Goal: Transaction & Acquisition: Book appointment/travel/reservation

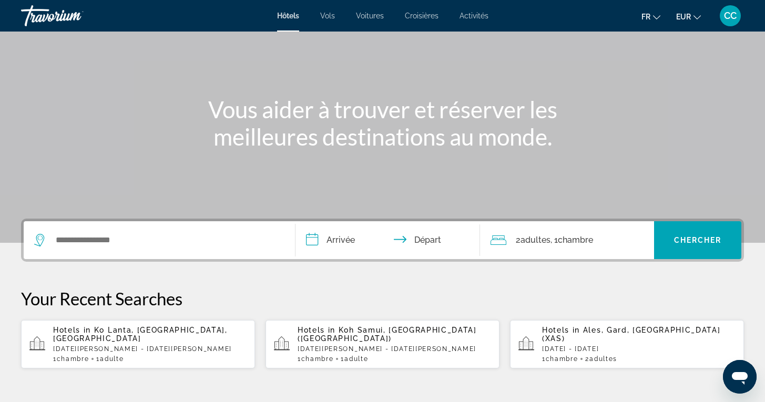
scroll to position [74, 0]
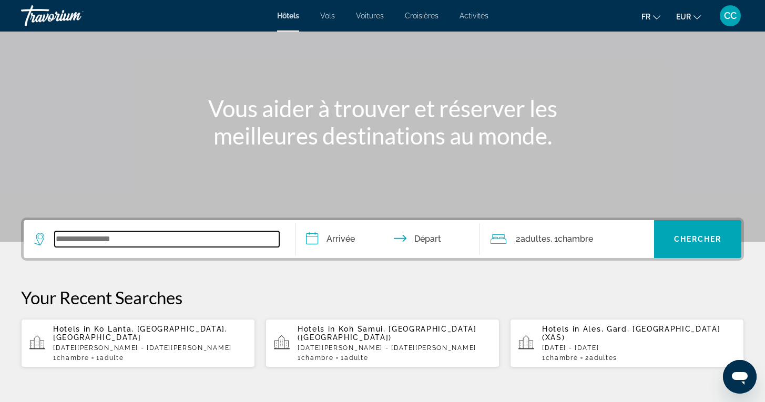
click at [139, 241] on input "Search widget" at bounding box center [167, 239] width 225 height 16
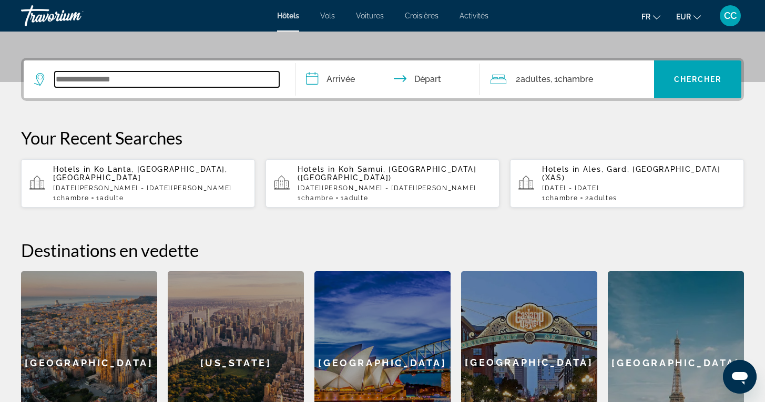
scroll to position [257, 0]
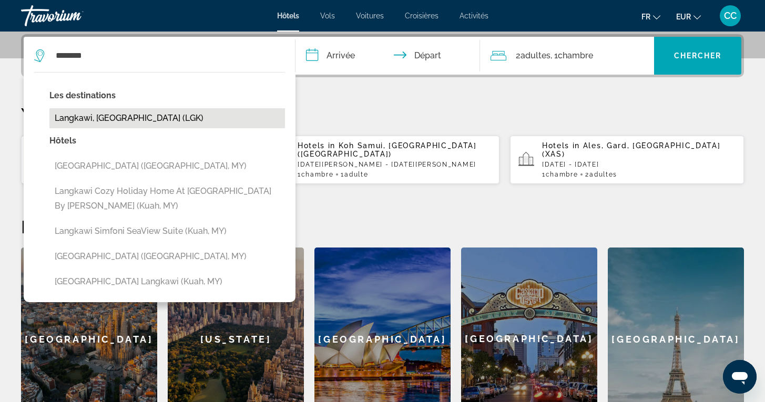
click at [157, 118] on button "Langkawi, [GEOGRAPHIC_DATA] (LGK)" at bounding box center [167, 118] width 236 height 20
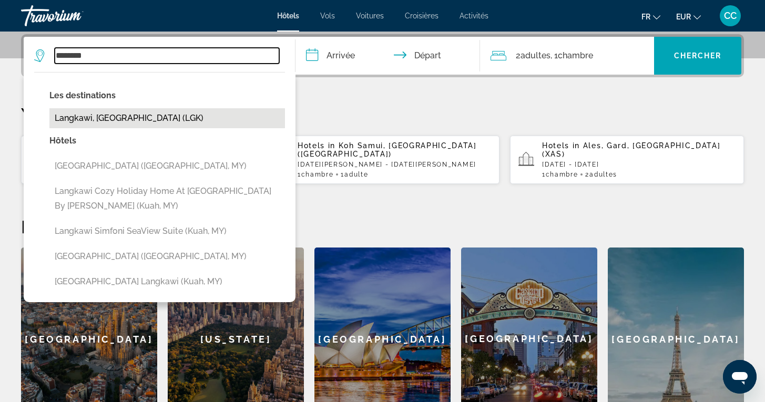
type input "**********"
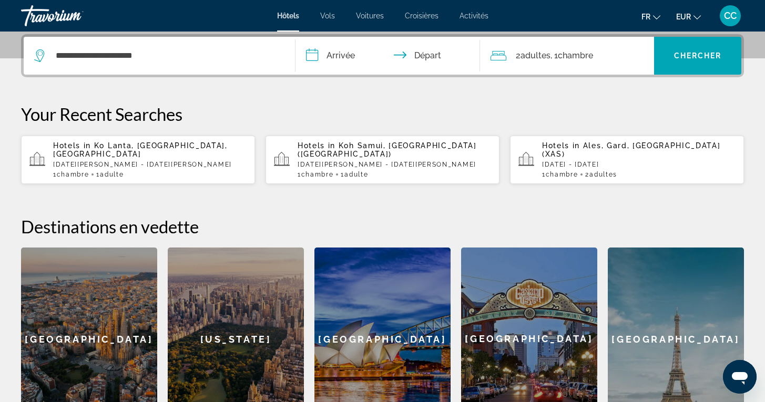
click at [342, 59] on input "**********" at bounding box center [390, 57] width 189 height 41
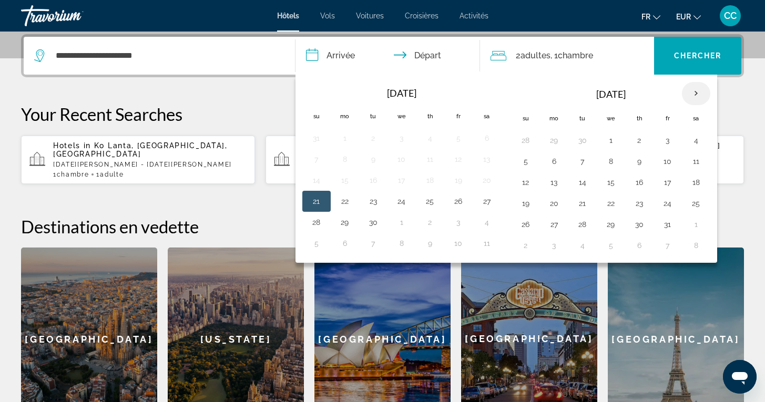
click at [698, 92] on th "Next month" at bounding box center [696, 93] width 28 height 23
click at [698, 93] on th "Next month" at bounding box center [696, 93] width 28 height 23
click at [400, 180] on button "14" at bounding box center [401, 182] width 17 height 15
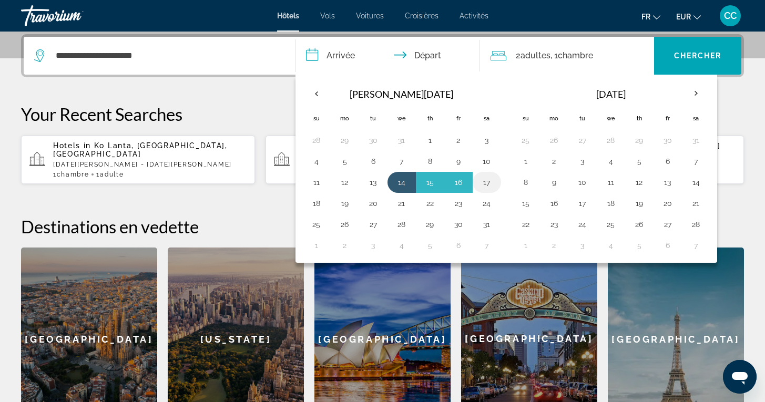
click at [486, 185] on button "17" at bounding box center [487, 182] width 17 height 15
type input "**********"
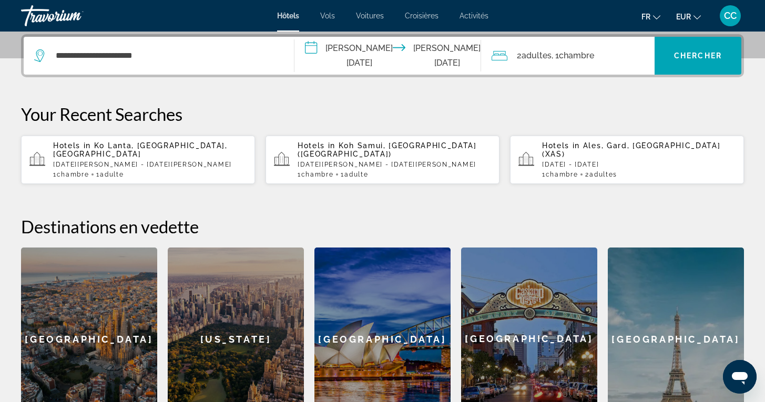
click at [558, 58] on span ", 1 Chambre pièces" at bounding box center [573, 55] width 43 height 15
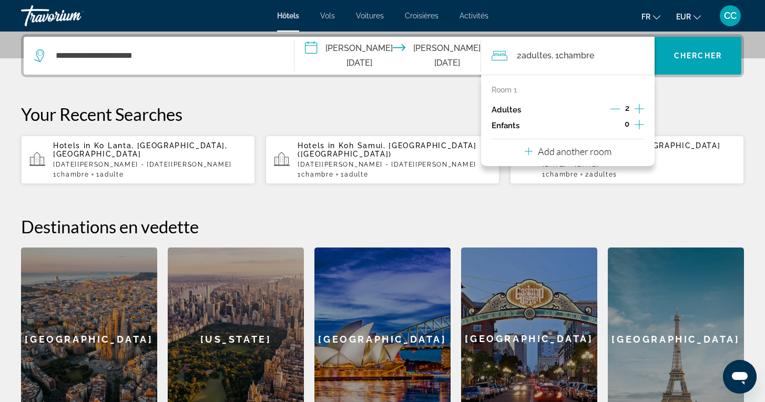
click at [610, 107] on div "Adultes 2" at bounding box center [568, 110] width 153 height 16
click at [707, 55] on span "Chercher" at bounding box center [698, 56] width 48 height 8
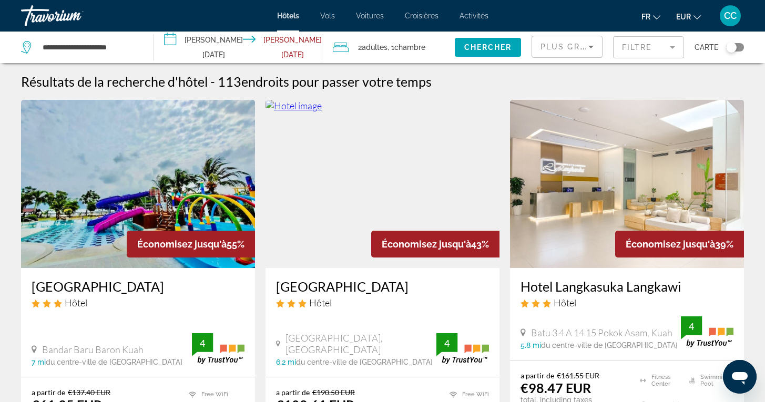
click at [388, 46] on span ", 1 Chambre pièces" at bounding box center [407, 47] width 38 height 15
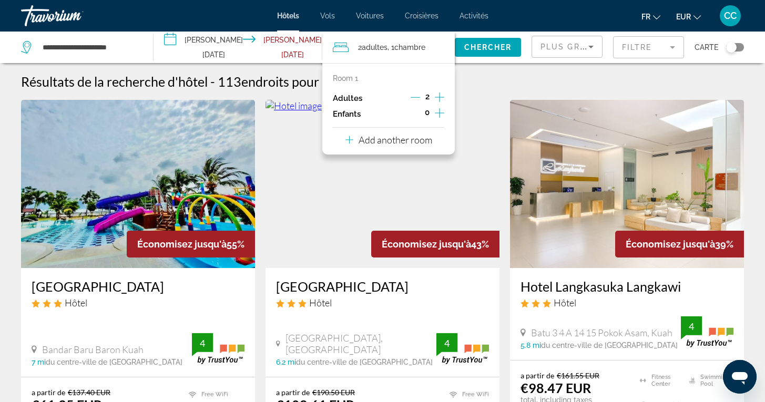
click at [411, 97] on icon "Decrement adults" at bounding box center [415, 97] width 9 height 9
click at [482, 47] on span "Chercher" at bounding box center [488, 47] width 48 height 8
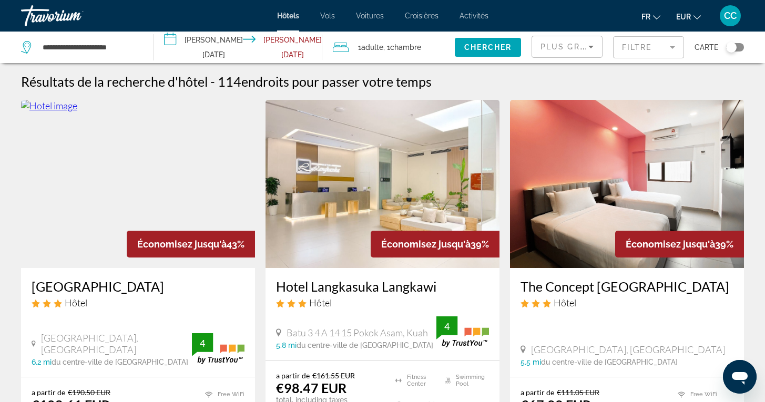
click at [741, 45] on div "Toggle map" at bounding box center [735, 47] width 18 height 8
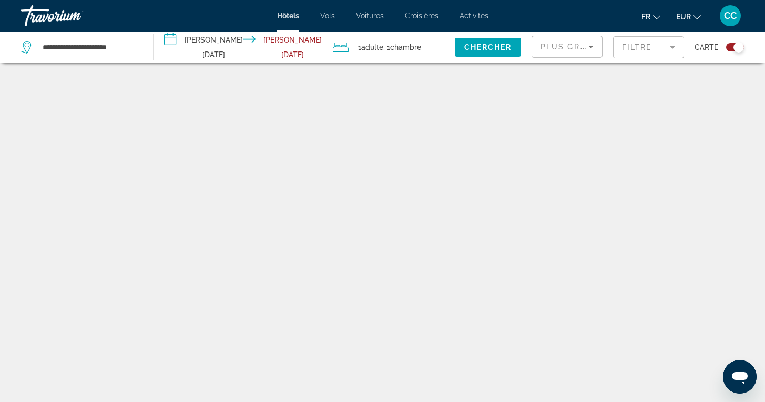
scroll to position [63, 0]
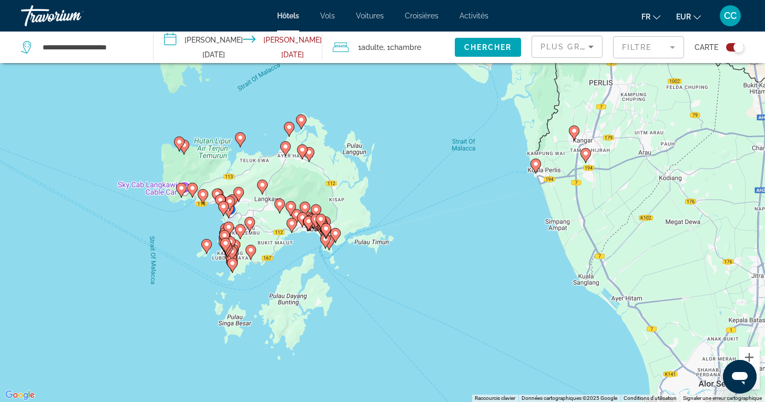
click at [672, 50] on mat-form-field "Filtre" at bounding box center [648, 47] width 71 height 22
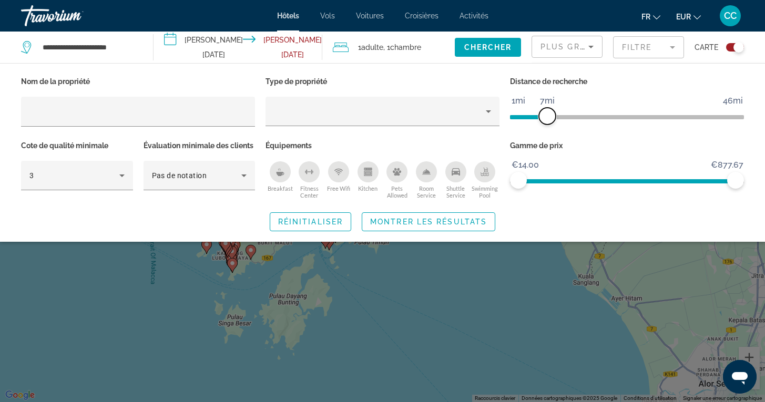
drag, startPoint x: 654, startPoint y: 116, endPoint x: 549, endPoint y: 118, distance: 105.2
click at [549, 118] on span "ngx-slider" at bounding box center [547, 116] width 17 height 17
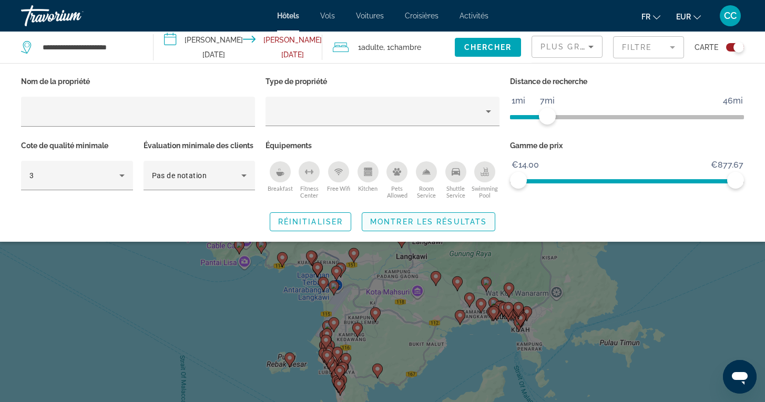
click at [449, 226] on span "Montrer les résultats" at bounding box center [428, 222] width 117 height 8
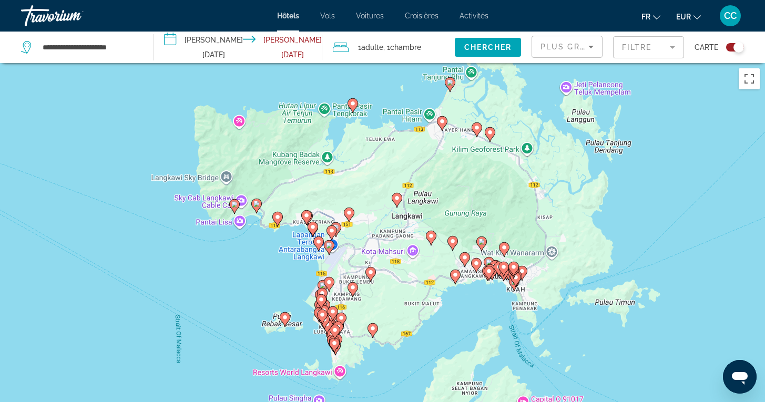
drag, startPoint x: 662, startPoint y: 262, endPoint x: 657, endPoint y: 220, distance: 41.8
click at [657, 220] on div "Pour activer le glissement avec le clavier, appuyez sur Alt+Entrée. Une fois ce…" at bounding box center [382, 264] width 765 height 402
click at [728, 47] on div "Toggle map" at bounding box center [735, 47] width 18 height 8
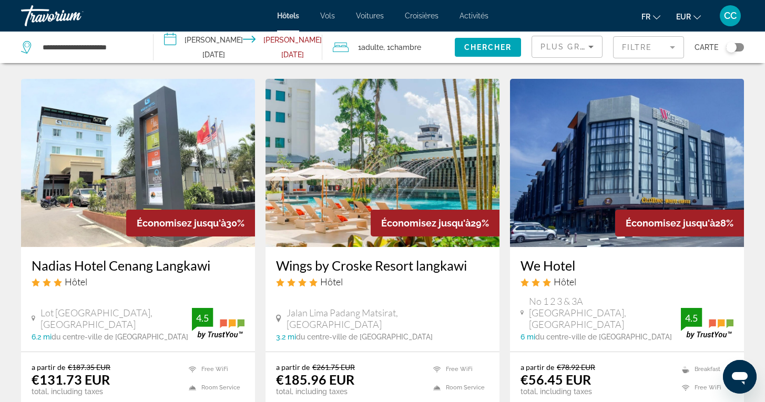
scroll to position [843, 0]
click at [341, 267] on h3 "Wings by Croske Resort langkawi" at bounding box center [382, 265] width 213 height 16
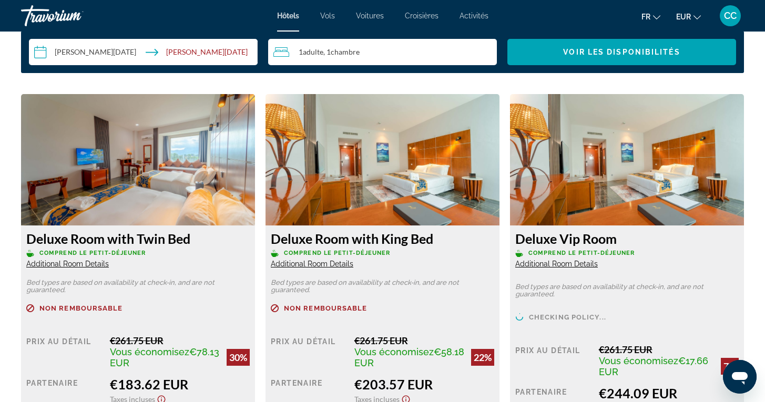
scroll to position [1363, 0]
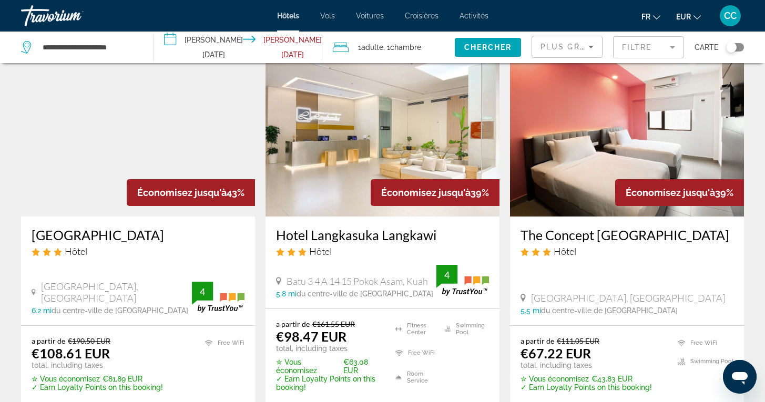
scroll to position [55, 0]
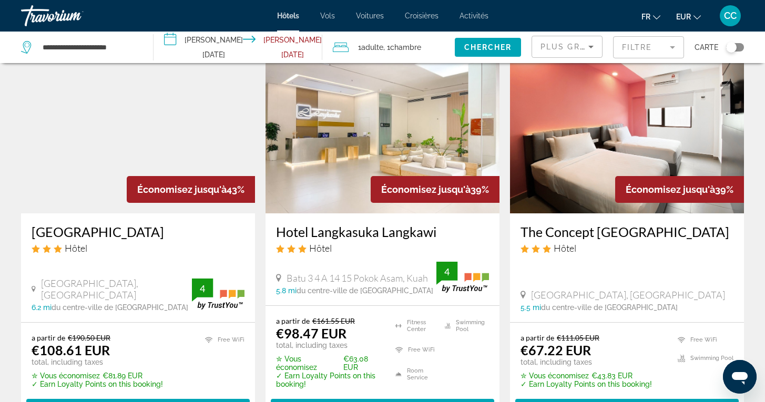
click at [359, 234] on h3 "Hotel Langkasuka Langkawi" at bounding box center [382, 232] width 213 height 16
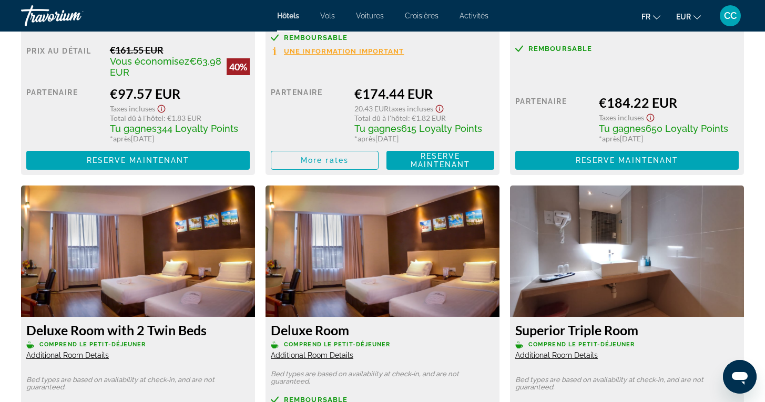
scroll to position [1686, 0]
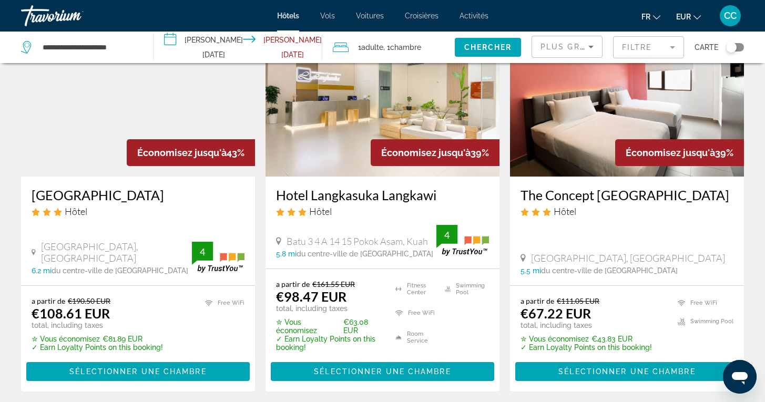
scroll to position [98, 0]
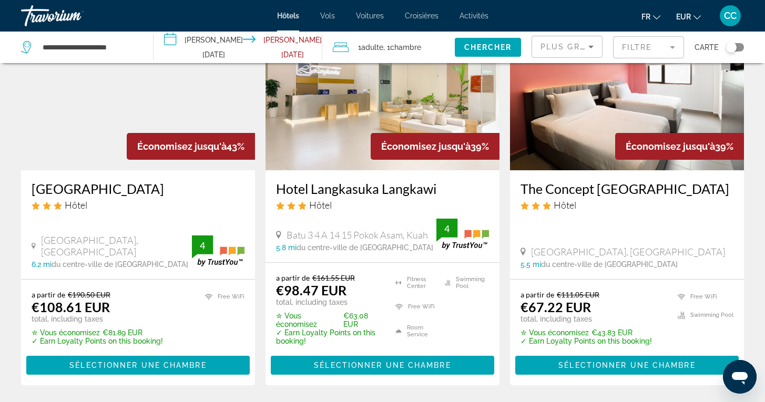
click at [583, 189] on h3 "The Concept [GEOGRAPHIC_DATA]" at bounding box center [627, 189] width 213 height 16
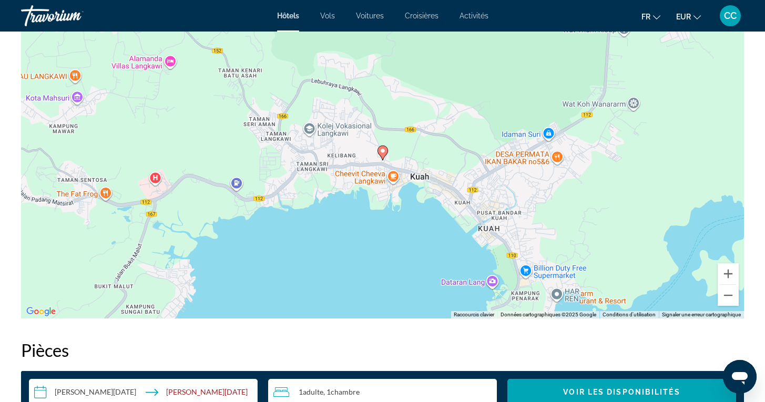
scroll to position [1055, 0]
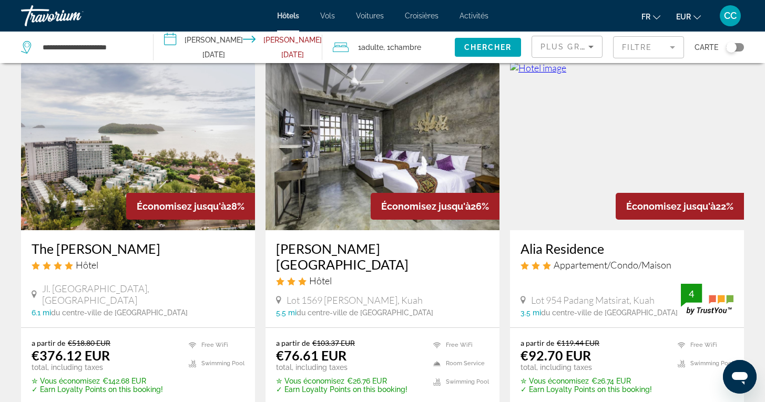
scroll to position [1260, 0]
click at [128, 240] on h3 "The [PERSON_NAME]" at bounding box center [138, 248] width 213 height 16
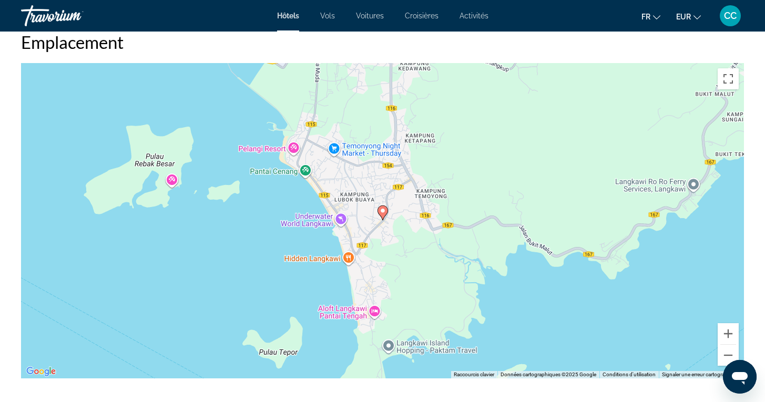
scroll to position [995, 0]
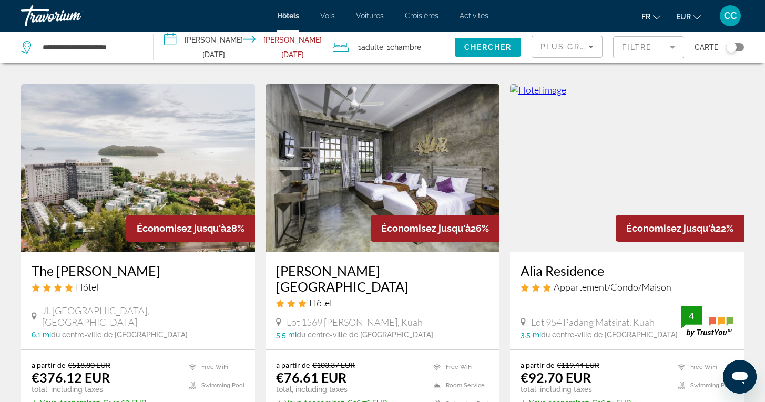
scroll to position [1247, 0]
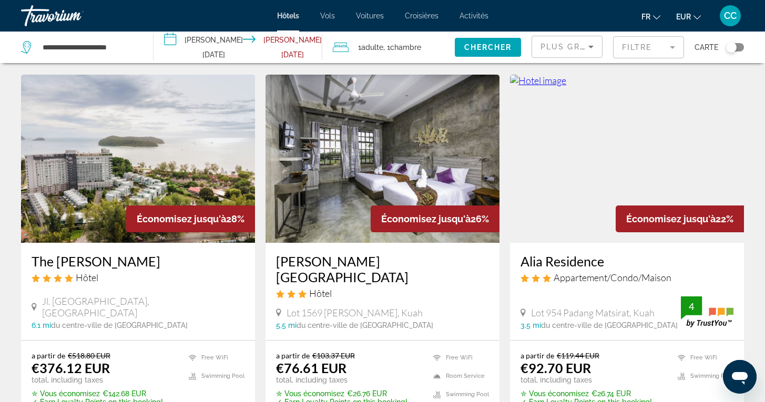
click at [321, 254] on h3 "[PERSON_NAME][GEOGRAPHIC_DATA]" at bounding box center [382, 270] width 213 height 32
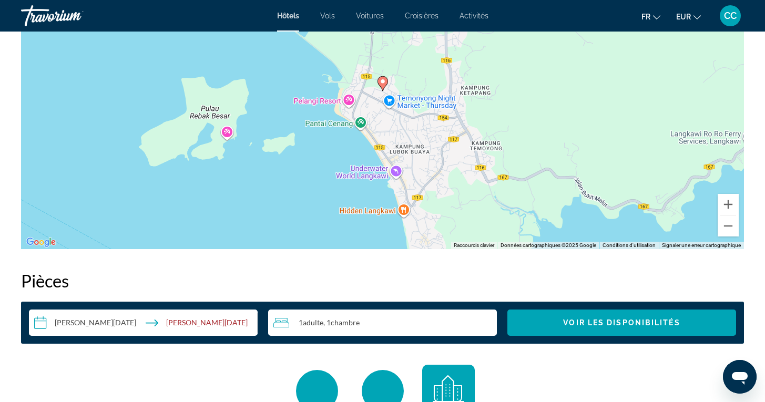
scroll to position [1125, 0]
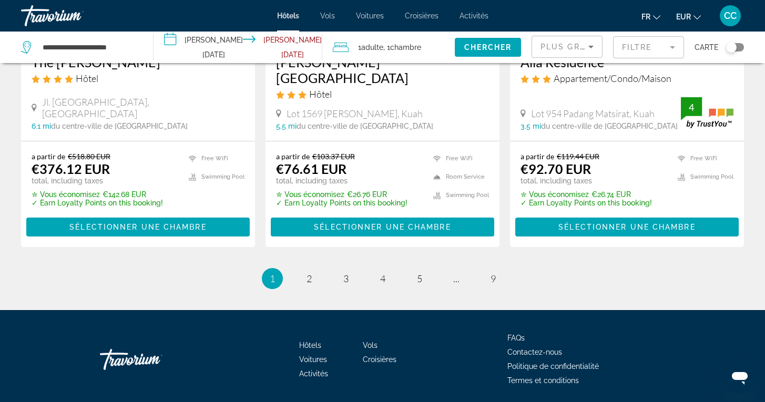
scroll to position [1461, 0]
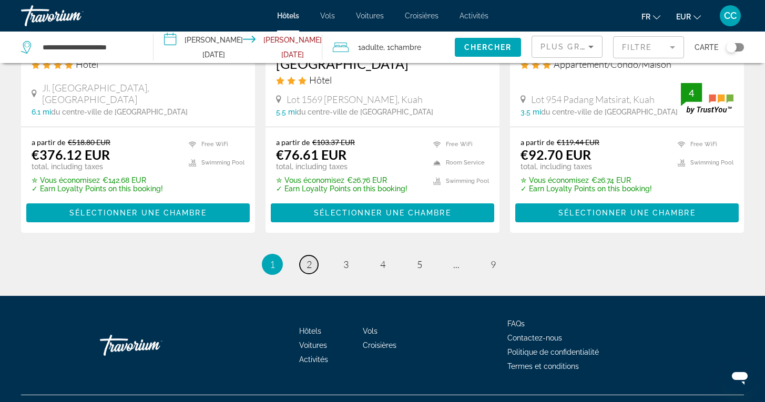
click at [305, 256] on link "page 2" at bounding box center [309, 265] width 18 height 18
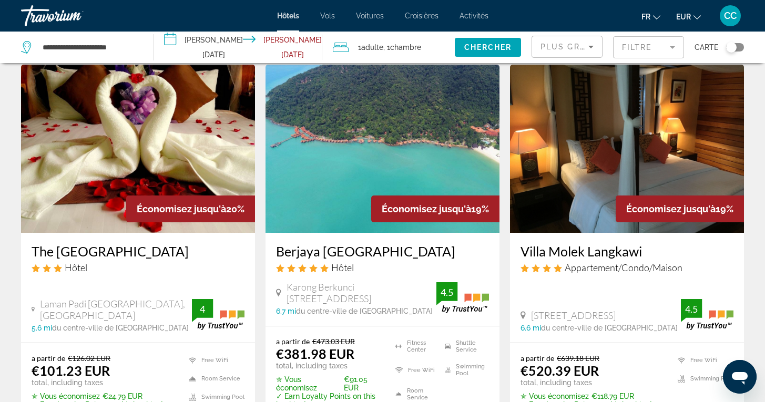
scroll to position [26, 0]
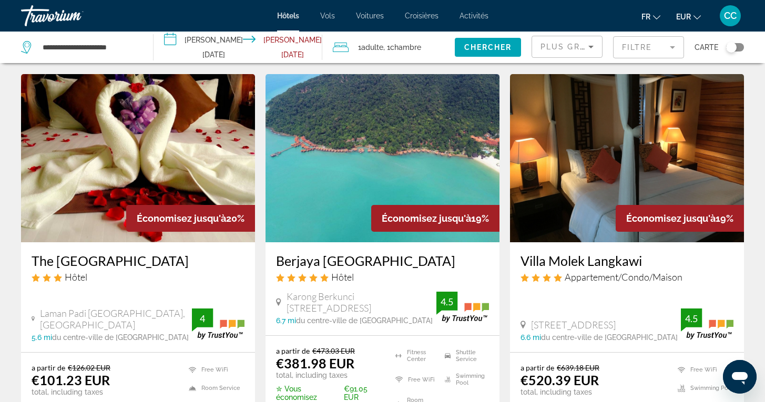
click at [336, 261] on h3 "Berjaya [GEOGRAPHIC_DATA]" at bounding box center [382, 261] width 213 height 16
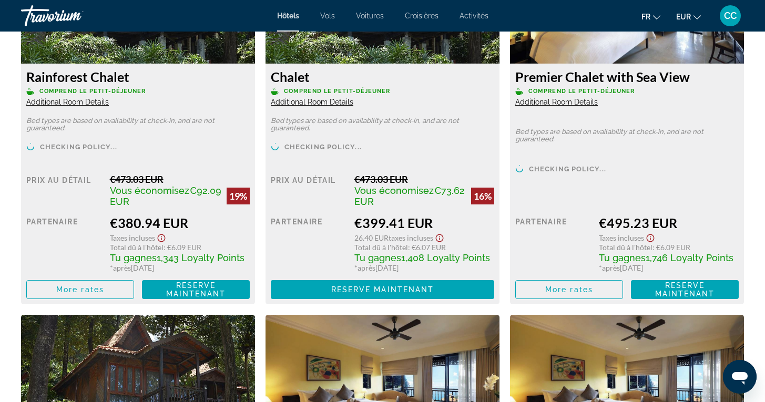
scroll to position [1560, 0]
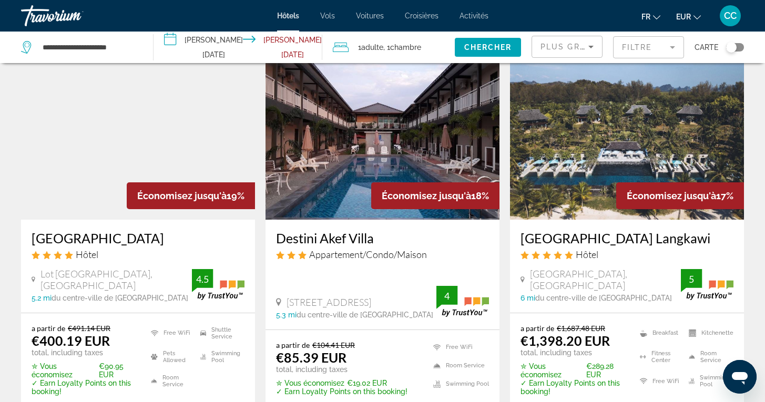
scroll to position [455, 0]
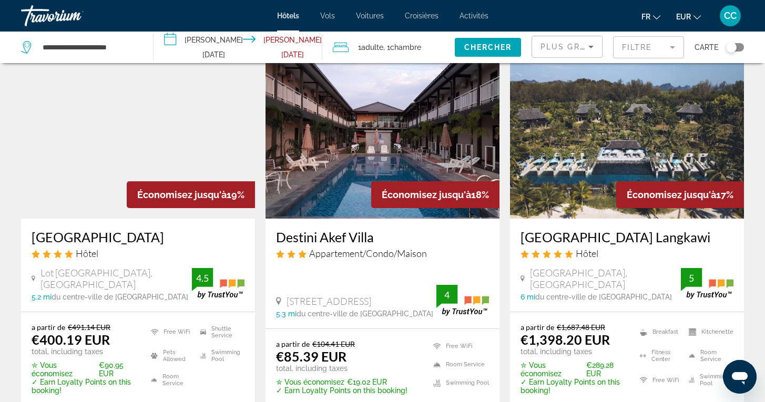
click at [739, 48] on div "Toggle map" at bounding box center [735, 47] width 18 height 8
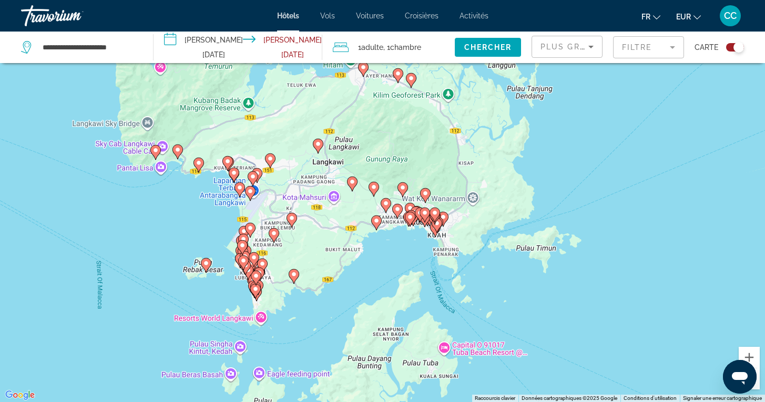
drag, startPoint x: 679, startPoint y: 344, endPoint x: 593, endPoint y: 311, distance: 91.2
click at [593, 311] on div "Pour activer le glissement avec le clavier, appuyez sur Alt+Entrée. Une fois ce…" at bounding box center [382, 201] width 765 height 402
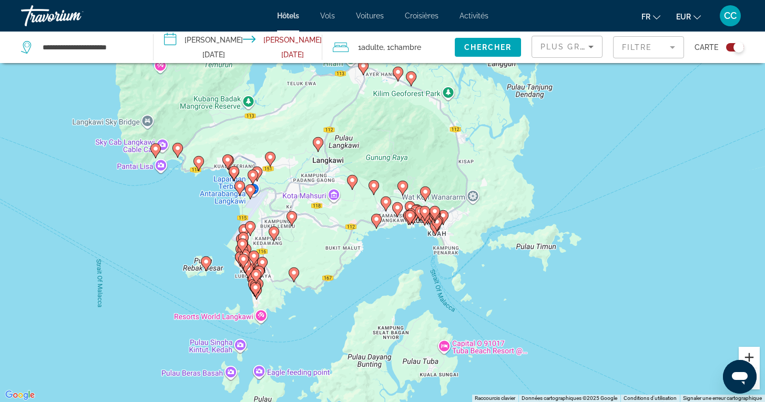
click at [751, 357] on button "Zoom avant" at bounding box center [749, 357] width 21 height 21
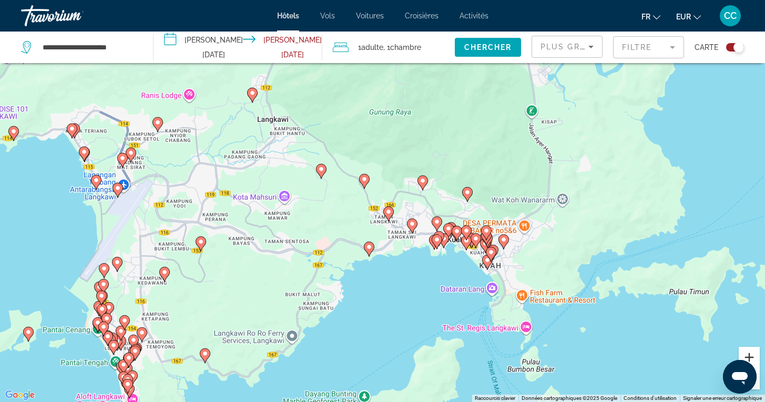
click at [750, 358] on button "Zoom avant" at bounding box center [749, 357] width 21 height 21
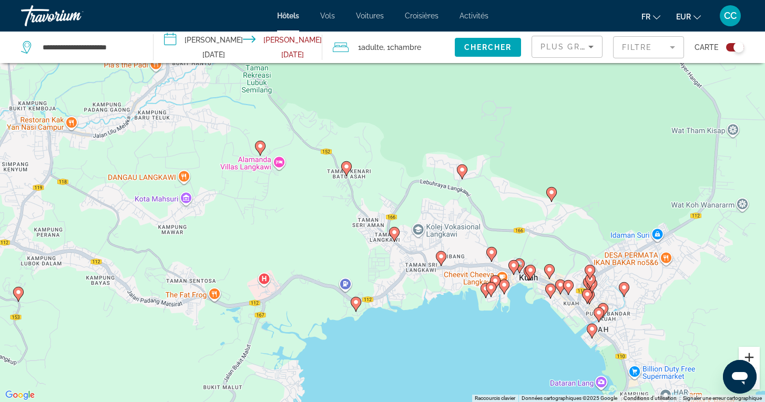
click at [750, 358] on button "Zoom avant" at bounding box center [749, 357] width 21 height 21
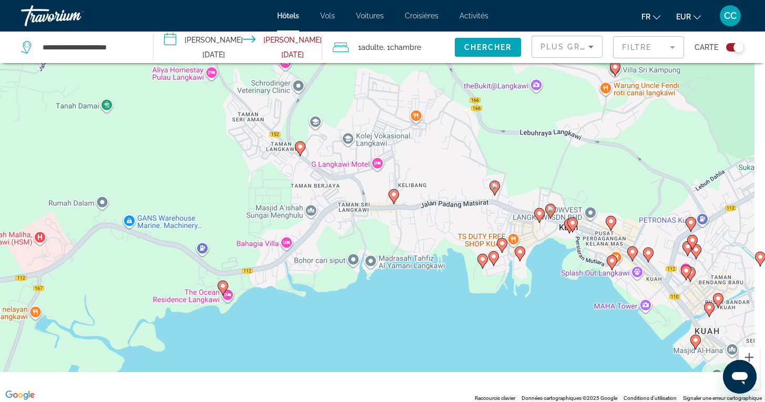
drag, startPoint x: 527, startPoint y: 352, endPoint x: 408, endPoint y: 201, distance: 192.1
click at [408, 201] on div "Pour activer le glissement avec le clavier, appuyez sur Alt+Entrée. Une fois ce…" at bounding box center [382, 201] width 765 height 402
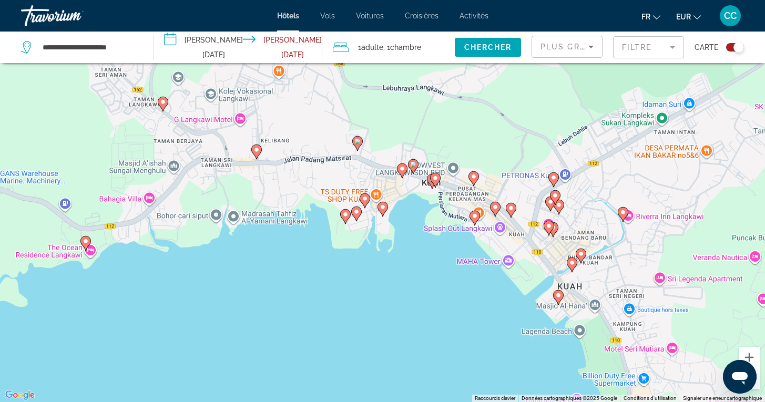
drag, startPoint x: 515, startPoint y: 308, endPoint x: 388, endPoint y: 286, distance: 129.2
click at [388, 286] on div "Pour activer le glissement avec le clavier, appuyez sur Alt+Entrée. Une fois ce…" at bounding box center [382, 201] width 765 height 402
click at [385, 208] on image "Main content" at bounding box center [383, 206] width 6 height 6
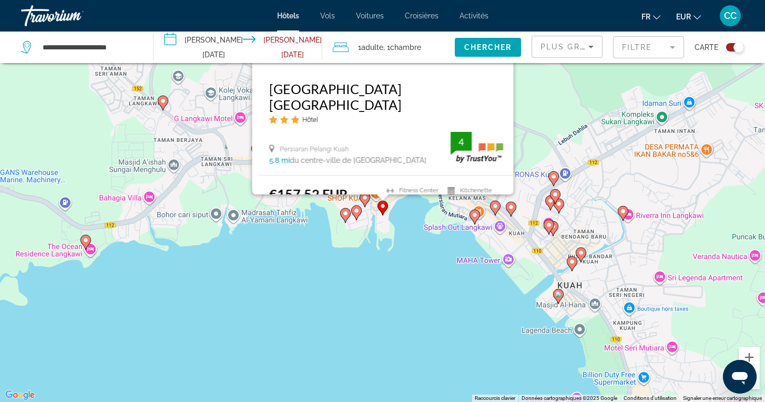
scroll to position [0, 0]
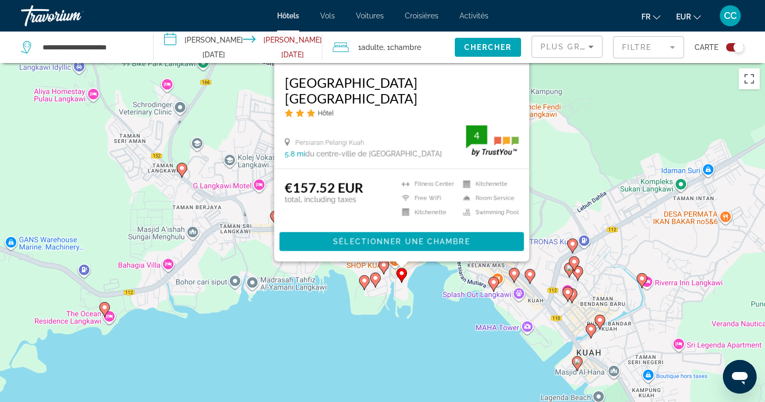
drag, startPoint x: 535, startPoint y: 299, endPoint x: 554, endPoint y: 131, distance: 168.9
click at [554, 131] on div "Pour activer le glissement avec le clavier, appuyez sur Alt+Entrée. Une fois ce…" at bounding box center [382, 264] width 765 height 402
click at [376, 282] on icon "Main content" at bounding box center [374, 280] width 9 height 14
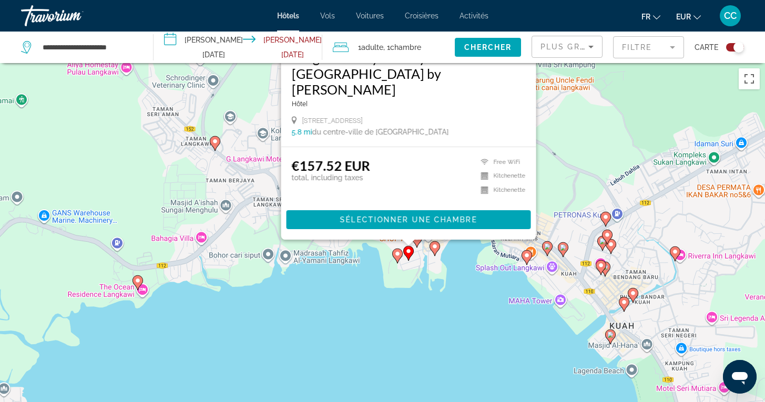
drag, startPoint x: 561, startPoint y: 293, endPoint x: 594, endPoint y: 100, distance: 195.9
click at [593, 100] on div "Pour activer le glissement avec le clavier, appuyez sur Alt+Entrée. Une fois ce…" at bounding box center [382, 264] width 765 height 402
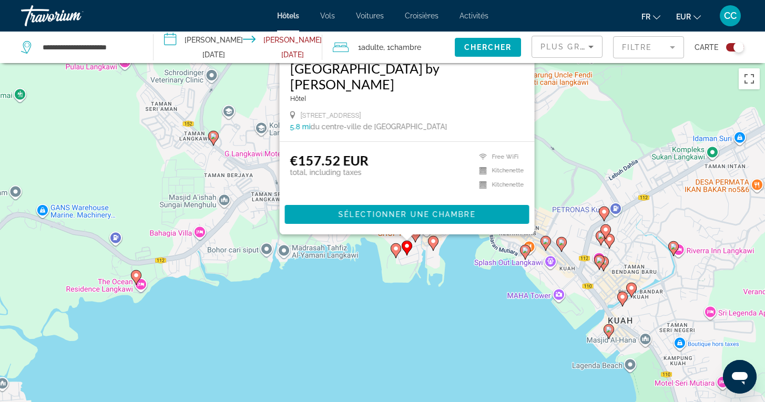
click at [396, 247] on image "Main content" at bounding box center [396, 249] width 6 height 6
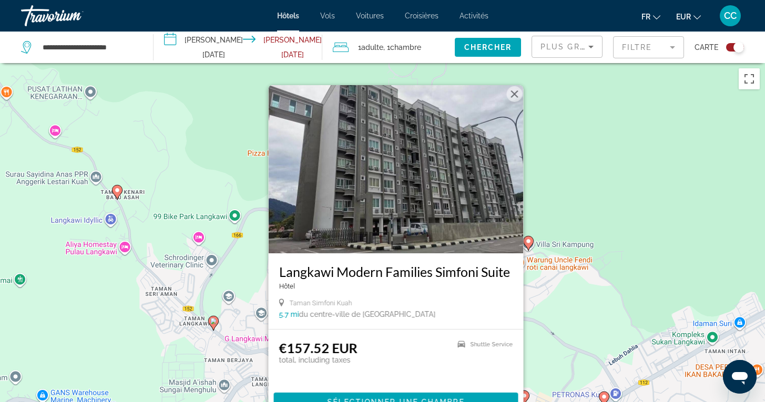
click at [586, 221] on div "Pour activer le glissement avec le clavier, appuyez sur Alt+Entrée. Une fois ce…" at bounding box center [382, 264] width 765 height 402
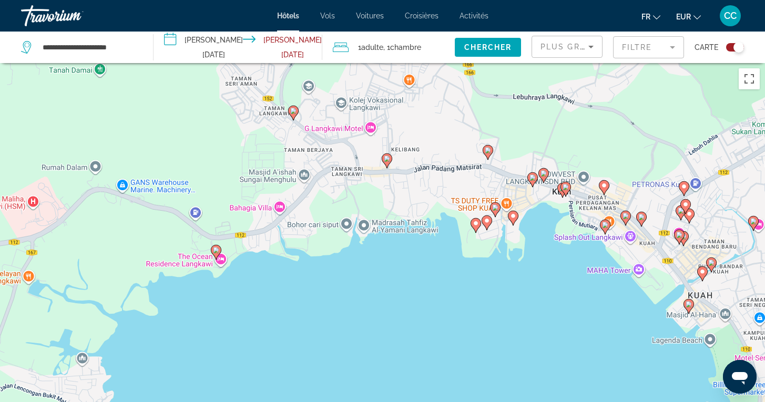
drag, startPoint x: 460, startPoint y: 325, endPoint x: 540, endPoint y: 112, distance: 227.7
click at [540, 112] on div "Pour activer le glissement avec le clavier, appuyez sur Alt+Entrée. Une fois ce…" at bounding box center [382, 264] width 765 height 402
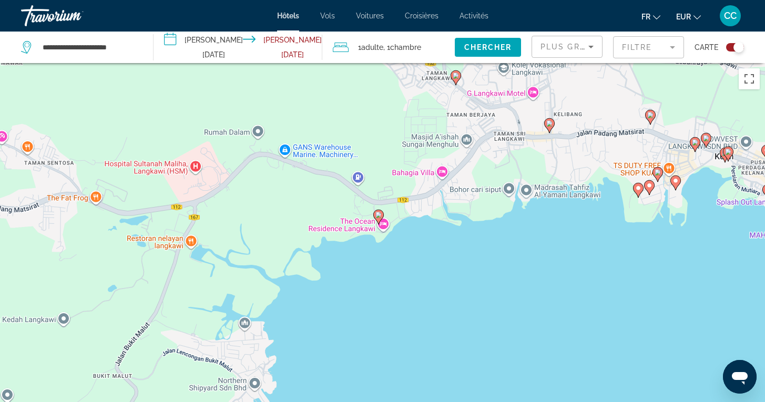
drag, startPoint x: 335, startPoint y: 291, endPoint x: 499, endPoint y: 256, distance: 168.4
click at [499, 256] on div "Pour activer le glissement avec le clavier, appuyez sur Alt+Entrée. Une fois ce…" at bounding box center [382, 264] width 765 height 402
click at [379, 215] on image "Main content" at bounding box center [379, 215] width 6 height 6
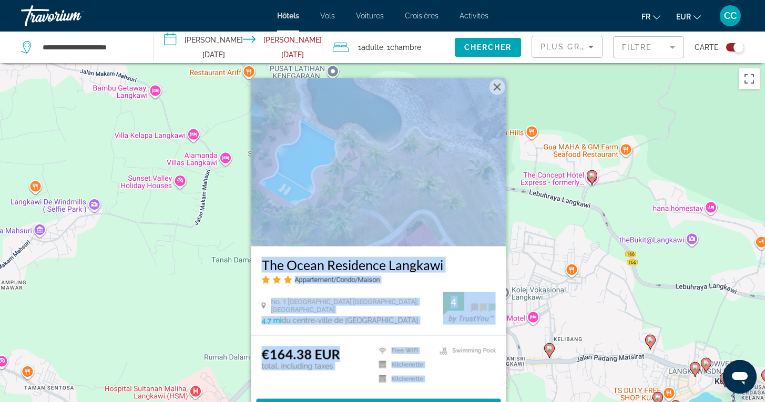
drag, startPoint x: 499, startPoint y: 341, endPoint x: 524, endPoint y: 129, distance: 213.9
click at [524, 129] on div "Pour activer le glissement avec le clavier, appuyez sur Alt+Entrée. Une fois ce…" at bounding box center [382, 264] width 765 height 402
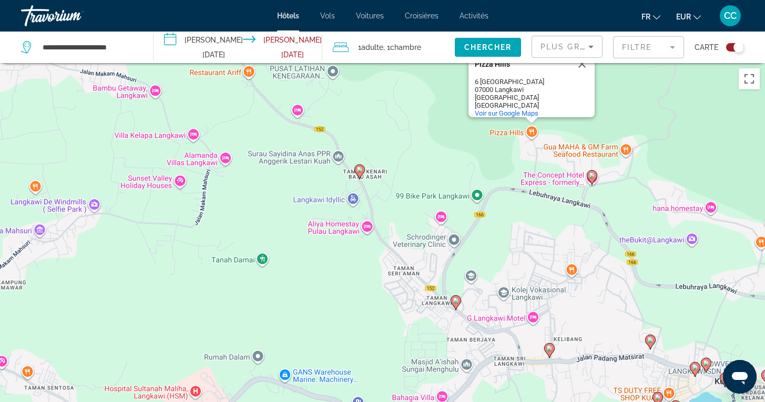
click at [554, 251] on div "Pour activer le glissement avec le clavier, appuyez sur Alt+Entrée. Une fois ce…" at bounding box center [382, 264] width 765 height 402
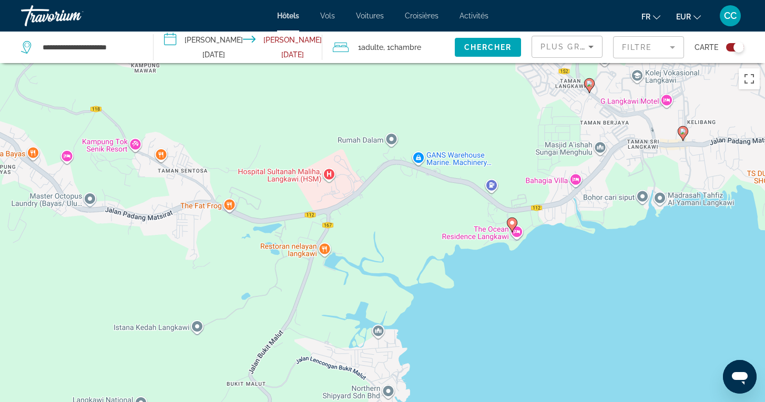
drag, startPoint x: 422, startPoint y: 313, endPoint x: 556, endPoint y: 45, distance: 299.9
click at [556, 63] on div "**********" at bounding box center [382, 295] width 765 height 465
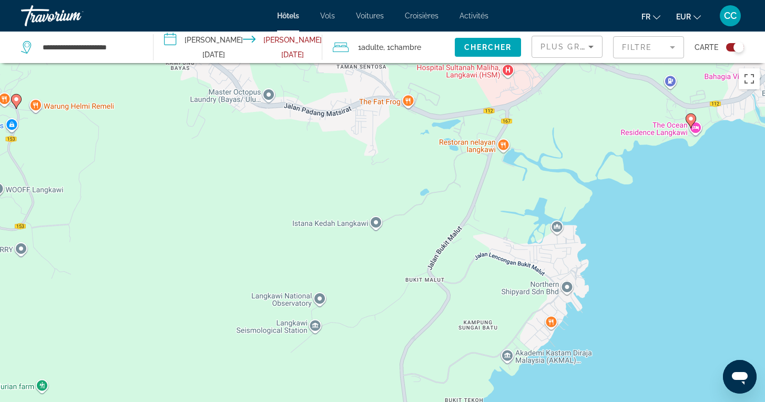
drag, startPoint x: 566, startPoint y: 313, endPoint x: 747, endPoint y: 209, distance: 208.8
click at [747, 209] on div "Pour activer le glissement avec le clavier, appuyez sur Alt+Entrée. Une fois ce…" at bounding box center [382, 264] width 765 height 402
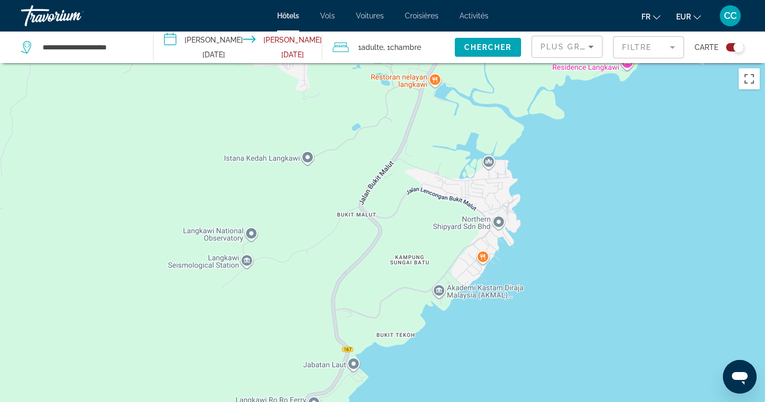
drag, startPoint x: 656, startPoint y: 306, endPoint x: 585, endPoint y: 240, distance: 97.1
click at [585, 240] on div "Pour activer le glissement avec le clavier, appuyez sur Alt+Entrée. Une fois ce…" at bounding box center [382, 264] width 765 height 402
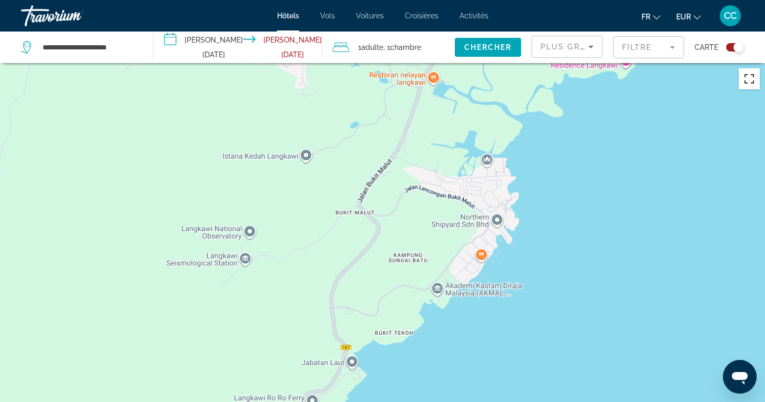
click at [743, 86] on button "Passer en plein écran" at bounding box center [749, 78] width 21 height 21
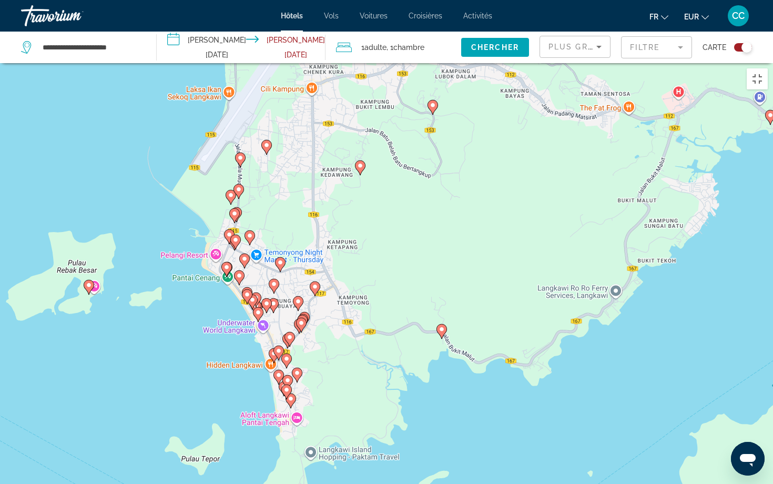
drag, startPoint x: 259, startPoint y: 431, endPoint x: 526, endPoint y: 352, distance: 278.1
click at [526, 352] on div "Pour activer le glissement avec le clavier, appuyez sur Alt+Entrée. Une fois ce…" at bounding box center [386, 305] width 773 height 484
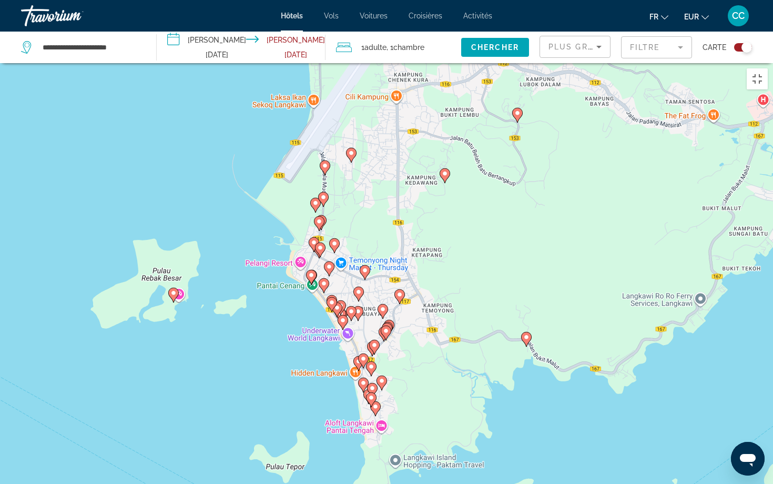
drag, startPoint x: 481, startPoint y: 371, endPoint x: 573, endPoint y: 382, distance: 92.6
click at [573, 382] on div "Pour activer le glissement avec le clavier, appuyez sur Alt+Entrée. Une fois ce…" at bounding box center [386, 305] width 773 height 484
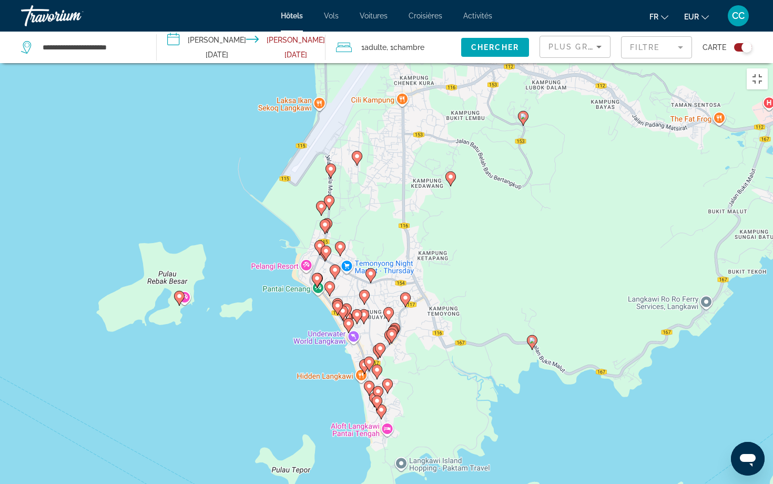
click at [381, 402] on icon "Main content" at bounding box center [381, 412] width 9 height 14
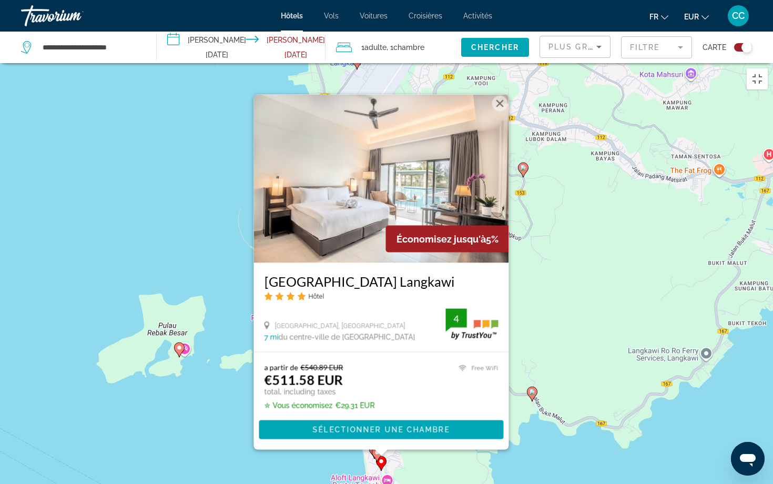
click at [302, 386] on div "a partir de €540.89 EUR €511.58 EUR total, including taxes ✮ Vous économisez €2…" at bounding box center [381, 400] width 255 height 97
click at [374, 402] on gmp-advanced-marker "Main content" at bounding box center [377, 455] width 11 height 16
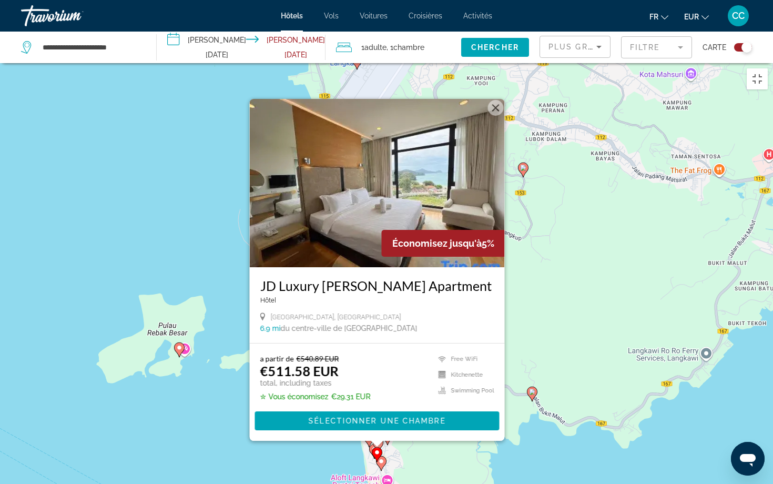
click at [371, 402] on icon "Main content" at bounding box center [374, 451] width 9 height 14
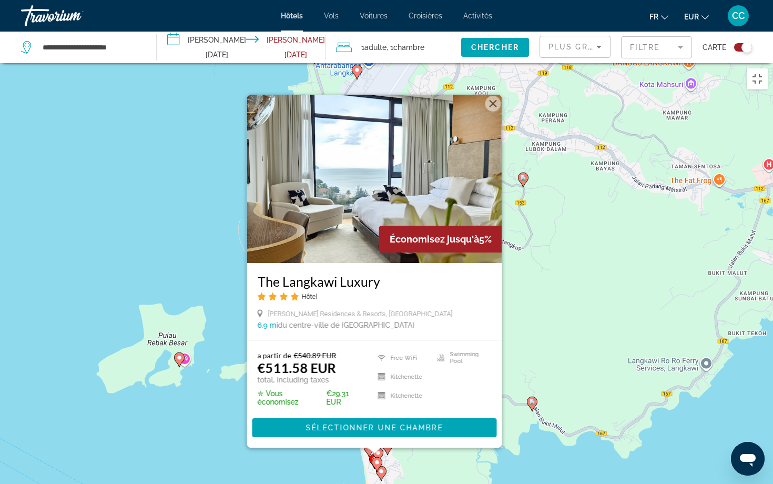
click at [339, 402] on div "Pour activer le glissement avec le clavier, appuyez sur Alt+Entrée. Une fois ce…" at bounding box center [386, 305] width 773 height 484
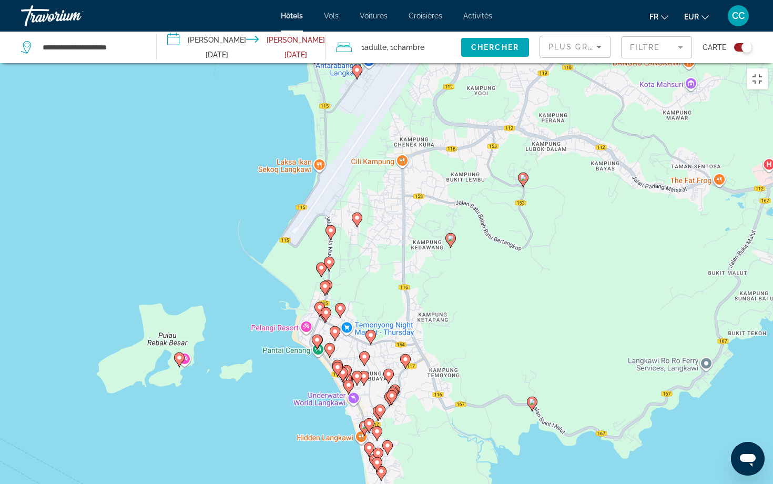
click at [369, 402] on image "Main content" at bounding box center [369, 447] width 6 height 6
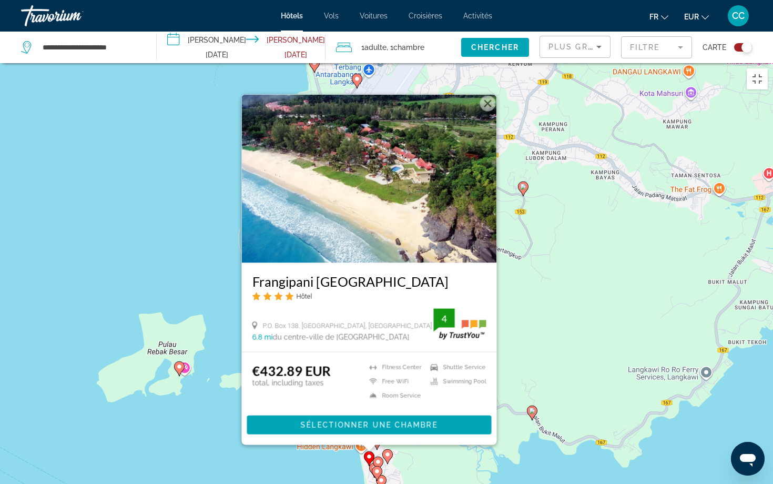
click at [336, 402] on div "Pour activer le glissement avec le clavier, appuyez sur Alt+Entrée. Une fois ce…" at bounding box center [386, 305] width 773 height 484
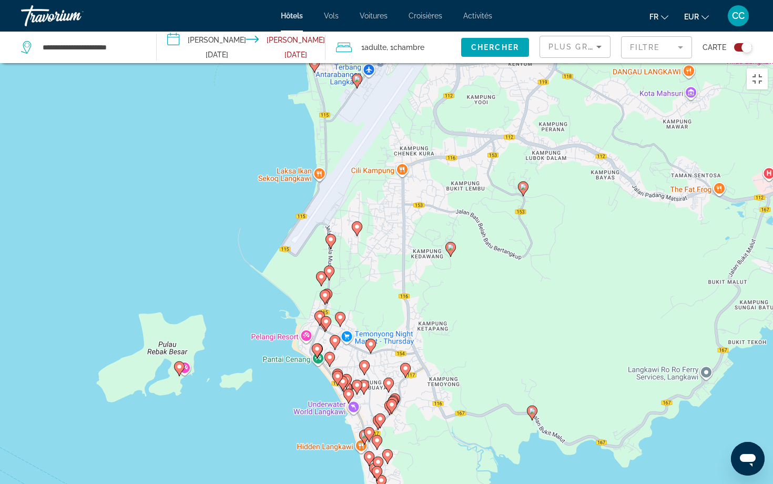
click at [376, 402] on image "Main content" at bounding box center [377, 440] width 6 height 6
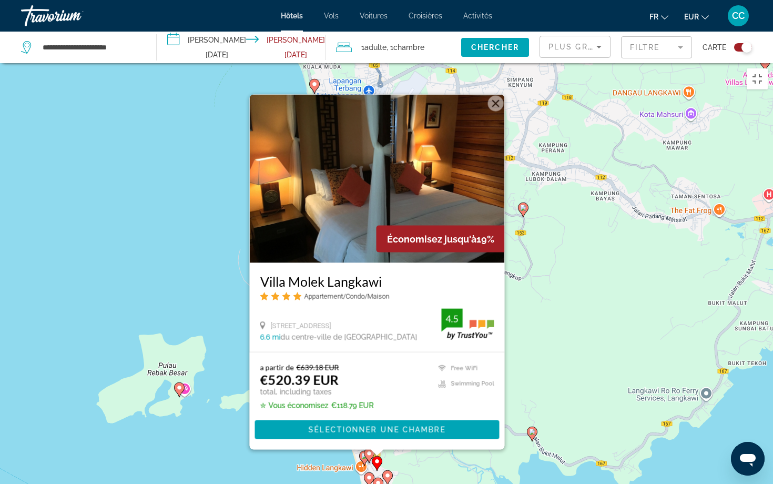
click at [329, 402] on div "Pour activer le glissement avec le clavier, appuyez sur Alt+Entrée. Une fois ce…" at bounding box center [386, 305] width 773 height 484
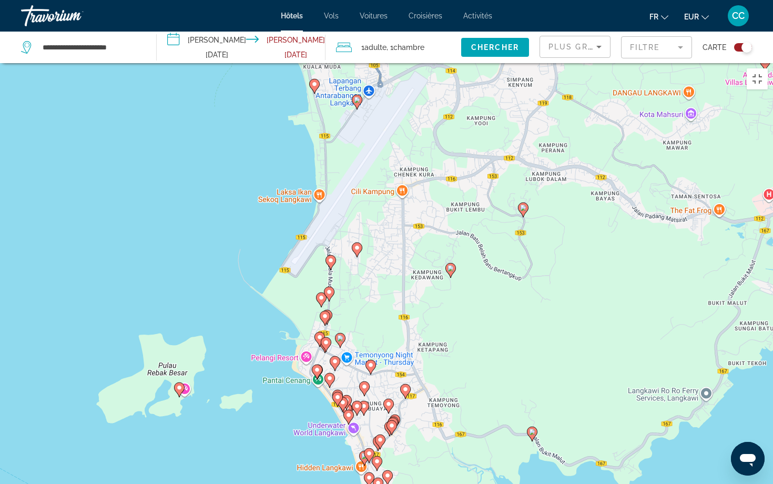
click at [366, 402] on icon "Main content" at bounding box center [369, 456] width 9 height 14
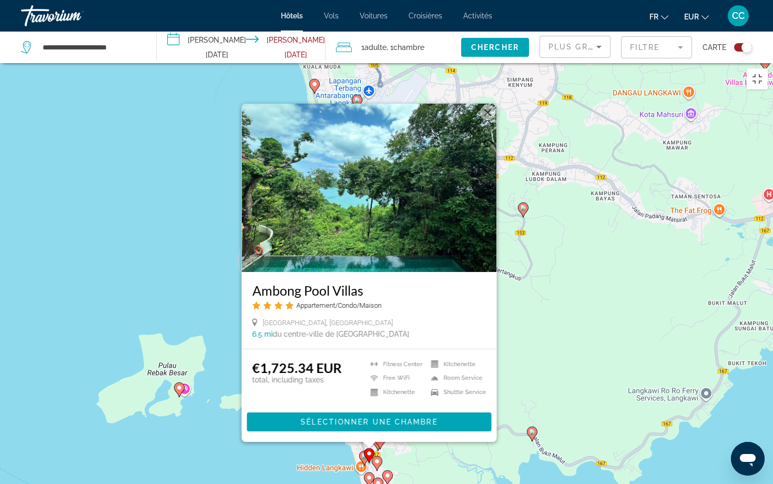
click at [362, 402] on image "Main content" at bounding box center [364, 456] width 6 height 6
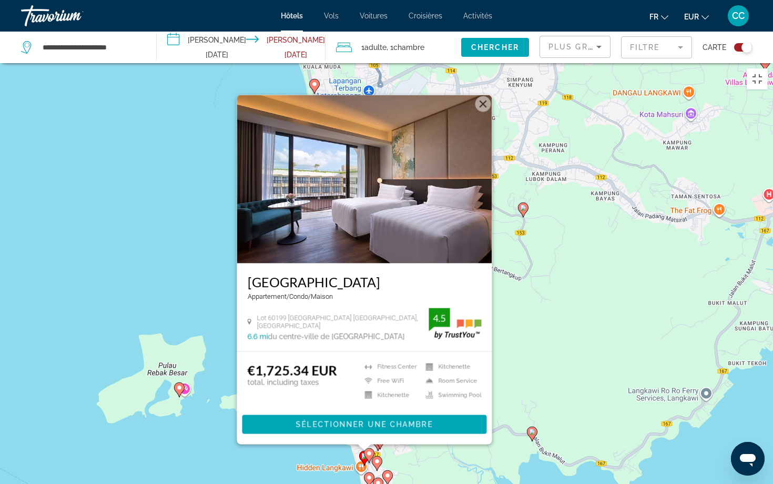
click at [288, 402] on div "Pour activer le glissement avec le clavier, appuyez sur Alt+Entrée. Une fois ce…" at bounding box center [386, 305] width 773 height 484
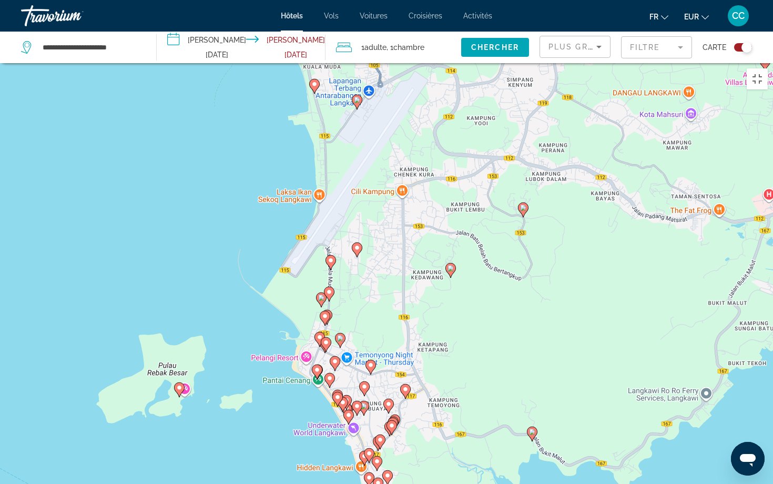
click at [348, 402] on image "Main content" at bounding box center [349, 415] width 6 height 6
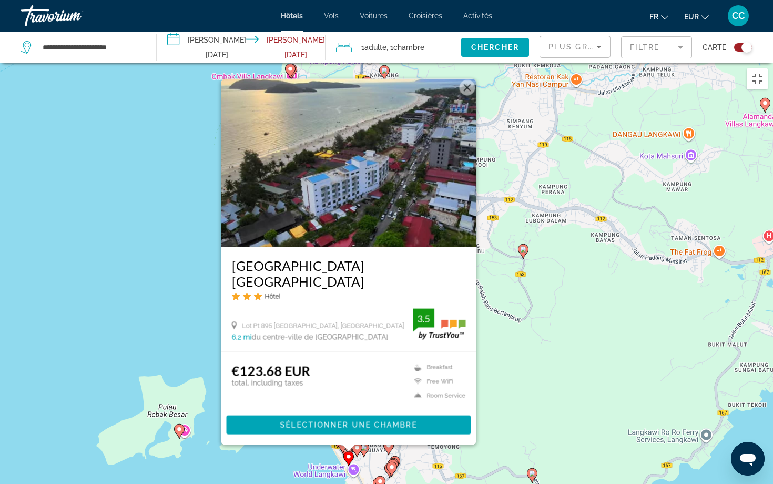
click at [290, 402] on div "Pour activer le glissement avec le clavier, appuyez sur Alt+Entrée. Une fois ce…" at bounding box center [386, 305] width 773 height 484
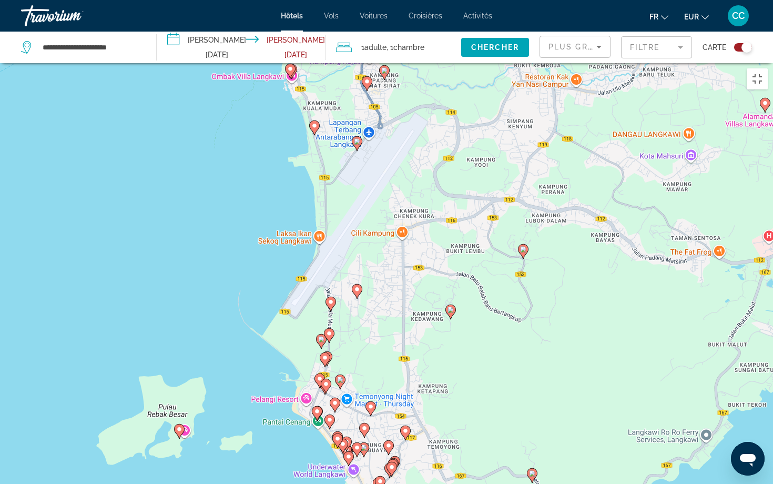
click at [349, 402] on gmp-advanced-marker "Main content" at bounding box center [346, 444] width 11 height 16
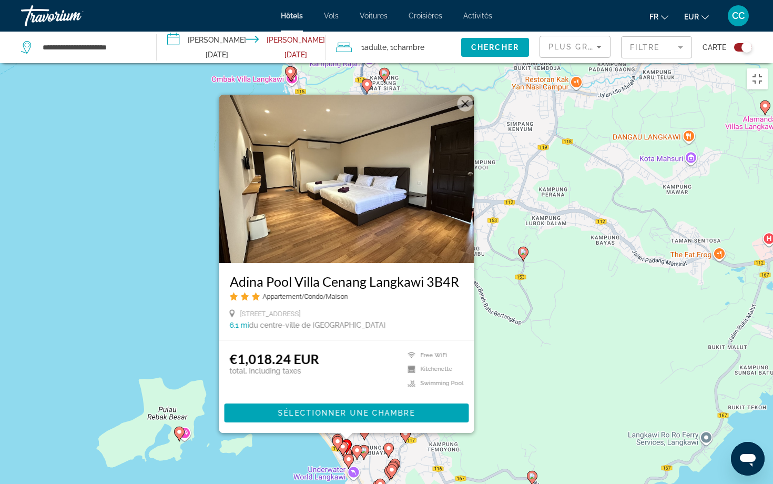
click at [342, 402] on gmp-advanced-marker "Main content" at bounding box center [337, 444] width 11 height 16
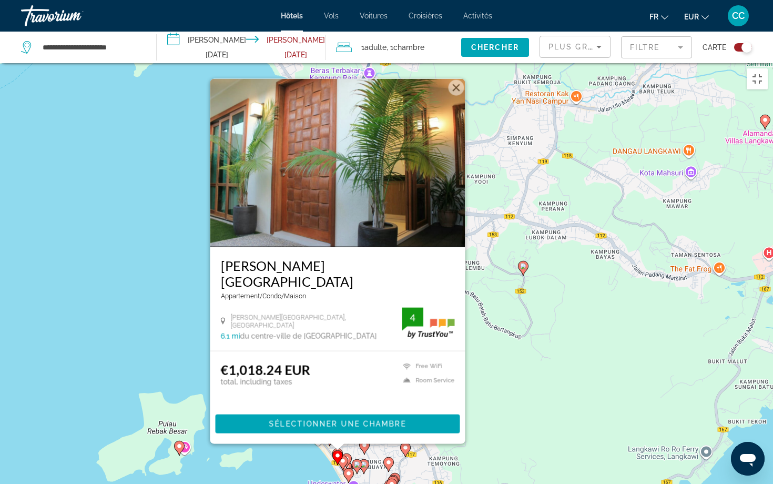
click at [308, 401] on div "Pour activer le glissement avec le clavier, appuyez sur Alt+Entrée. Une fois ce…" at bounding box center [386, 305] width 773 height 484
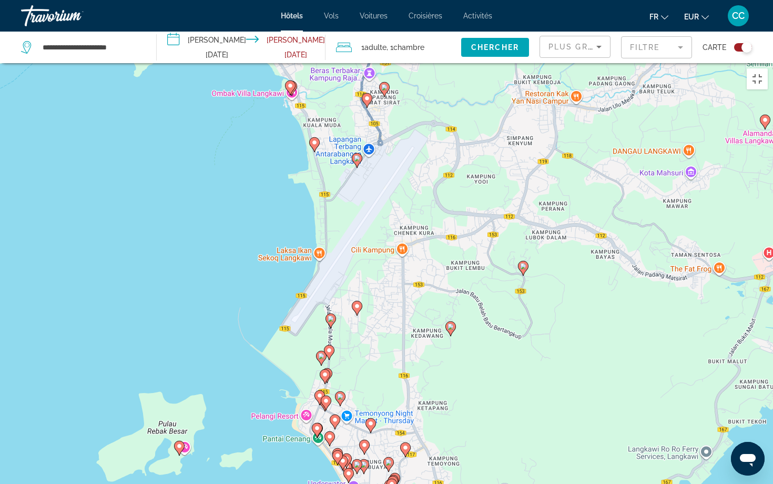
click at [329, 402] on image "Main content" at bounding box center [330, 436] width 6 height 6
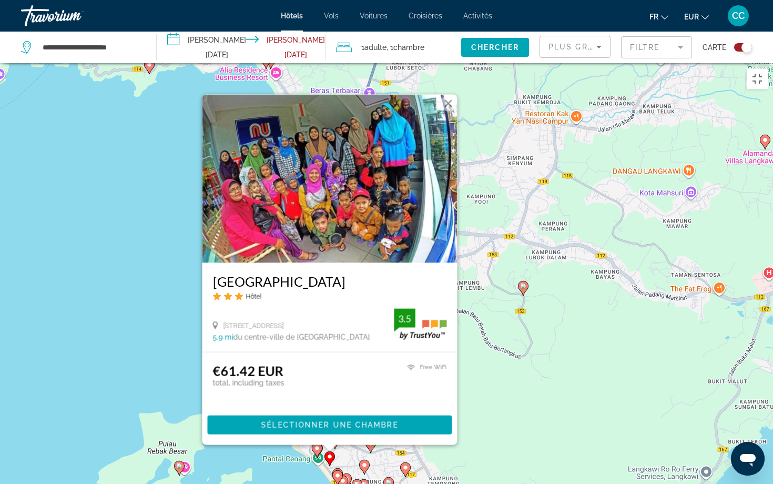
click at [301, 402] on div "Pour activer le glissement avec le clavier, appuyez sur Alt+Entrée. Une fois ce…" at bounding box center [386, 305] width 773 height 484
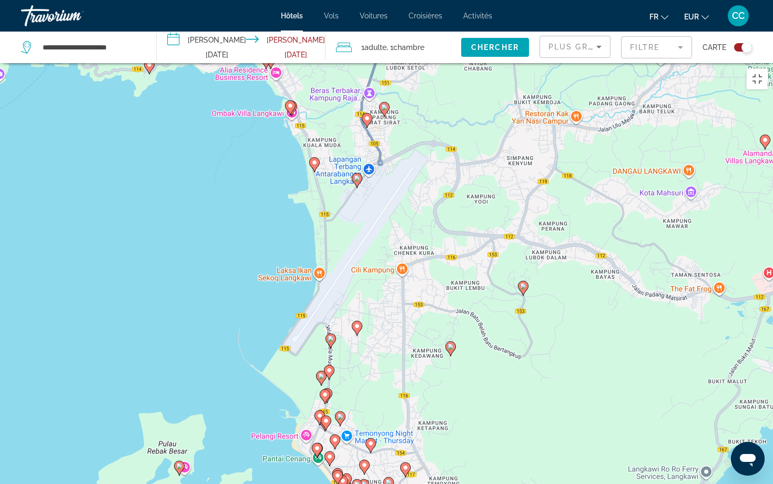
click at [318, 402] on image "Main content" at bounding box center [317, 448] width 6 height 6
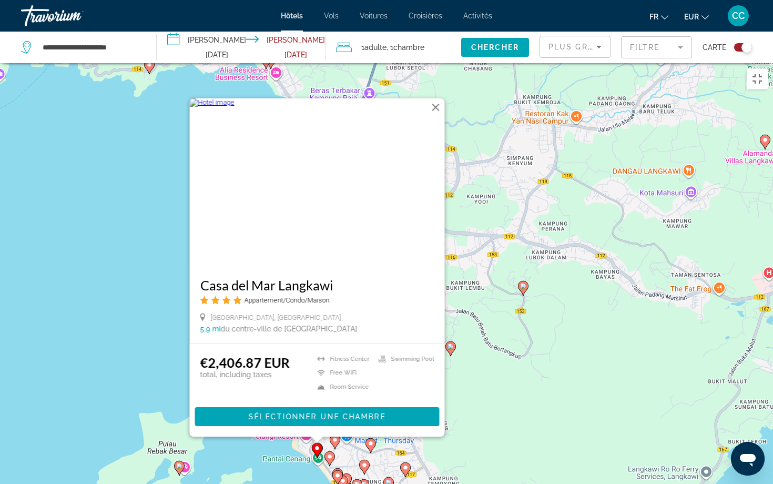
click at [285, 402] on div "Pour activer le glissement avec le clavier, appuyez sur Alt+Entrée. Une fois ce…" at bounding box center [386, 305] width 773 height 484
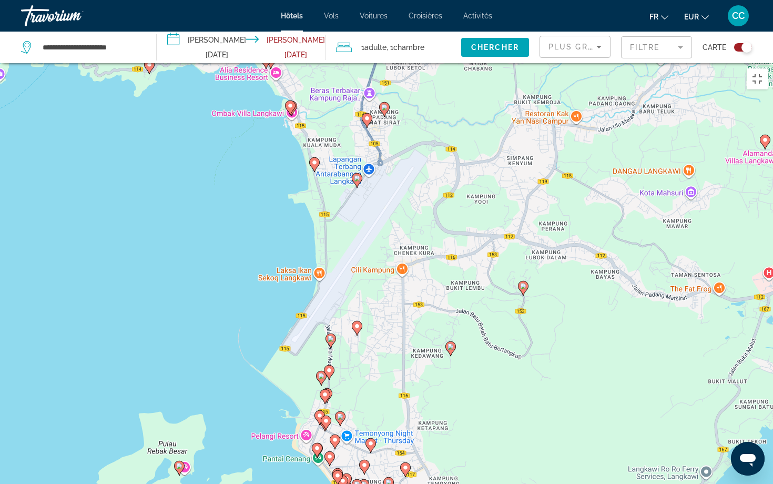
click at [335, 402] on image "Main content" at bounding box center [335, 440] width 6 height 6
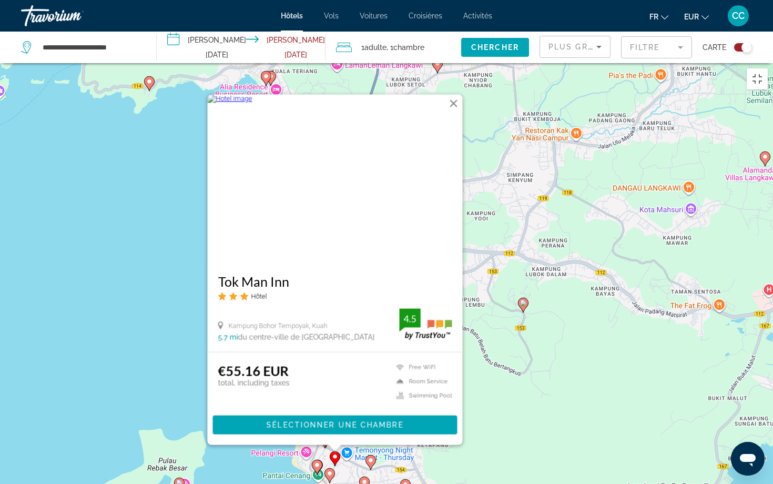
click at [280, 402] on div "Pour activer le glissement avec le clavier, appuyez sur Alt+Entrée. Une fois ce…" at bounding box center [386, 305] width 773 height 484
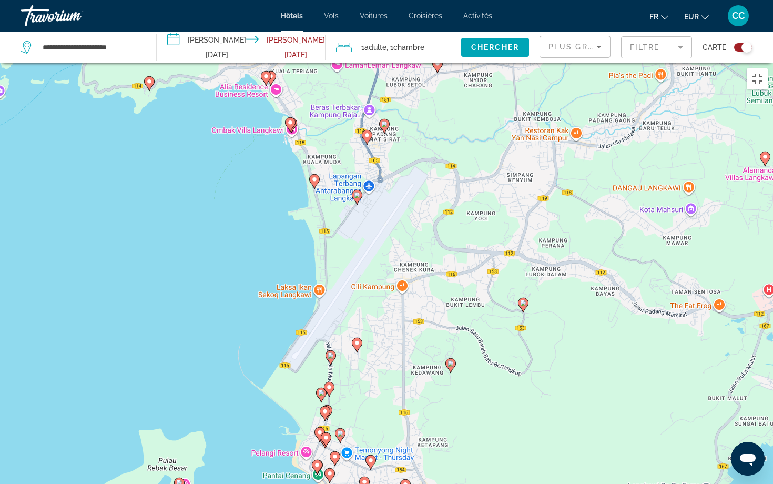
click at [327, 402] on image "Main content" at bounding box center [326, 437] width 6 height 6
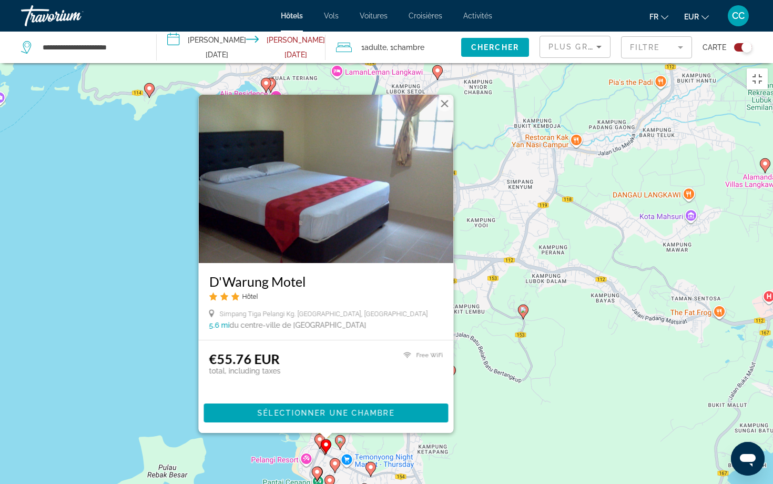
click at [292, 402] on div "Pour activer le glissement avec le clavier, appuyez sur Alt+Entrée. Une fois ce…" at bounding box center [386, 305] width 773 height 484
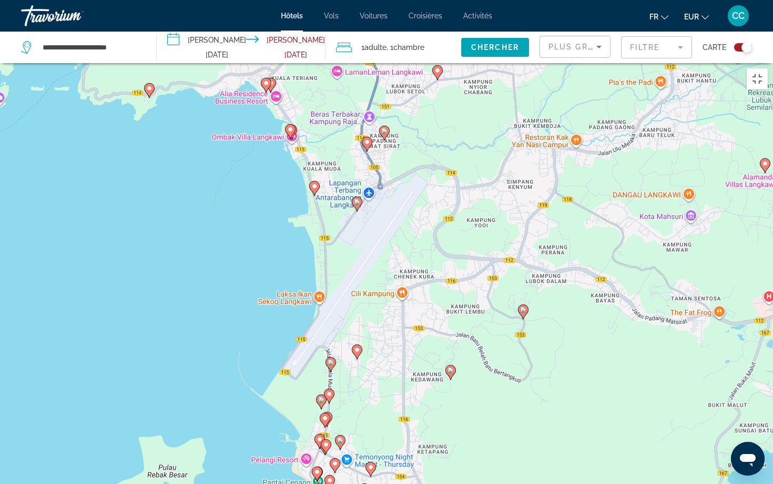
click at [335, 402] on icon "Main content" at bounding box center [334, 466] width 9 height 14
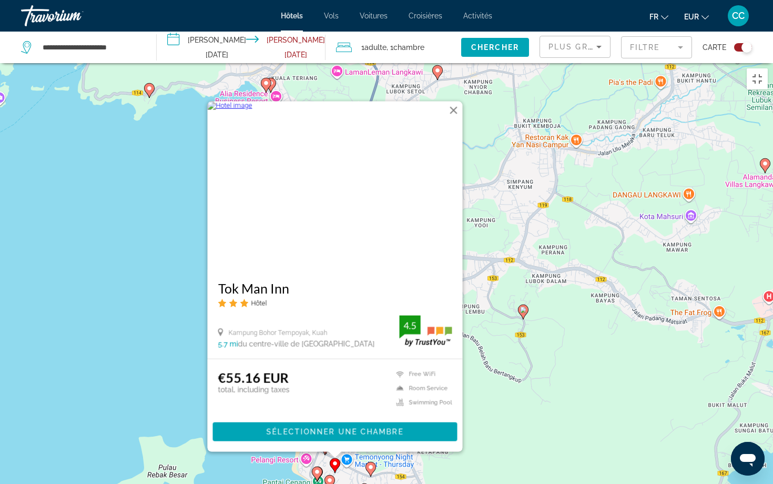
click at [284, 402] on div "Pour activer le glissement avec le clavier, appuyez sur Alt+Entrée. Une fois ce…" at bounding box center [386, 305] width 773 height 484
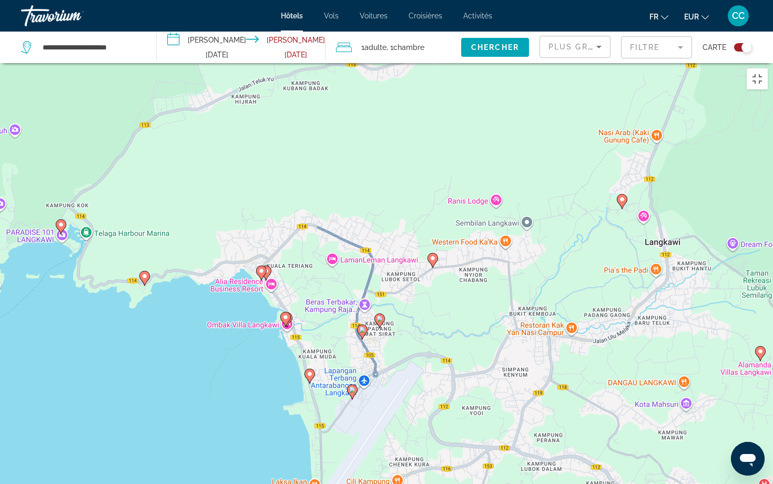
drag, startPoint x: 336, startPoint y: 239, endPoint x: 331, endPoint y: 429, distance: 190.5
click at [331, 402] on div "Pour activer le glissement avec le clavier, appuyez sur Alt+Entrée. Une fois ce…" at bounding box center [386, 305] width 773 height 484
click at [310, 370] on icon "Main content" at bounding box center [309, 377] width 9 height 14
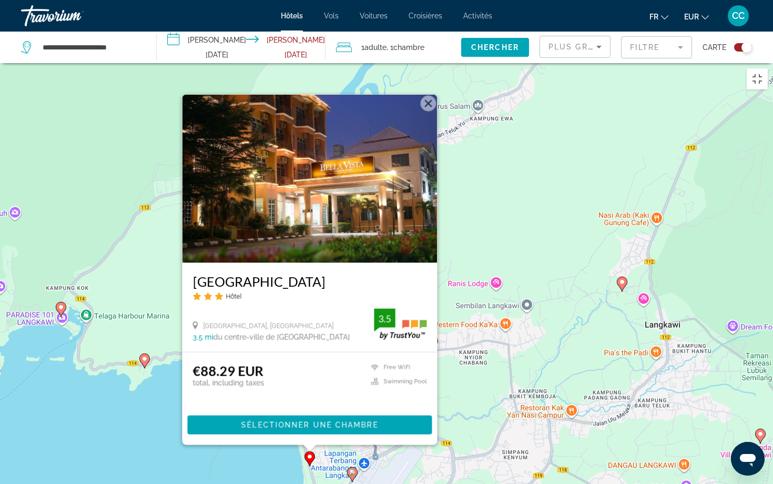
click at [231, 402] on div "Pour activer le glissement avec le clavier, appuyez sur Alt+Entrée. Une fois ce…" at bounding box center [386, 305] width 773 height 484
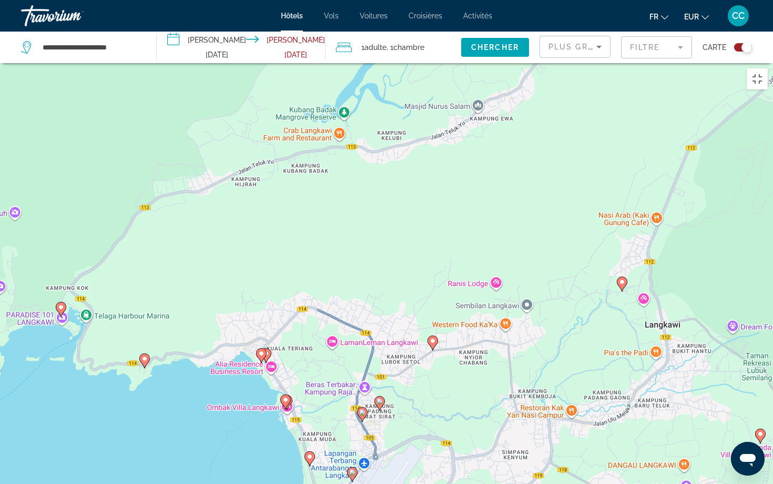
click at [287, 397] on image "Main content" at bounding box center [285, 400] width 6 height 6
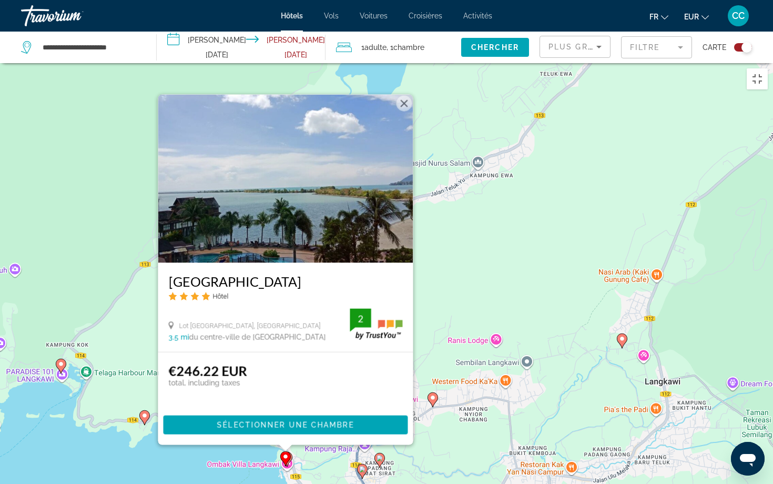
click at [210, 402] on div "Pour activer le glissement avec le clavier, appuyez sur Alt+Entrée. Une fois ce…" at bounding box center [386, 305] width 773 height 484
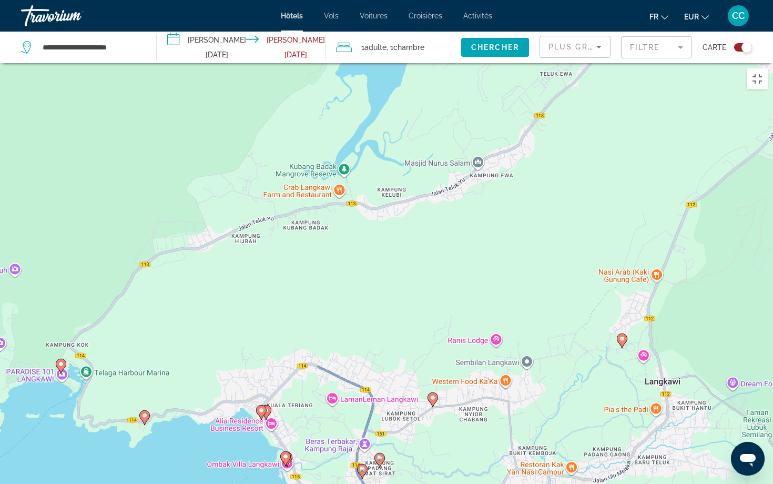
click at [268, 402] on image "Main content" at bounding box center [266, 410] width 6 height 6
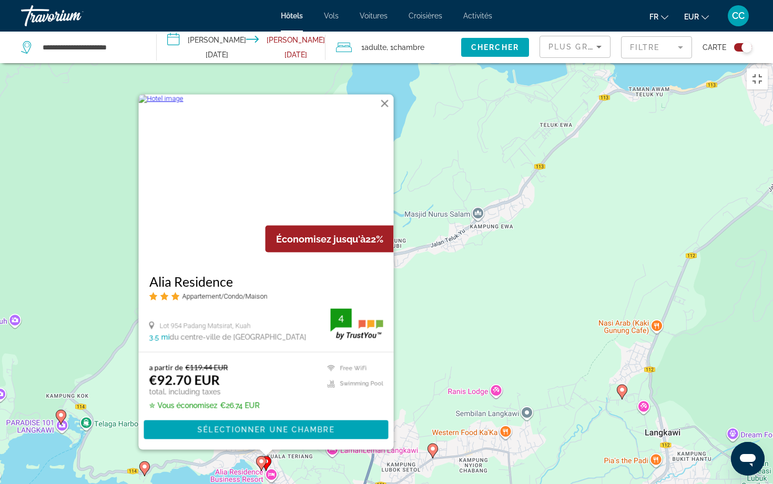
click at [181, 402] on div "Pour activer le glissement avec le clavier, appuyez sur Alt+Entrée. Une fois ce…" at bounding box center [386, 305] width 773 height 484
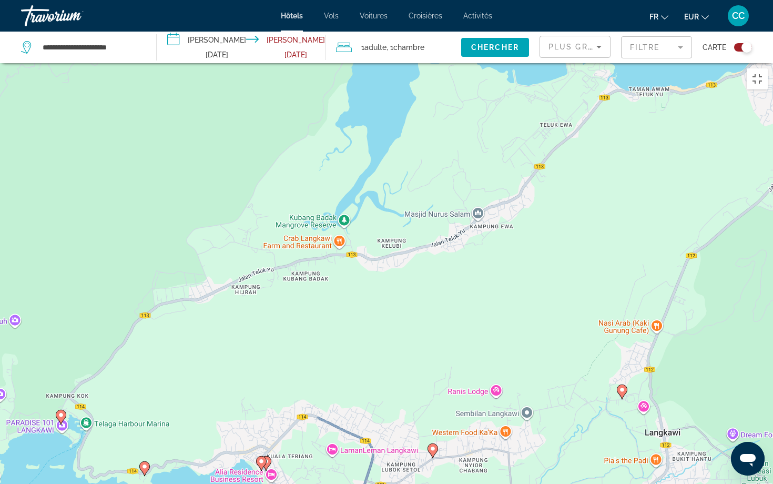
click at [259, 402] on image "Main content" at bounding box center [261, 461] width 6 height 6
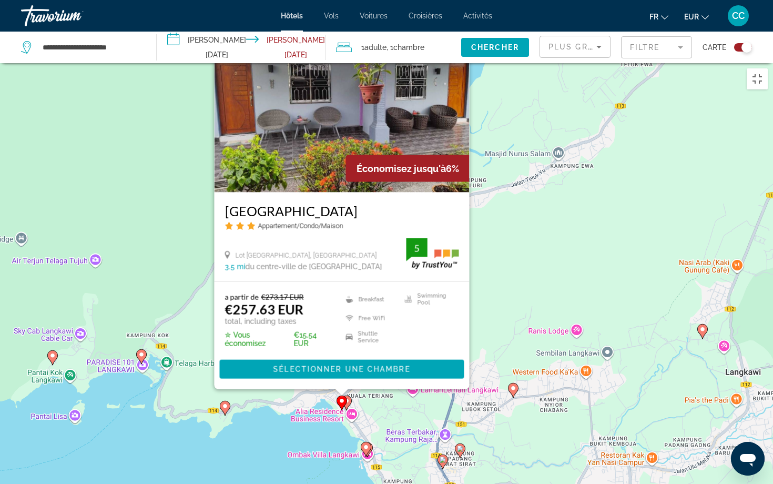
drag, startPoint x: 182, startPoint y: 460, endPoint x: 269, endPoint y: 380, distance: 118.0
click at [269, 380] on div "Pour activer le glissement avec le clavier, appuyez sur Alt+Entrée. Une fois ce…" at bounding box center [386, 305] width 773 height 484
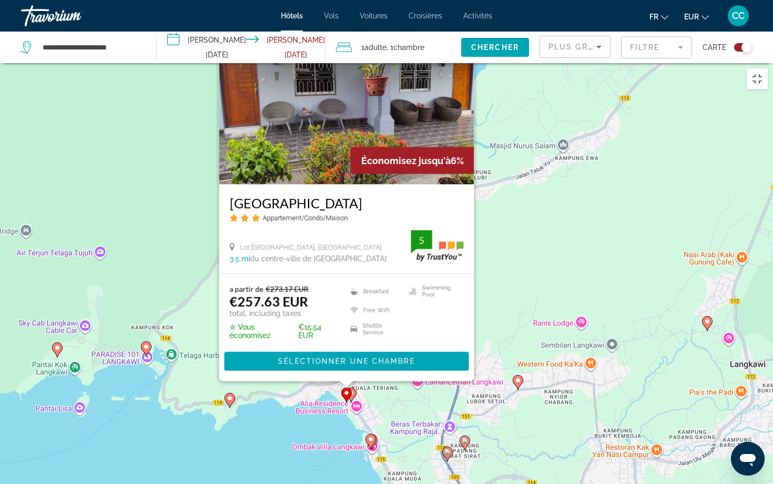
click at [269, 380] on div "Pour activer le glissement avec le clavier, appuyez sur Alt+Entrée. Une fois ce…" at bounding box center [386, 305] width 773 height 484
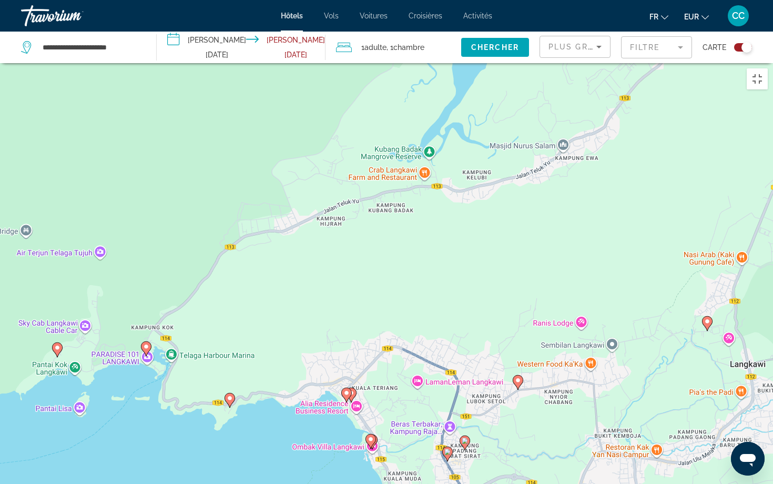
click at [145, 343] on image "Main content" at bounding box center [146, 346] width 6 height 6
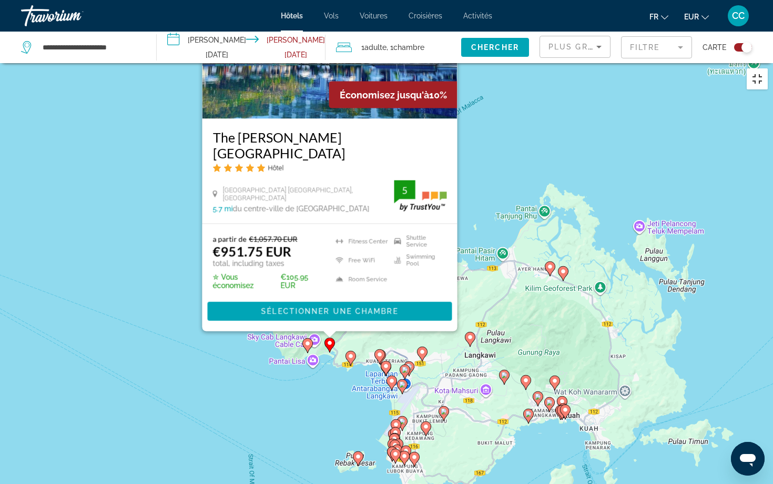
click at [759, 68] on button "Passer en plein écran" at bounding box center [757, 78] width 21 height 21
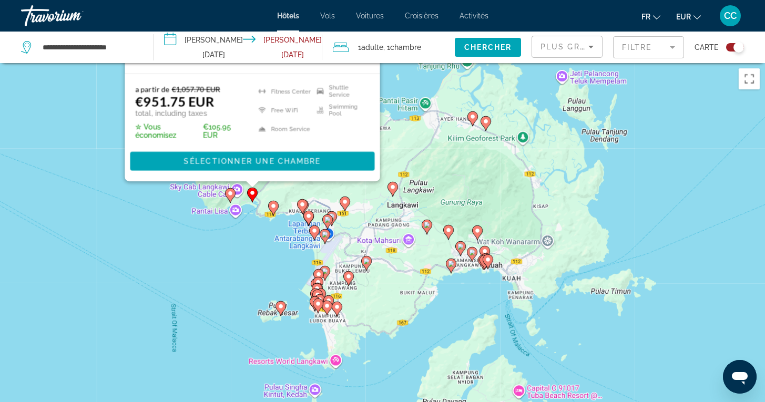
drag, startPoint x: 721, startPoint y: 265, endPoint x: 645, endPoint y: 155, distance: 133.2
click at [645, 155] on div "Pour activer le glissement avec le clavier, appuyez sur Alt+Entrée. Une fois ce…" at bounding box center [382, 264] width 765 height 402
click at [659, 193] on div "Pour activer le glissement avec le clavier, appuyez sur Alt+Entrée. Une fois ce…" at bounding box center [382, 264] width 765 height 402
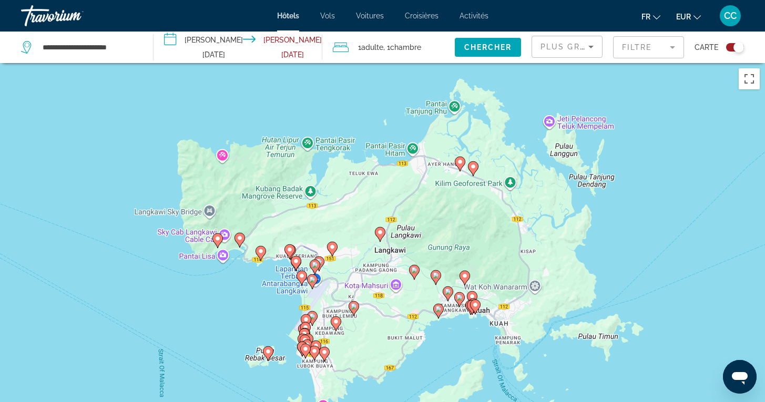
drag, startPoint x: 660, startPoint y: 173, endPoint x: 648, endPoint y: 218, distance: 47.3
click at [648, 218] on div "Pour activer le glissement avec le clavier, appuyez sur Alt+Entrée. Une fois ce…" at bounding box center [382, 264] width 765 height 402
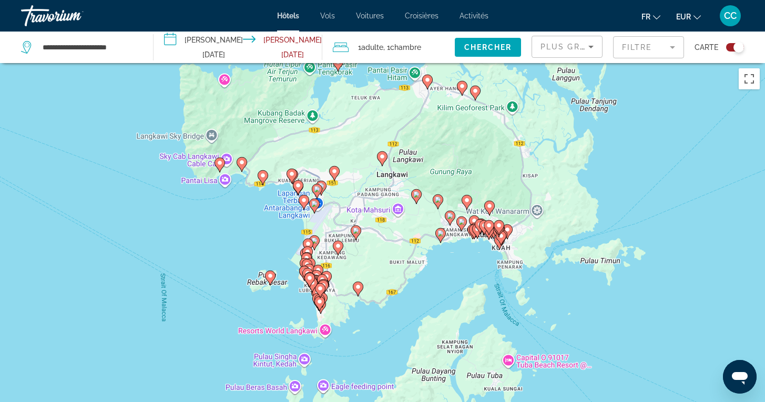
drag, startPoint x: 456, startPoint y: 341, endPoint x: 458, endPoint y: 264, distance: 77.9
click at [458, 264] on div "Pour activer le glissement avec le clavier, appuyez sur Alt+Entrée. Une fois ce…" at bounding box center [382, 264] width 765 height 402
click at [749, 84] on button "Passer en plein écran" at bounding box center [749, 78] width 21 height 21
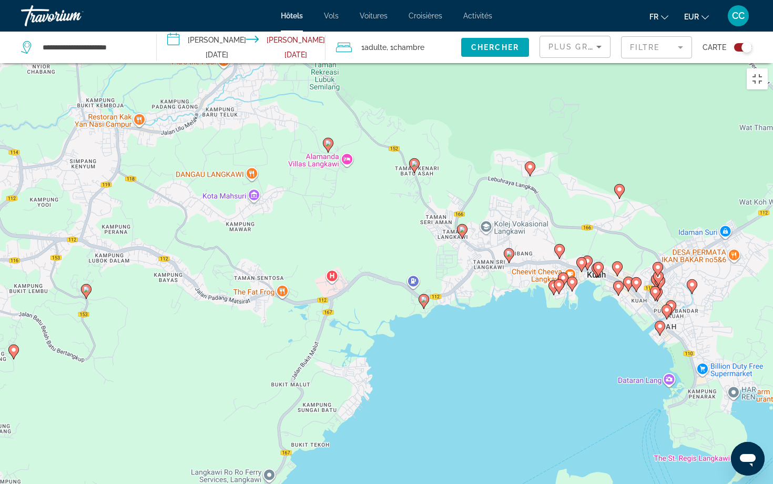
drag, startPoint x: 639, startPoint y: 353, endPoint x: 444, endPoint y: 442, distance: 214.0
click at [444, 402] on div "Pour activer le glissement avec le clavier, appuyez sur Alt+Entrée. Une fois ce…" at bounding box center [386, 305] width 773 height 484
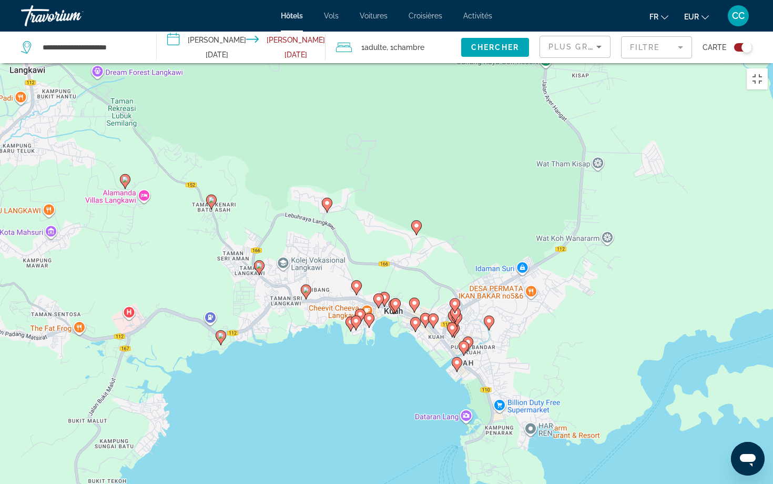
drag, startPoint x: 551, startPoint y: 360, endPoint x: 347, endPoint y: 397, distance: 207.3
click at [347, 397] on div "Pour activer le glissement avec le clavier, appuyez sur Alt+Entrée. Une fois ce…" at bounding box center [386, 305] width 773 height 484
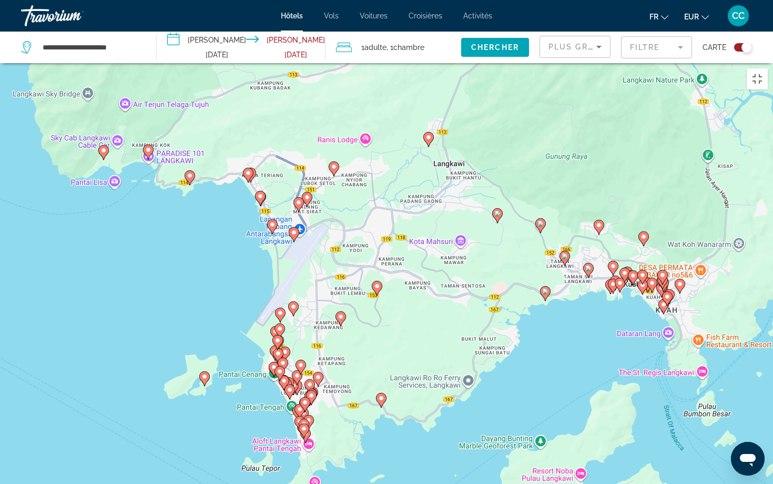
drag, startPoint x: 280, startPoint y: 378, endPoint x: 526, endPoint y: 353, distance: 247.4
click at [526, 353] on div "Pour activer le glissement avec le clavier, appuyez sur Alt+Entrée. Une fois ce…" at bounding box center [386, 305] width 773 height 484
click at [756, 68] on button "Passer en plein écran" at bounding box center [757, 78] width 21 height 21
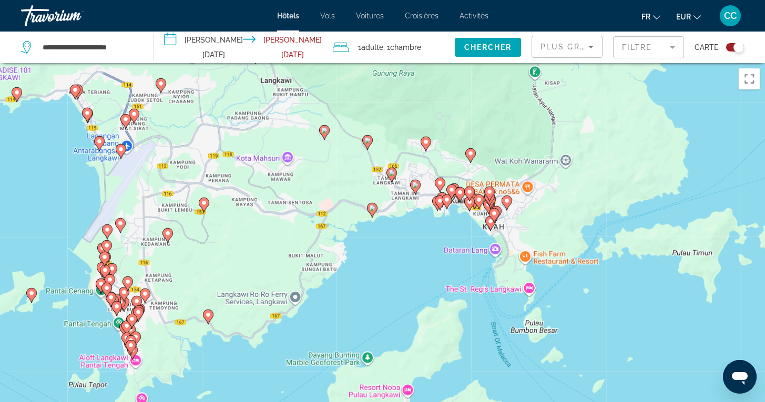
drag, startPoint x: 542, startPoint y: 266, endPoint x: 369, endPoint y: 223, distance: 177.8
click at [369, 223] on div "Pour activer le glissement avec le clavier, appuyez sur Alt+Entrée. Une fois ce…" at bounding box center [382, 264] width 765 height 402
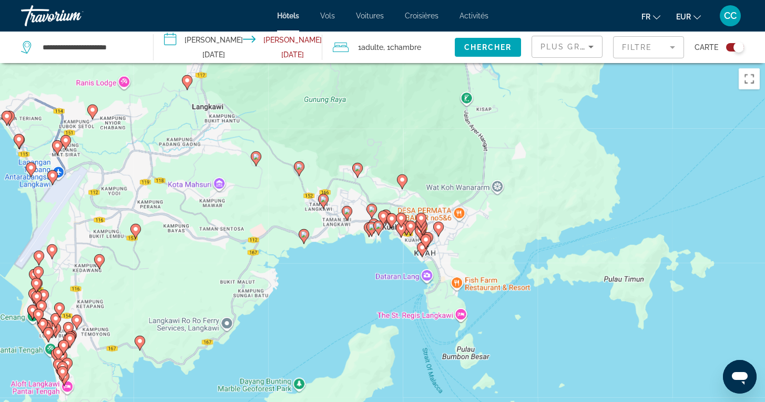
drag, startPoint x: 423, startPoint y: 250, endPoint x: 353, endPoint y: 278, distance: 75.6
click at [353, 278] on div "Pour activer le glissement avec le clavier, appuyez sur Alt+Entrée. Une fois ce…" at bounding box center [382, 264] width 765 height 402
click at [750, 82] on button "Passer en plein écran" at bounding box center [749, 78] width 21 height 21
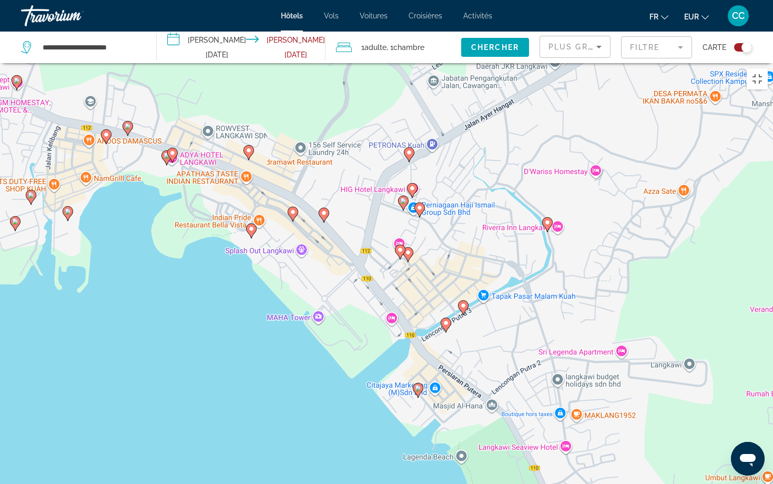
drag, startPoint x: 642, startPoint y: 318, endPoint x: 357, endPoint y: 470, distance: 323.8
click at [356, 402] on div "Pour activer le glissement avec le clavier, appuyez sur Alt+Entrée. Une fois ce…" at bounding box center [386, 305] width 773 height 484
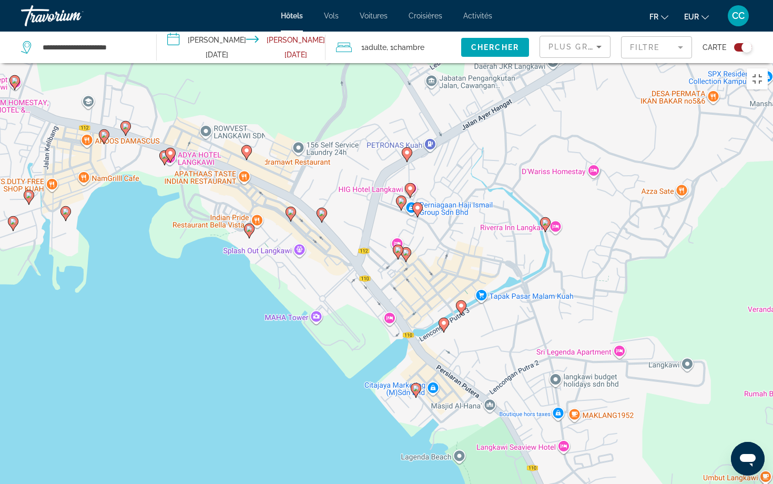
click at [416, 385] on image "Main content" at bounding box center [416, 388] width 6 height 6
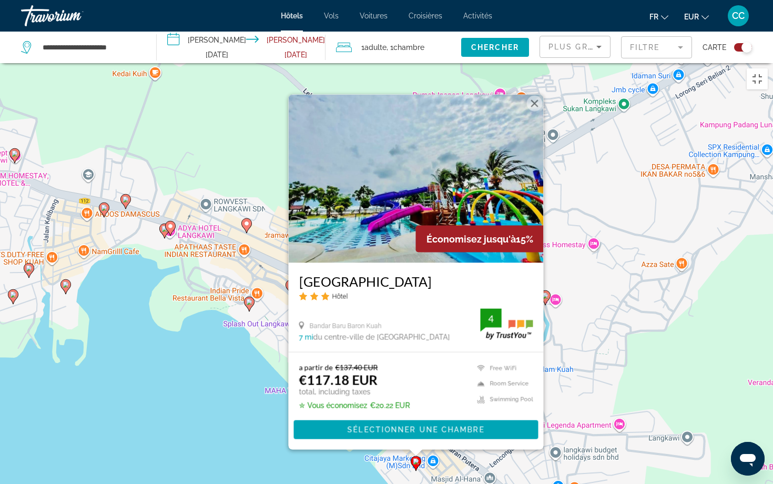
click at [329, 402] on div "Pour activer le glissement avec le clavier, appuyez sur Alt+Entrée. Une fois ce…" at bounding box center [386, 305] width 773 height 484
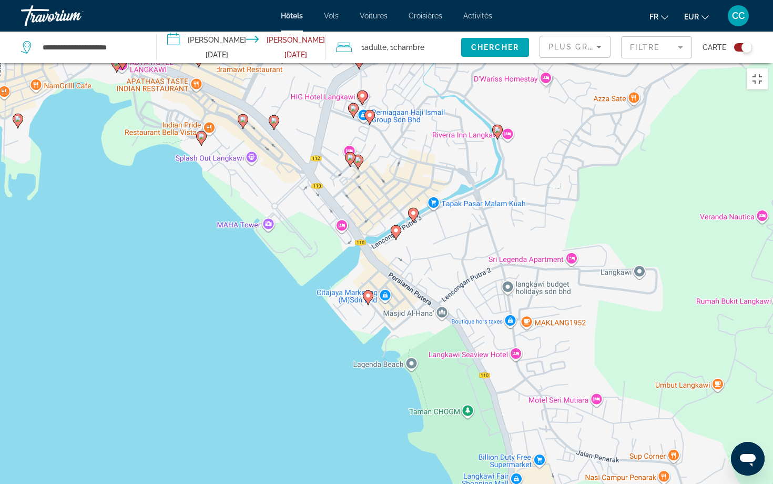
drag, startPoint x: 327, startPoint y: 446, endPoint x: 279, endPoint y: 278, distance: 174.5
click at [279, 278] on div "Pour activer le glissement avec le clavier, appuyez sur Alt+Entrée. Une fois ce…" at bounding box center [386, 305] width 773 height 484
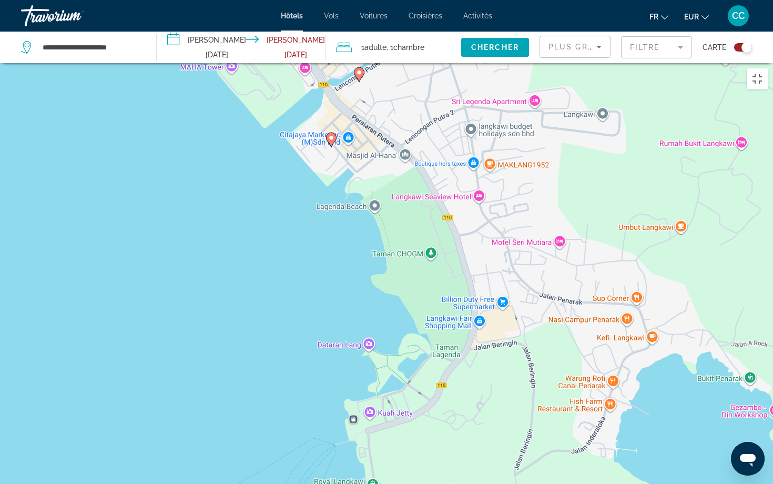
drag, startPoint x: 328, startPoint y: 400, endPoint x: 292, endPoint y: 239, distance: 164.4
click at [292, 239] on div "Pour activer le glissement avec le clavier, appuyez sur Alt+Entrée. Une fois ce…" at bounding box center [386, 305] width 773 height 484
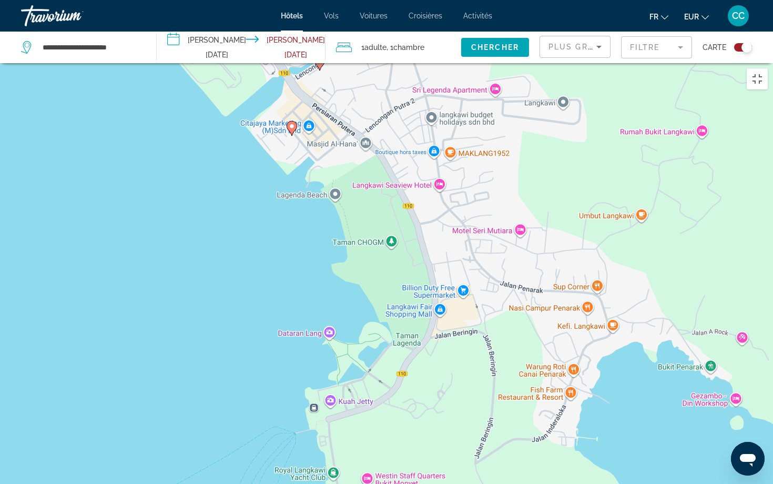
drag, startPoint x: 281, startPoint y: 381, endPoint x: 241, endPoint y: 369, distance: 41.3
click at [241, 369] on div "Pour activer le glissement avec le clavier, appuyez sur Alt+Entrée. Une fois ce…" at bounding box center [386, 305] width 773 height 484
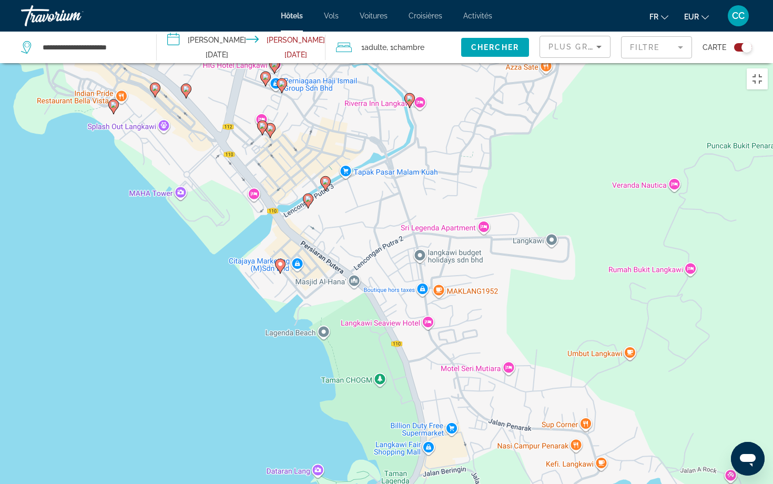
drag, startPoint x: 280, startPoint y: 281, endPoint x: 267, endPoint y: 421, distance: 140.5
click at [268, 402] on div "Pour activer le glissement avec le clavier, appuyez sur Alt+Entrée. Une fois ce…" at bounding box center [386, 305] width 773 height 484
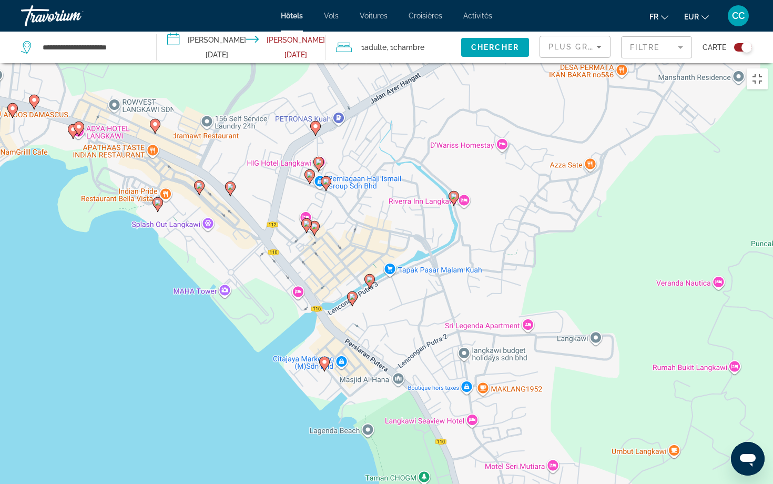
drag, startPoint x: 236, startPoint y: 344, endPoint x: 281, endPoint y: 449, distance: 114.7
click at [283, 402] on div "Pour activer le glissement avec le clavier, appuyez sur Alt+Entrée. Une fois ce…" at bounding box center [386, 305] width 773 height 484
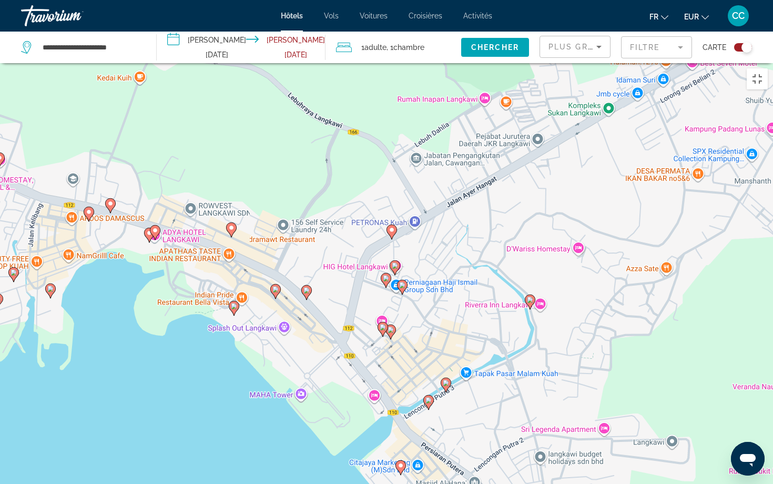
drag, startPoint x: 246, startPoint y: 342, endPoint x: 318, endPoint y: 442, distance: 123.6
click at [320, 402] on div "Pour activer le glissement avec le clavier, appuyez sur Alt+Entrée. Une fois ce…" at bounding box center [386, 305] width 773 height 484
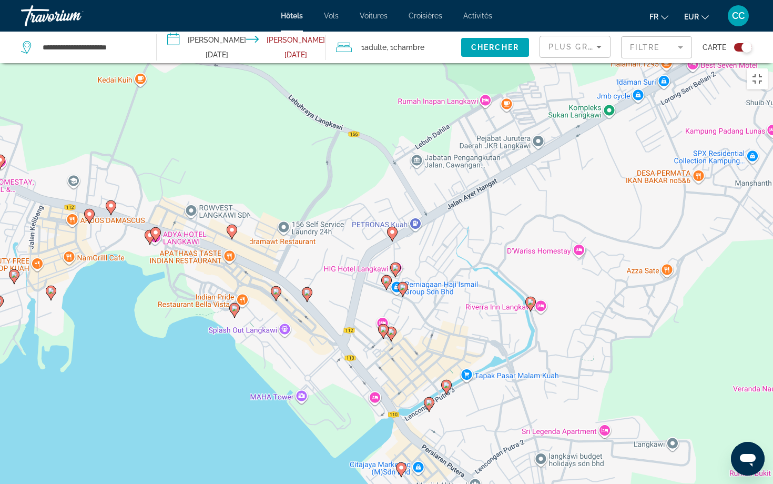
click at [237, 305] on image "Main content" at bounding box center [234, 308] width 6 height 6
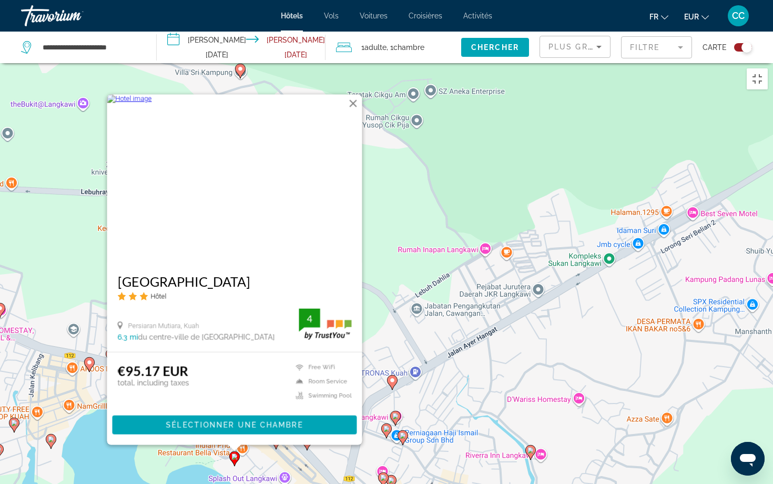
click at [207, 402] on div "Pour activer le glissement avec le clavier, appuyez sur Alt+Entrée. Une fois ce…" at bounding box center [386, 305] width 773 height 484
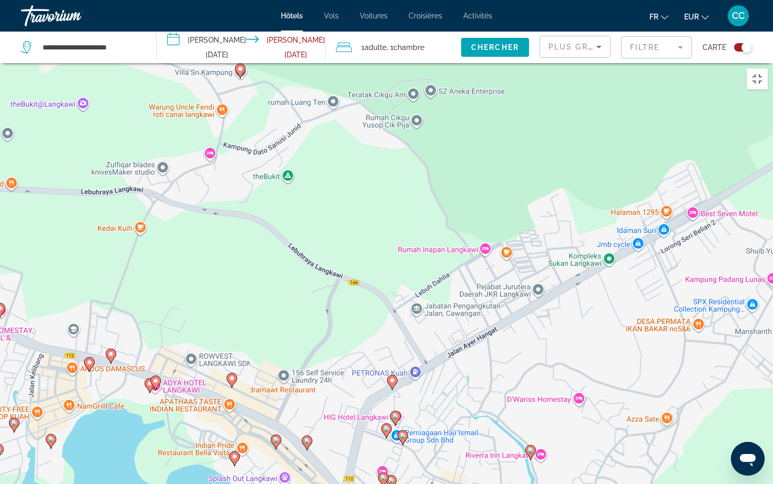
click at [277, 402] on image "Main content" at bounding box center [276, 440] width 6 height 6
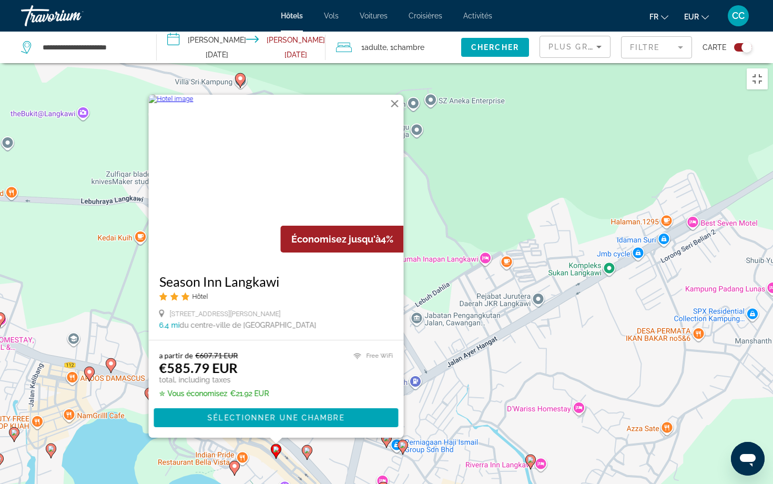
click at [308, 402] on icon "Main content" at bounding box center [306, 453] width 9 height 14
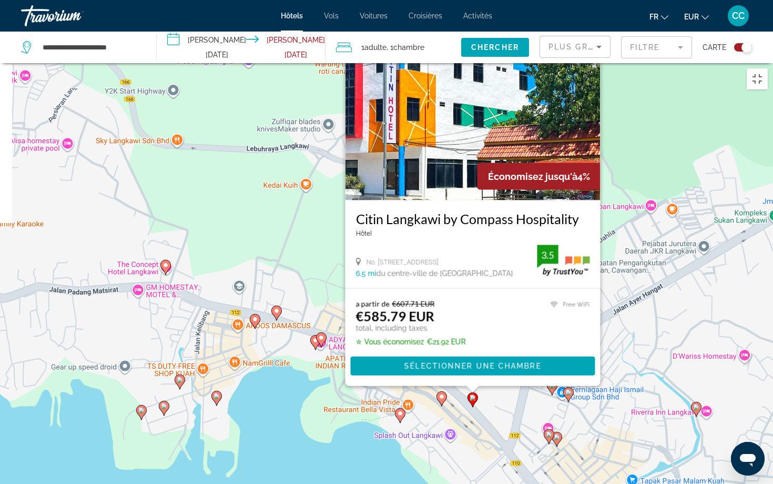
drag, startPoint x: 131, startPoint y: 452, endPoint x: 303, endPoint y: 384, distance: 185.4
click at [303, 384] on div "Pour activer le glissement avec le clavier, appuyez sur Alt+Entrée. Une fois ce…" at bounding box center [386, 305] width 773 height 484
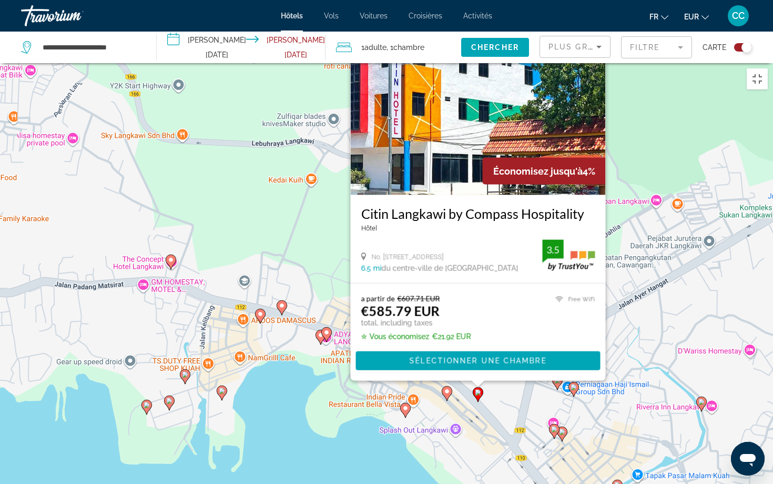
click at [303, 384] on div "Pour activer le glissement avec le clavier, appuyez sur Alt+Entrée. Une fois ce…" at bounding box center [386, 305] width 773 height 484
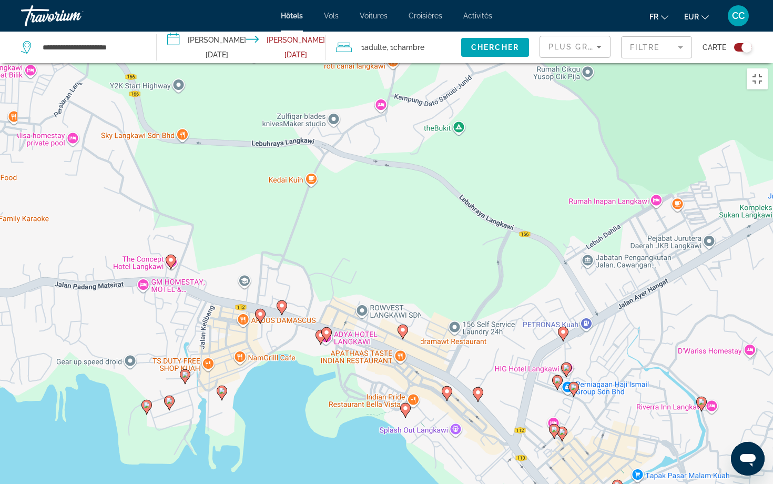
click at [329, 329] on image "Main content" at bounding box center [326, 332] width 6 height 6
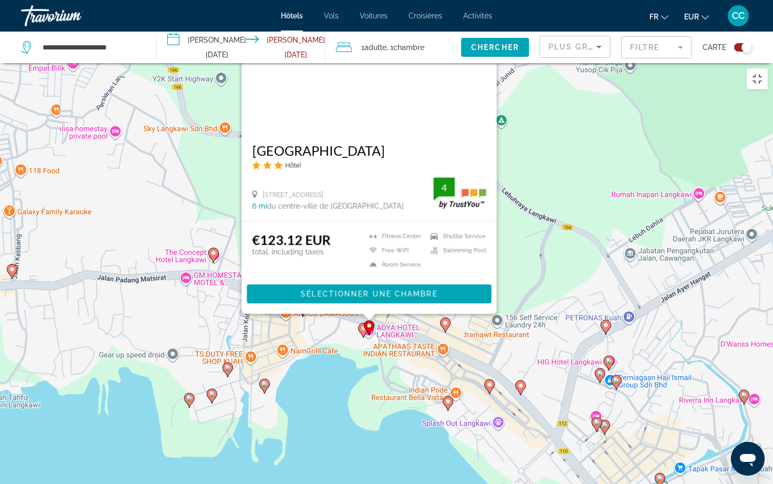
drag, startPoint x: 275, startPoint y: 463, endPoint x: 318, endPoint y: 331, distance: 138.7
click at [318, 331] on div "Pour activer le glissement avec le clavier, appuyez sur Alt+Entrée. Une fois ce…" at bounding box center [386, 305] width 773 height 484
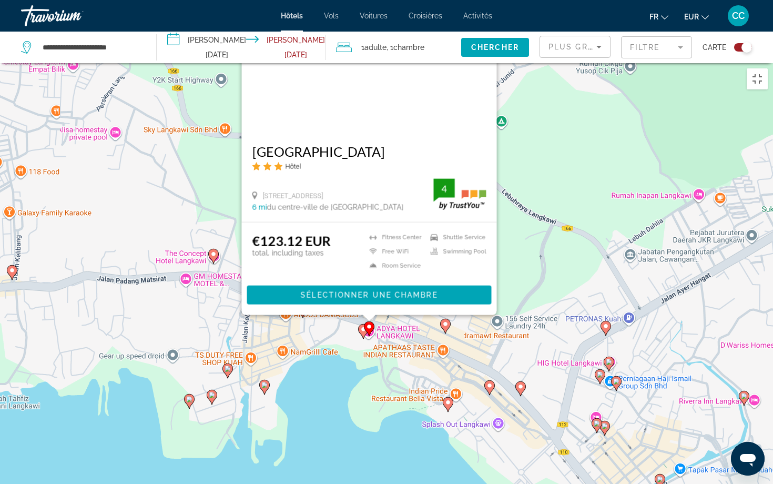
click at [361, 325] on icon "Main content" at bounding box center [363, 332] width 9 height 14
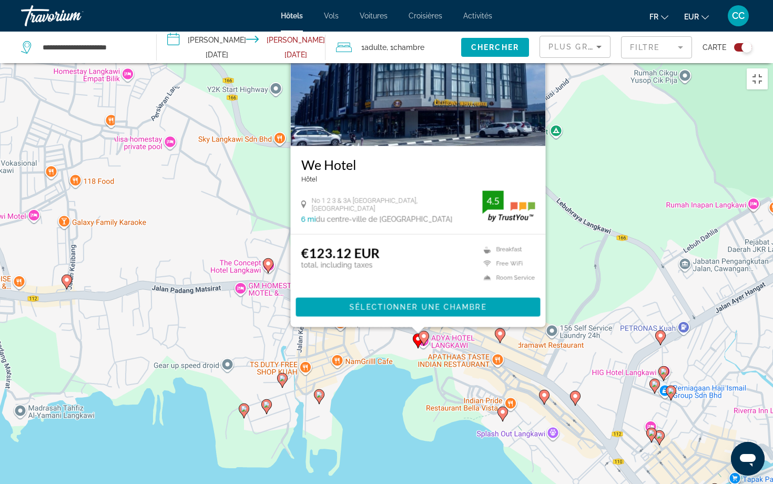
drag, startPoint x: 320, startPoint y: 449, endPoint x: 376, endPoint y: 329, distance: 131.8
click at [376, 329] on div "Pour activer le glissement avec le clavier, appuyez sur Alt+Entrée. Une fois ce…" at bounding box center [386, 305] width 773 height 484
click at [322, 389] on gmp-advanced-marker "Main content" at bounding box center [319, 397] width 11 height 16
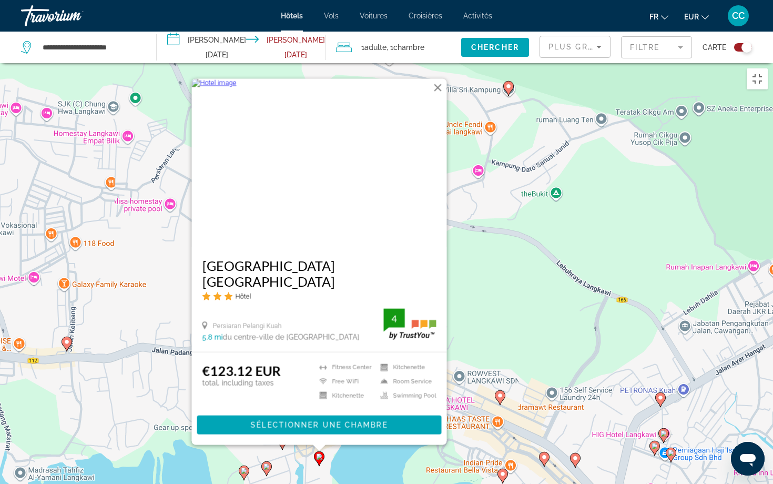
click at [366, 392] on div "Pour activer le glissement avec le clavier, appuyez sur Alt+Entrée. Une fois ce…" at bounding box center [386, 305] width 773 height 484
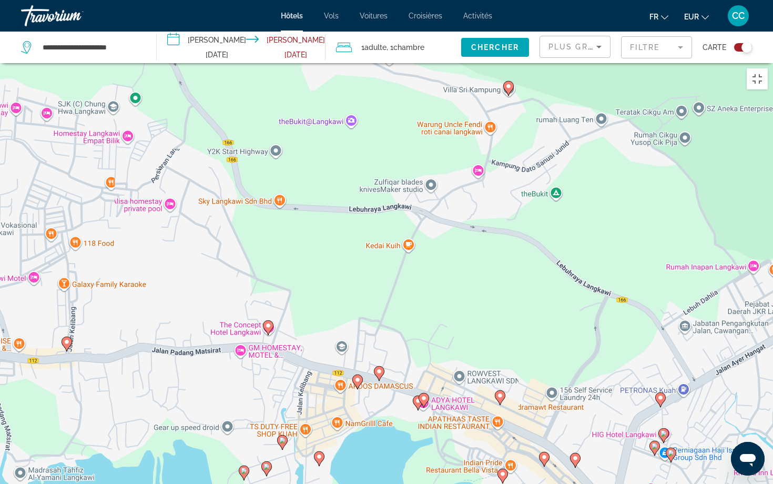
click at [283, 402] on image "Main content" at bounding box center [282, 440] width 6 height 6
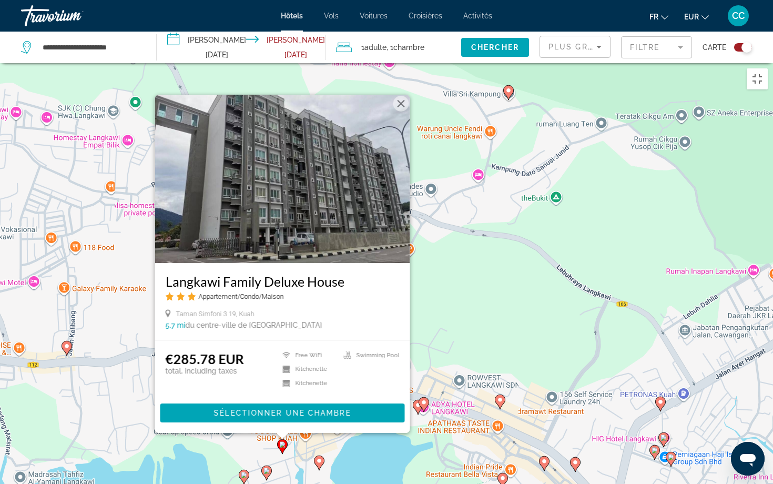
click at [267, 402] on icon "Main content" at bounding box center [266, 473] width 9 height 14
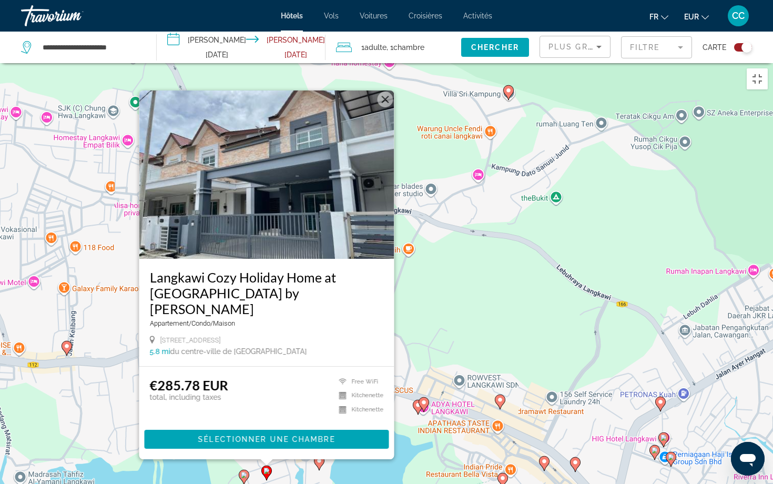
click at [244, 402] on image "Main content" at bounding box center [244, 475] width 6 height 6
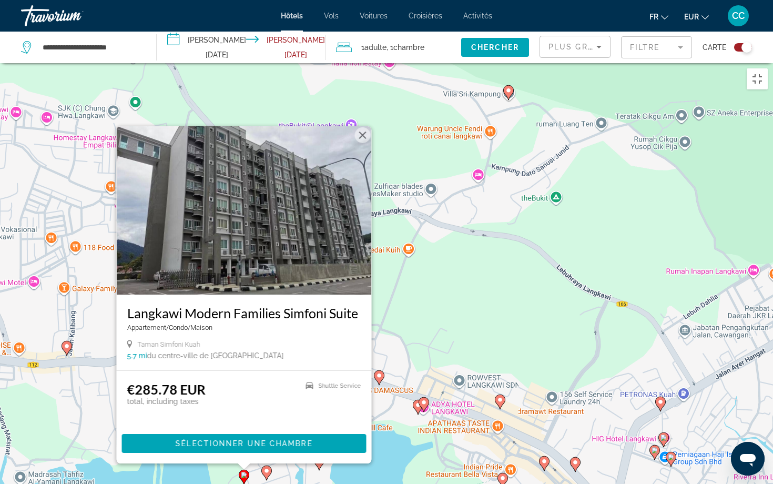
click at [379, 402] on div "Pour activer le glissement avec le clavier, appuyez sur Alt+Entrée. Une fois ce…" at bounding box center [386, 305] width 773 height 484
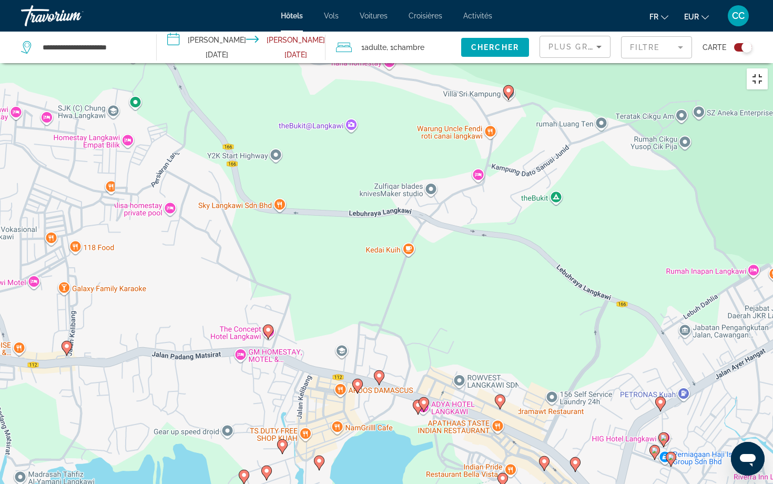
click at [757, 68] on button "Passer en plein écran" at bounding box center [757, 78] width 21 height 21
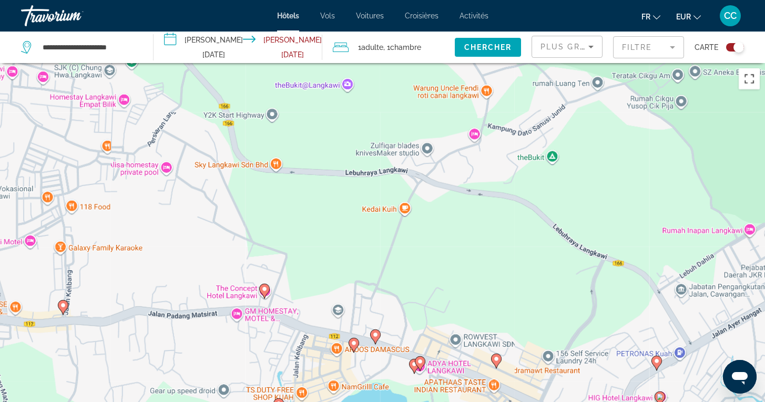
click at [748, 82] on button "Passer en plein écran" at bounding box center [749, 78] width 21 height 21
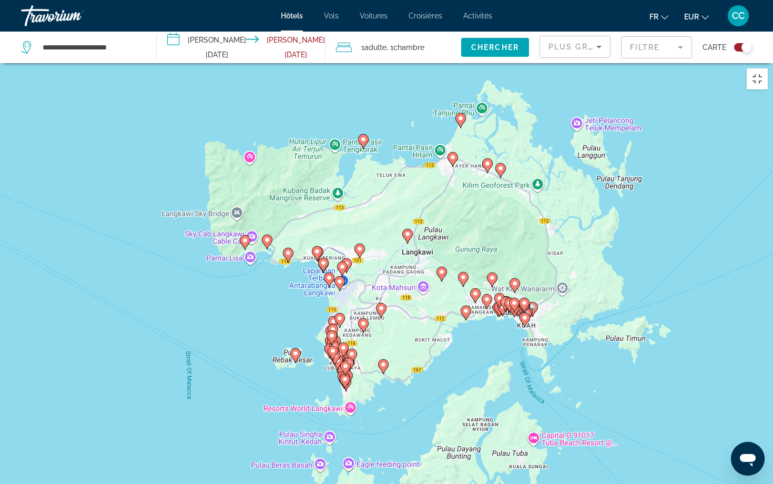
drag, startPoint x: 255, startPoint y: 342, endPoint x: 383, endPoint y: 345, distance: 128.4
click at [383, 346] on div "Pour activer le glissement avec le clavier, appuyez sur Alt+Entrée. Une fois ce…" at bounding box center [386, 305] width 773 height 484
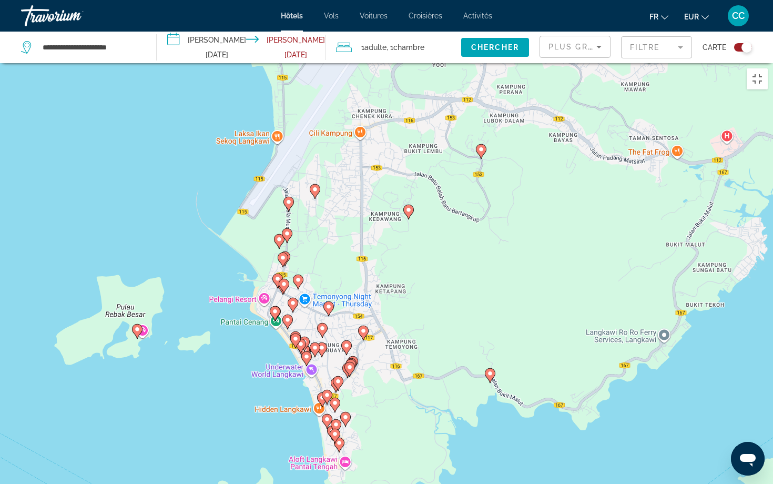
drag, startPoint x: 306, startPoint y: 436, endPoint x: 404, endPoint y: 227, distance: 230.6
click at [404, 227] on div "Pour activer le glissement avec le clavier, appuyez sur Alt+Entrée. Une fois ce…" at bounding box center [386, 305] width 773 height 484
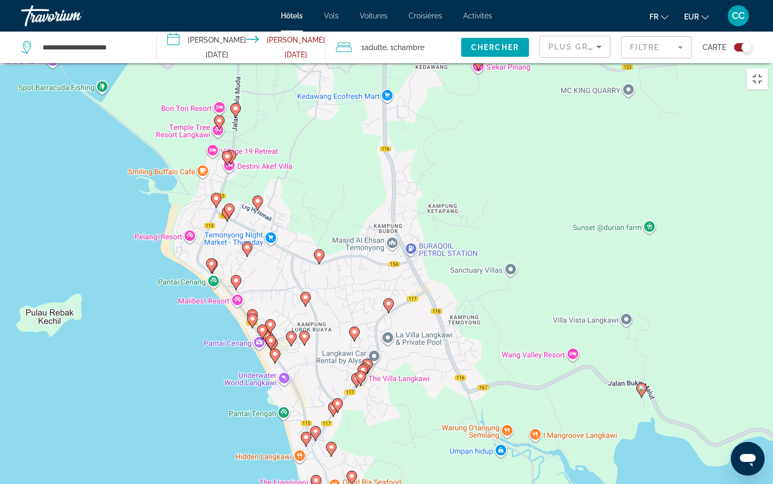
drag, startPoint x: 259, startPoint y: 423, endPoint x: 307, endPoint y: 358, distance: 80.9
click at [307, 359] on div "Pour activer le glissement avec le clavier, appuyez sur Alt+Entrée. Une fois ce…" at bounding box center [386, 305] width 773 height 484
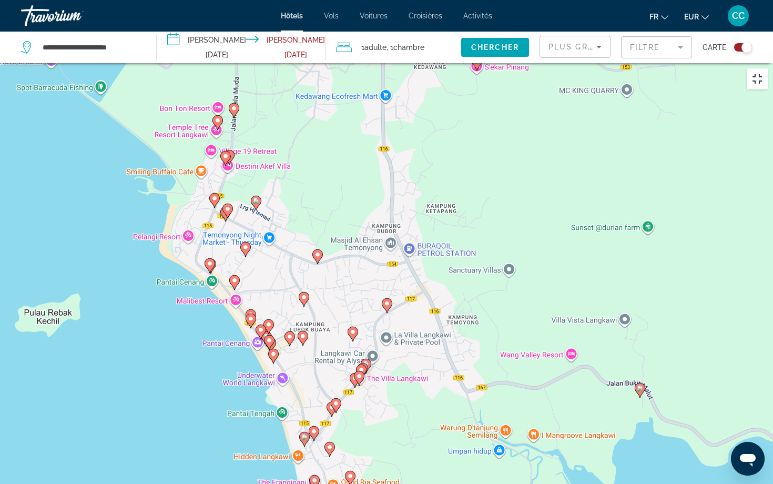
click at [753, 68] on button "Passer en plein écran" at bounding box center [757, 78] width 21 height 21
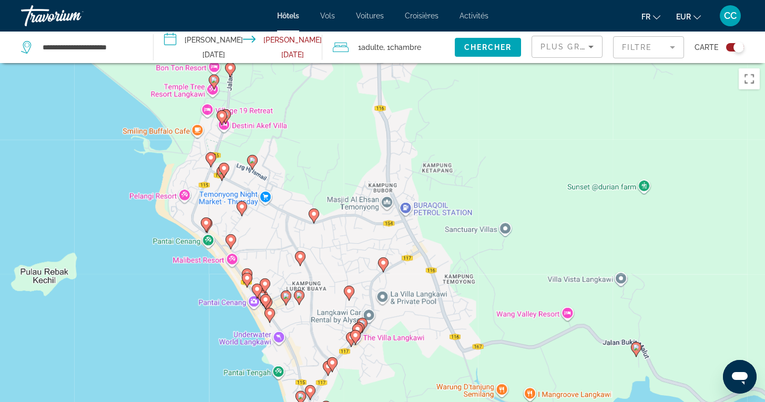
click at [206, 222] on image "Main content" at bounding box center [206, 223] width 6 height 6
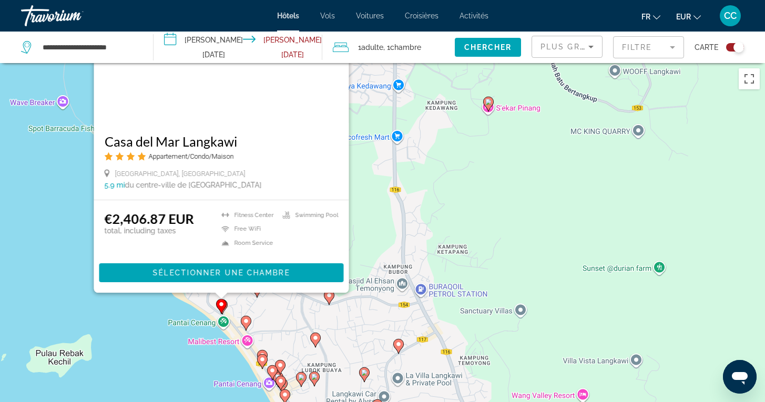
drag, startPoint x: 52, startPoint y: 354, endPoint x: 66, endPoint y: 207, distance: 148.0
click at [66, 207] on div "Pour activer le glissement avec le clavier, appuyez sur Alt+Entrée. Une fois ce…" at bounding box center [382, 264] width 765 height 402
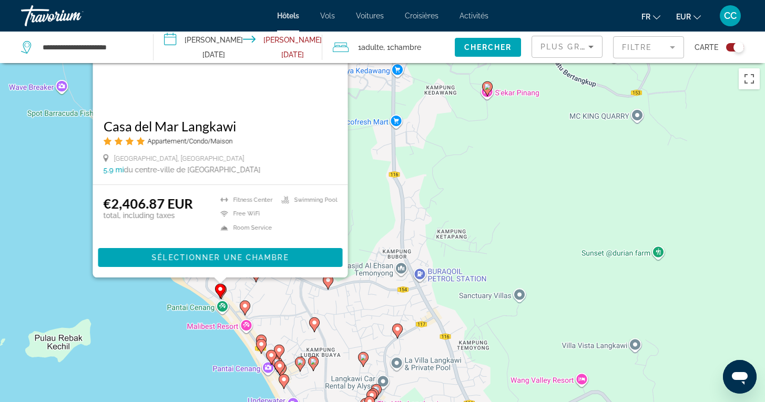
click at [246, 309] on icon "Main content" at bounding box center [244, 308] width 9 height 14
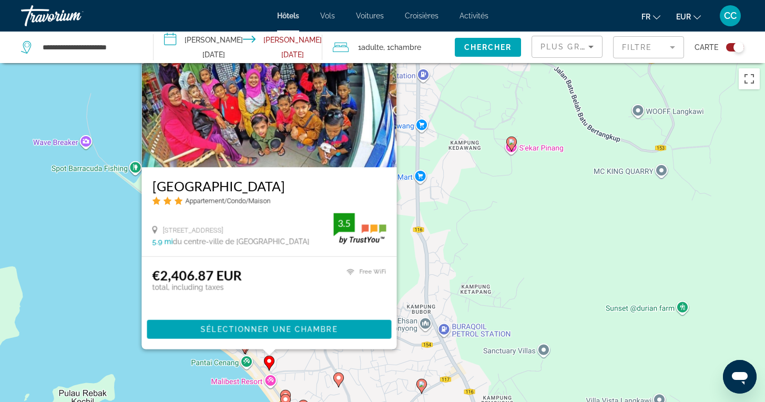
drag, startPoint x: 65, startPoint y: 343, endPoint x: 90, endPoint y: 244, distance: 103.1
click at [90, 243] on div "Pour activer le glissement avec le clavier, appuyez sur Alt+Entrée. Une fois ce…" at bounding box center [382, 264] width 765 height 402
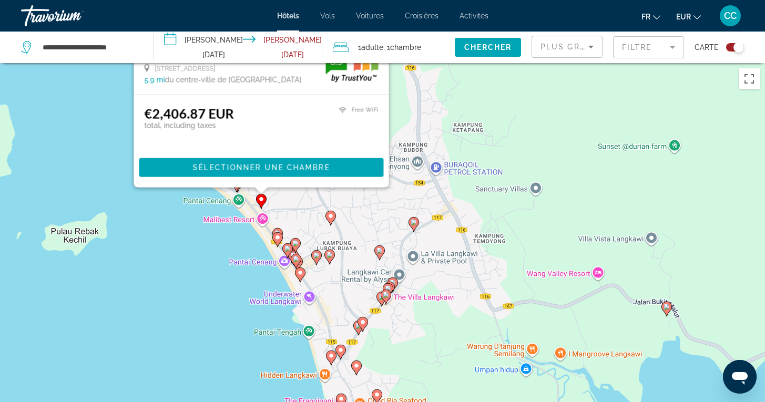
drag, startPoint x: 172, startPoint y: 371, endPoint x: 162, endPoint y: 224, distance: 147.1
click at [162, 224] on div "Pour activer le glissement avec le clavier, appuyez sur Alt+Entrée. Une fois ce…" at bounding box center [382, 264] width 765 height 402
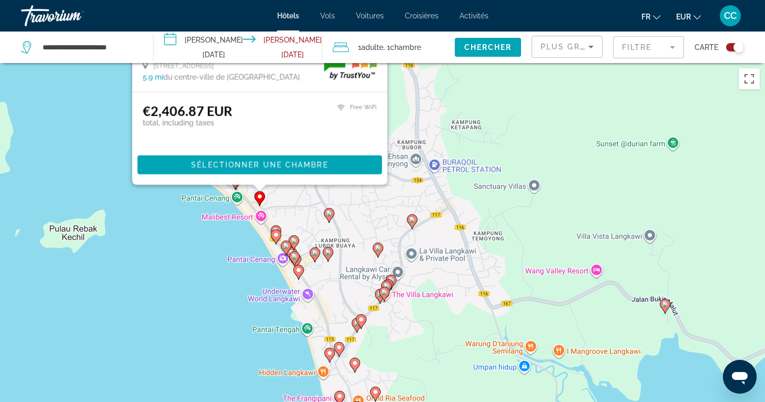
click at [277, 228] on image "Main content" at bounding box center [276, 231] width 6 height 6
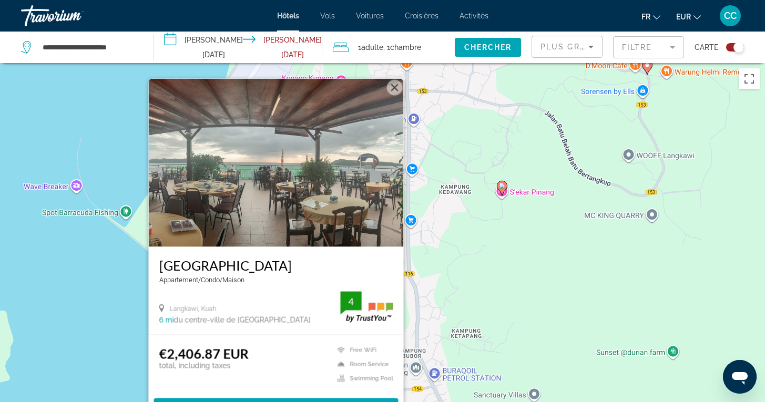
click at [107, 325] on div "Pour activer le glissement avec le clavier, appuyez sur Alt+Entrée. Une fois ce…" at bounding box center [382, 264] width 765 height 402
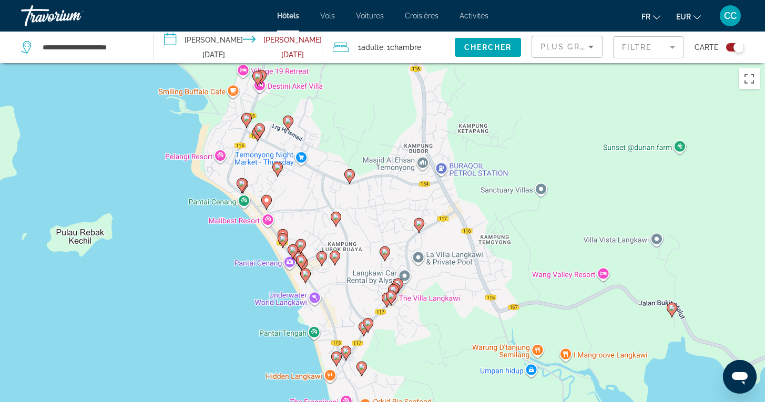
drag, startPoint x: 119, startPoint y: 337, endPoint x: 125, endPoint y: 130, distance: 207.3
click at [125, 130] on div "Pour activer le glissement avec le clavier, appuyez sur Alt+Entrée. Une fois ce…" at bounding box center [382, 264] width 765 height 402
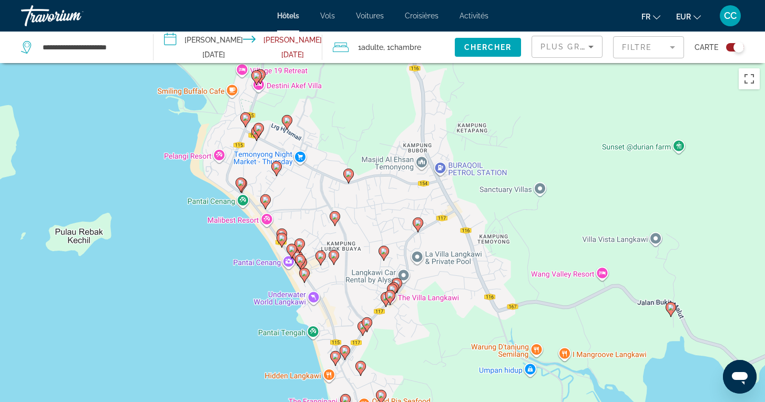
click at [284, 242] on icon "Main content" at bounding box center [281, 240] width 9 height 14
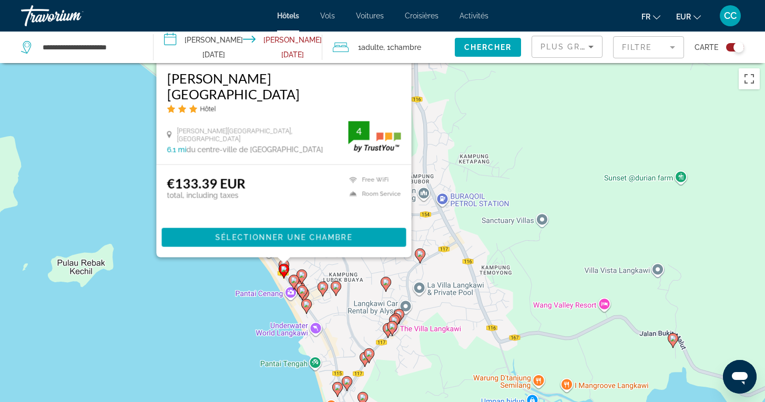
drag, startPoint x: 131, startPoint y: 357, endPoint x: 138, endPoint y: 153, distance: 204.7
click at [138, 153] on div "Pour activer le glissement avec le clavier, appuyez sur Alt+Entrée. Une fois ce…" at bounding box center [382, 264] width 765 height 402
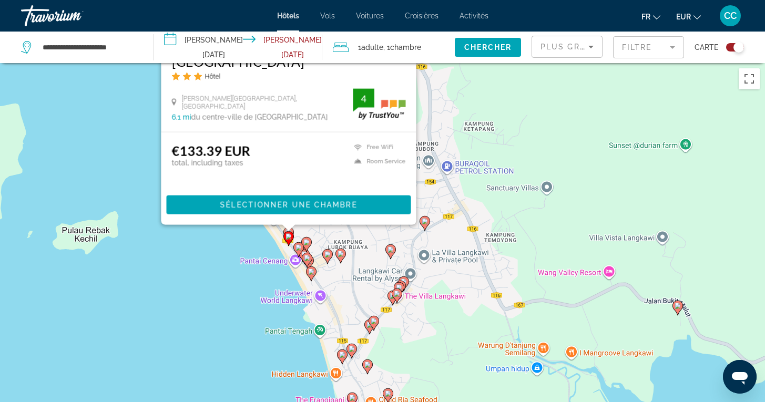
click at [306, 242] on image "Main content" at bounding box center [306, 242] width 6 height 6
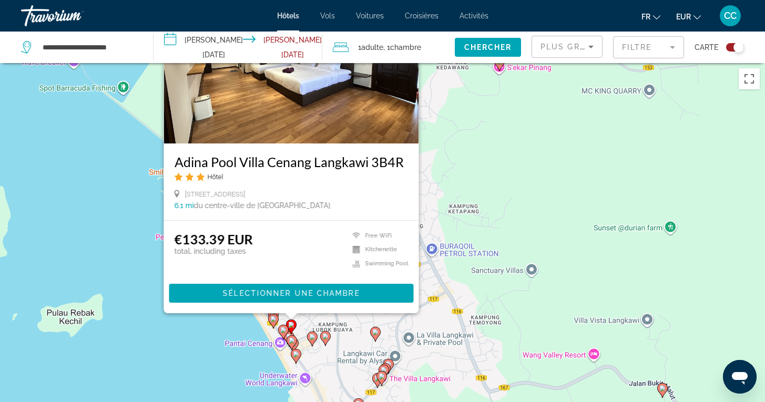
drag, startPoint x: 141, startPoint y: 345, endPoint x: 124, endPoint y: 233, distance: 113.4
click at [124, 233] on div "Pour activer le glissement avec le clavier, appuyez sur Alt+Entrée. Une fois ce…" at bounding box center [382, 264] width 765 height 402
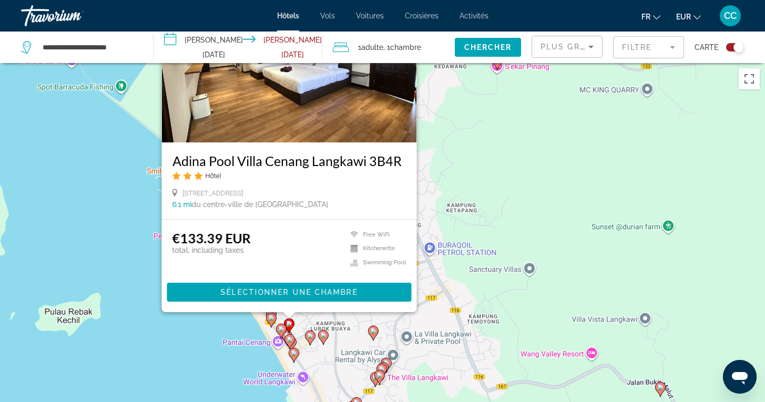
click at [218, 336] on div "Pour activer le glissement avec le clavier, appuyez sur Alt+Entrée. Une fois ce…" at bounding box center [382, 264] width 765 height 402
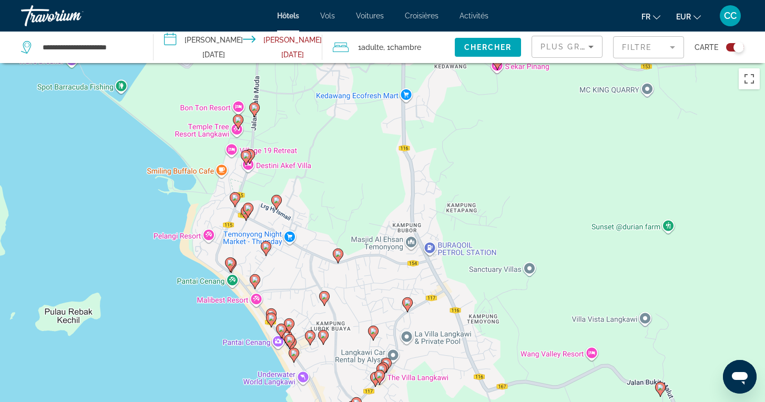
click at [281, 329] on image "Main content" at bounding box center [281, 329] width 6 height 6
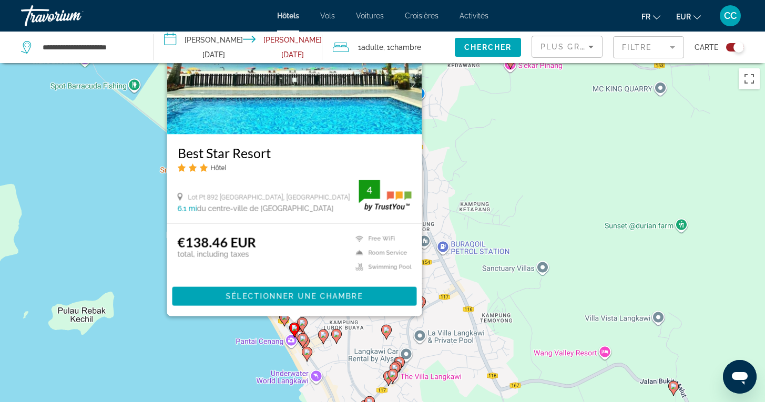
drag, startPoint x: 125, startPoint y: 327, endPoint x: 138, endPoint y: 210, distance: 117.5
click at [138, 210] on div "Pour activer le glissement avec le clavier, appuyez sur Alt+Entrée. Une fois ce…" at bounding box center [382, 264] width 765 height 402
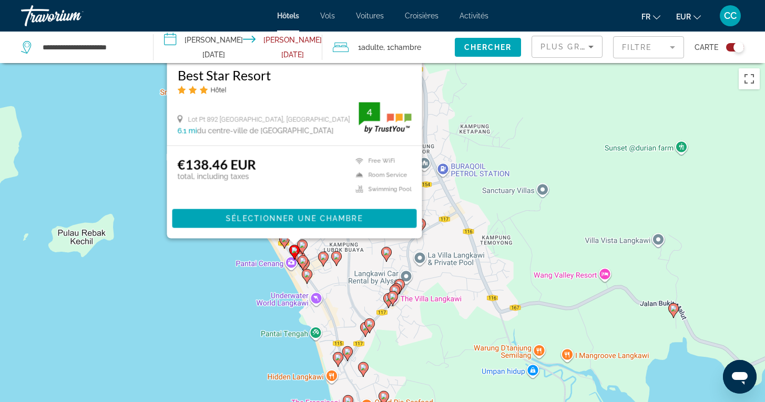
drag, startPoint x: 234, startPoint y: 365, endPoint x: 234, endPoint y: 285, distance: 79.9
click at [234, 285] on div "Pour activer le glissement avec le clavier, appuyez sur Alt+Entrée. Une fois ce…" at bounding box center [382, 264] width 765 height 402
click at [301, 254] on gmp-advanced-marker "Main content" at bounding box center [302, 247] width 11 height 16
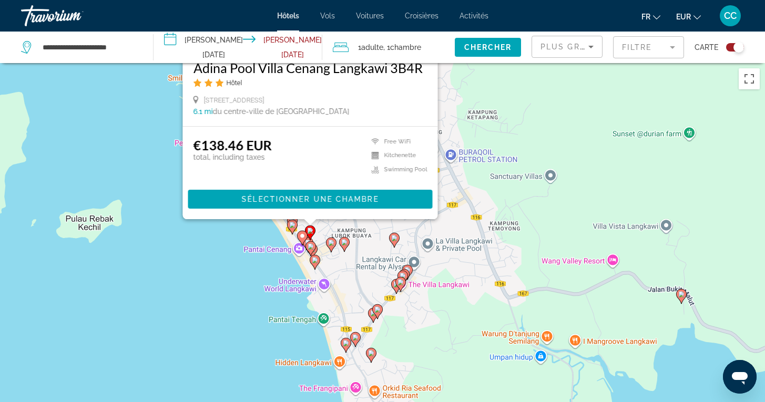
drag, startPoint x: 130, startPoint y: 330, endPoint x: 141, endPoint y: 102, distance: 229.1
click at [141, 102] on div "Pour activer le glissement avec le clavier, appuyez sur Alt+Entrée. Une fois ce…" at bounding box center [382, 264] width 765 height 402
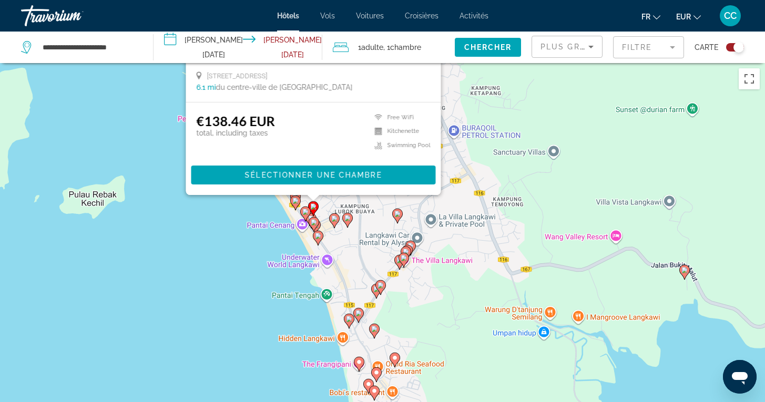
click at [316, 221] on image "Main content" at bounding box center [314, 222] width 6 height 6
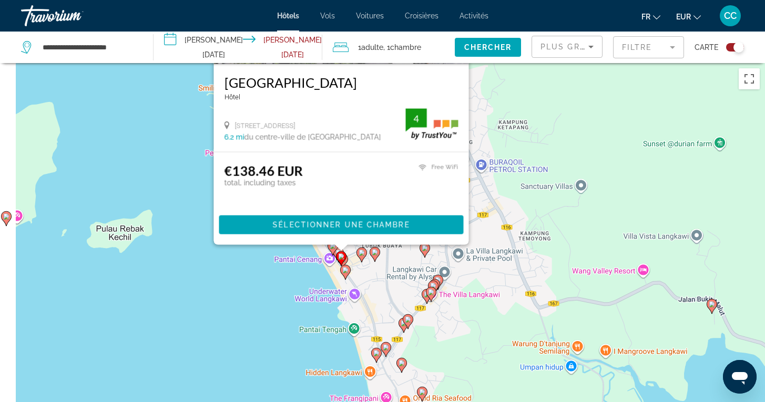
drag, startPoint x: 134, startPoint y: 301, endPoint x: 163, endPoint y: 91, distance: 212.4
click at [163, 90] on div "Pour activer le glissement avec le clavier, appuyez sur Alt+Entrée. Une fois ce…" at bounding box center [382, 264] width 765 height 402
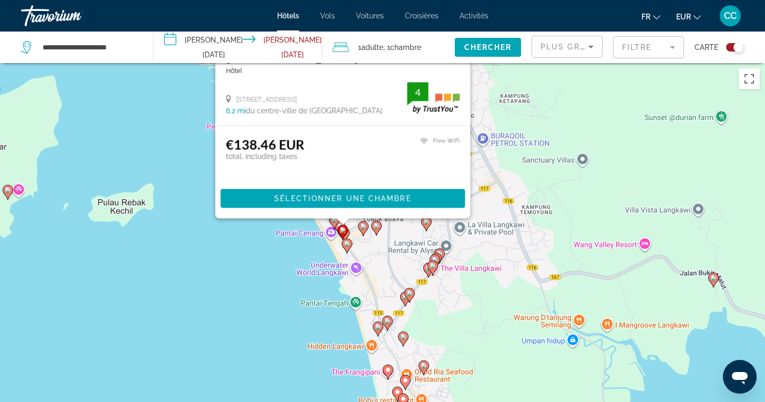
click at [346, 244] on image "Main content" at bounding box center [347, 244] width 6 height 6
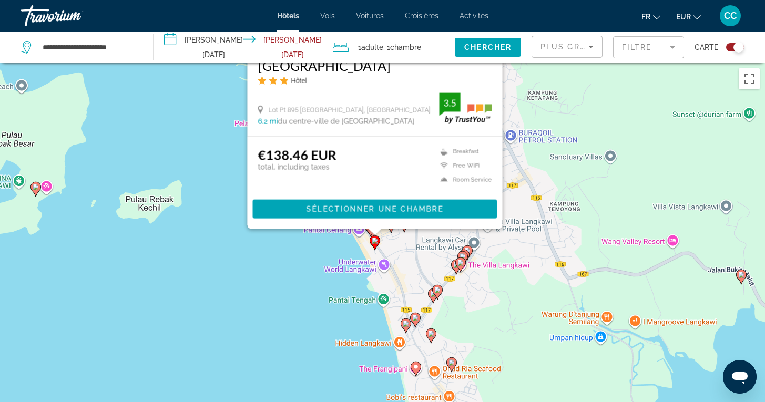
drag, startPoint x: 168, startPoint y: 338, endPoint x: 197, endPoint y: 129, distance: 211.3
click at [197, 129] on div "Pour activer le glissement avec le clavier, appuyez sur Alt+Entrée. Une fois ce…" at bounding box center [382, 264] width 765 height 402
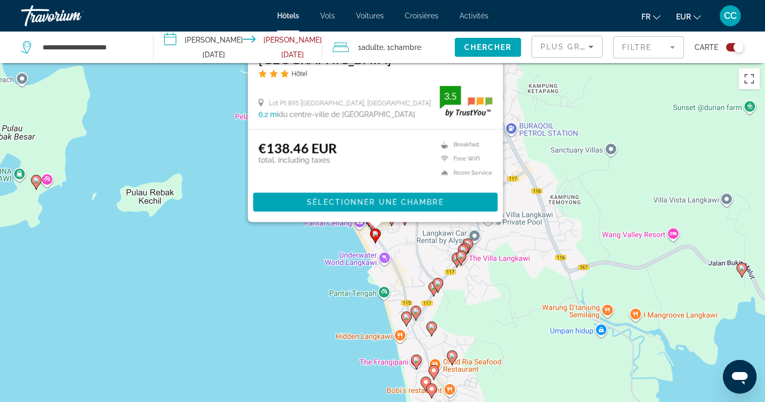
click at [271, 312] on div "Pour activer le glissement avec le clavier, appuyez sur Alt+Entrée. Une fois ce…" at bounding box center [382, 264] width 765 height 402
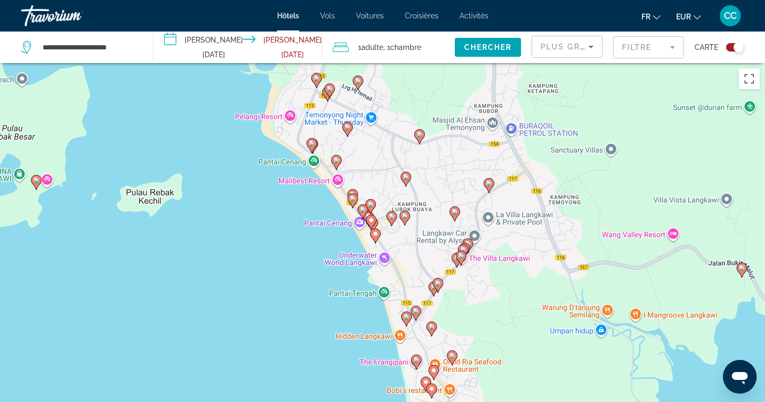
click at [362, 213] on icon "Main content" at bounding box center [362, 212] width 9 height 14
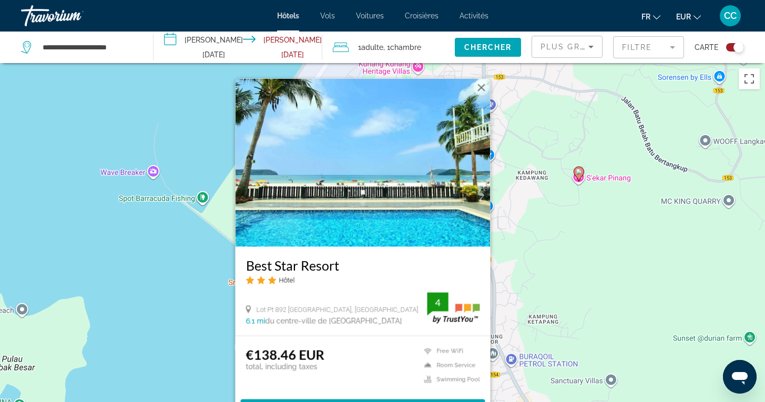
click at [305, 267] on h3 "Best Star Resort" at bounding box center [363, 265] width 234 height 16
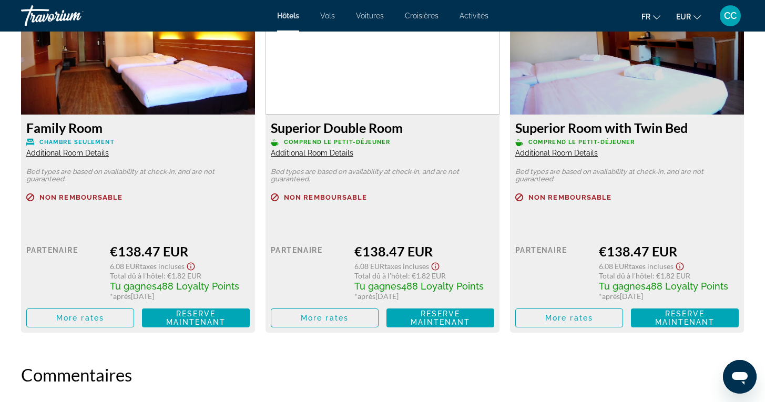
scroll to position [1506, 0]
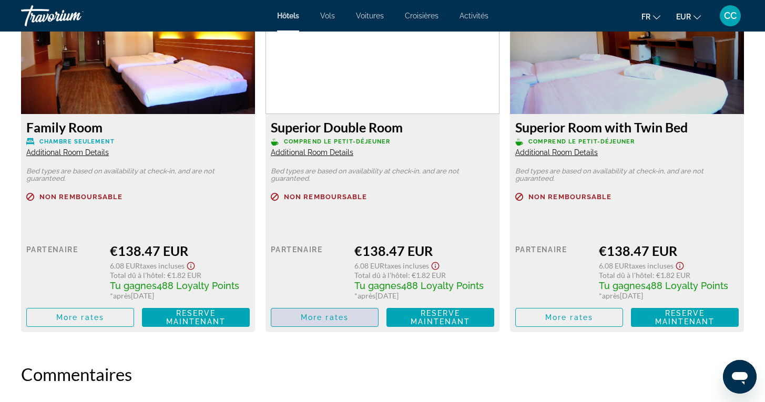
click at [313, 320] on span "More rates" at bounding box center [325, 317] width 48 height 8
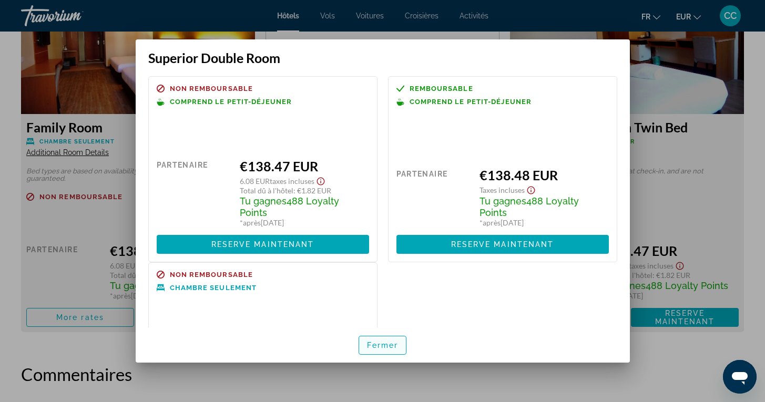
click at [384, 344] on span "Fermer" at bounding box center [383, 345] width 32 height 8
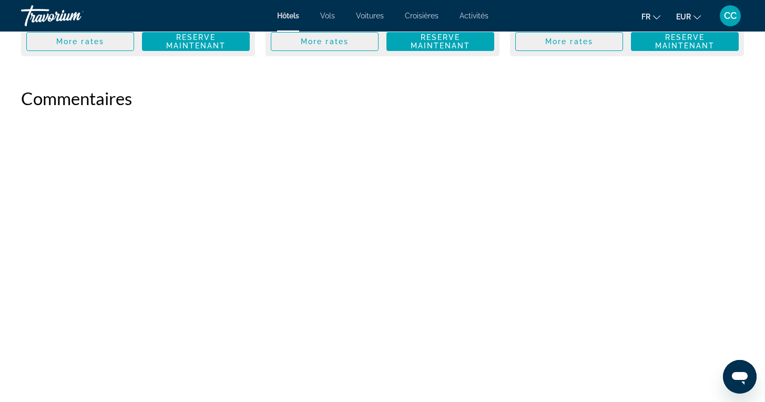
scroll to position [1798, 0]
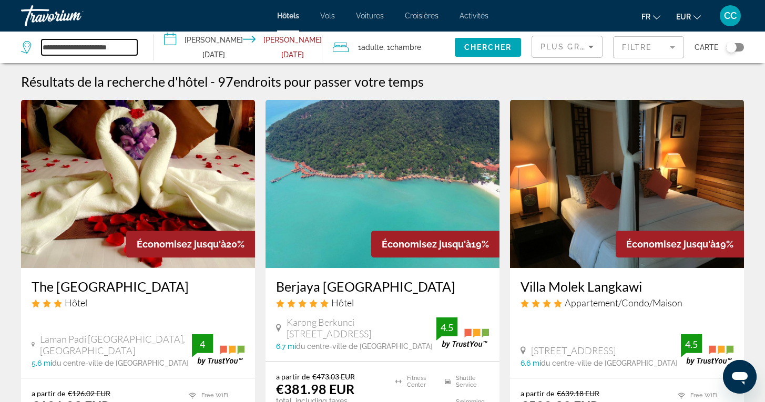
drag, startPoint x: 131, startPoint y: 49, endPoint x: 30, endPoint y: 46, distance: 101.6
click at [30, 46] on div "**********" at bounding box center [79, 47] width 116 height 16
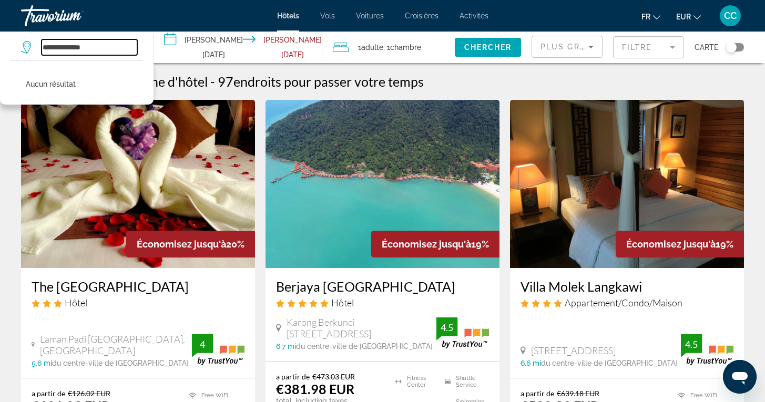
type input "**********"
drag, startPoint x: 30, startPoint y: 46, endPoint x: 43, endPoint y: 48, distance: 13.4
click at [44, 49] on input "**********" at bounding box center [90, 47] width 96 height 16
drag, startPoint x: 92, startPoint y: 48, endPoint x: 36, endPoint y: 44, distance: 55.9
click at [36, 44] on div "**********" at bounding box center [79, 47] width 116 height 16
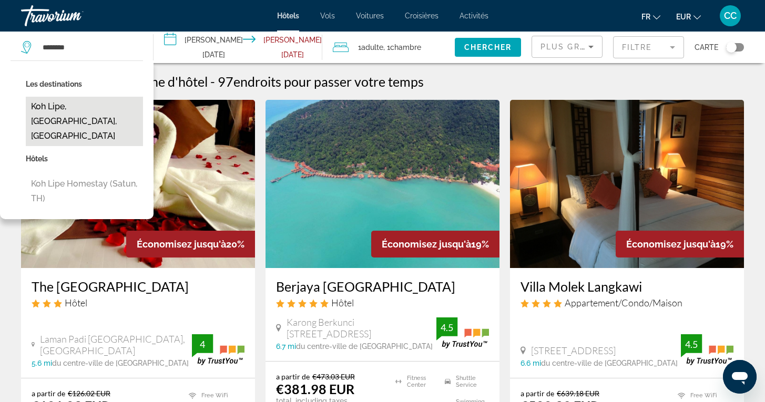
drag, startPoint x: 36, startPoint y: 44, endPoint x: 57, endPoint y: 107, distance: 66.0
click at [57, 107] on button "Koh Lipe, [GEOGRAPHIC_DATA], [GEOGRAPHIC_DATA]" at bounding box center [84, 121] width 117 height 49
type input "**********"
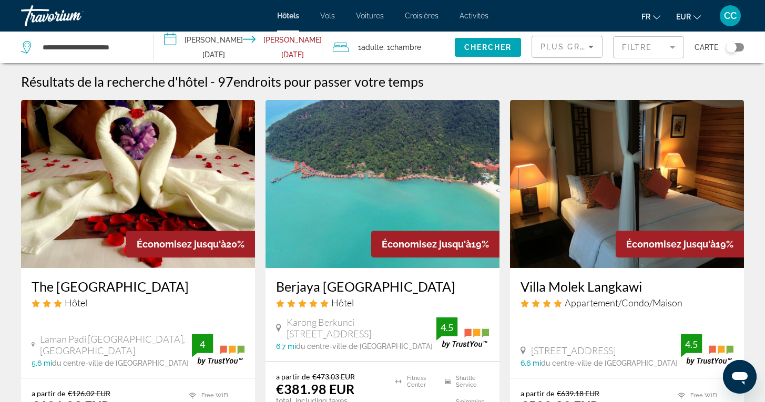
click at [231, 48] on input "**********" at bounding box center [240, 49] width 173 height 35
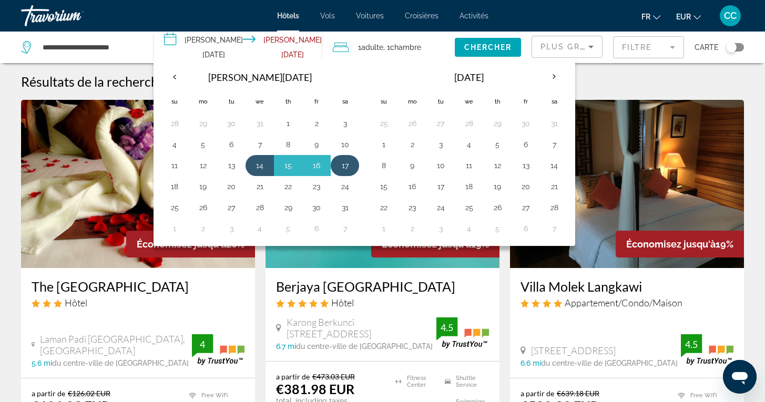
click at [353, 165] on button "17" at bounding box center [345, 165] width 17 height 15
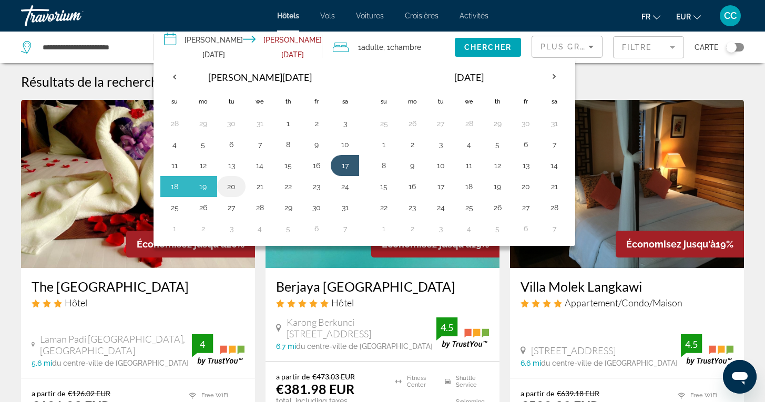
click at [240, 188] on button "20" at bounding box center [231, 186] width 17 height 15
type input "**********"
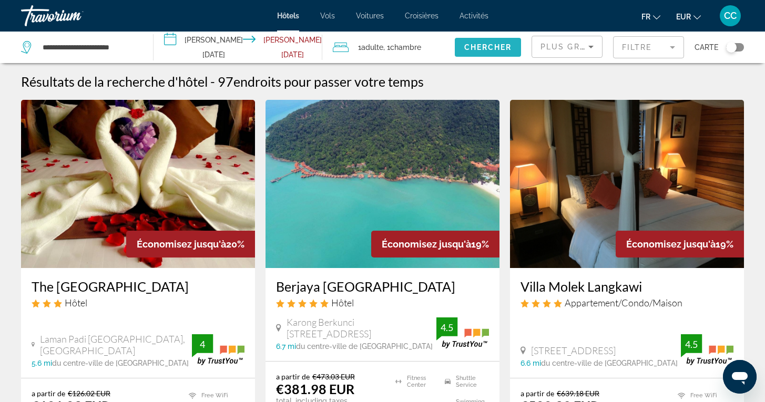
click at [492, 48] on span "Chercher" at bounding box center [488, 47] width 48 height 8
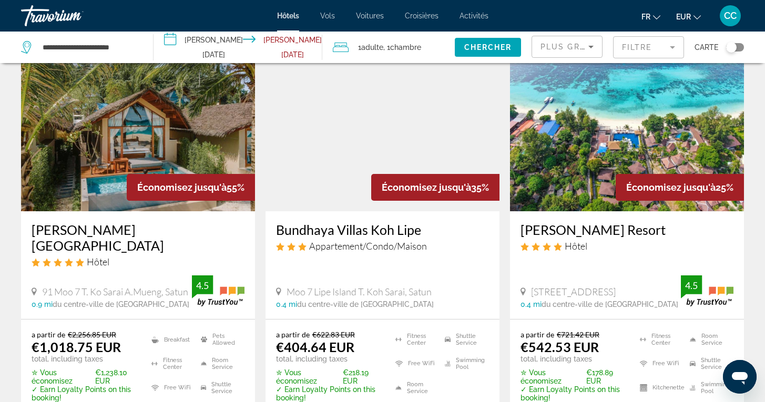
scroll to position [51, 0]
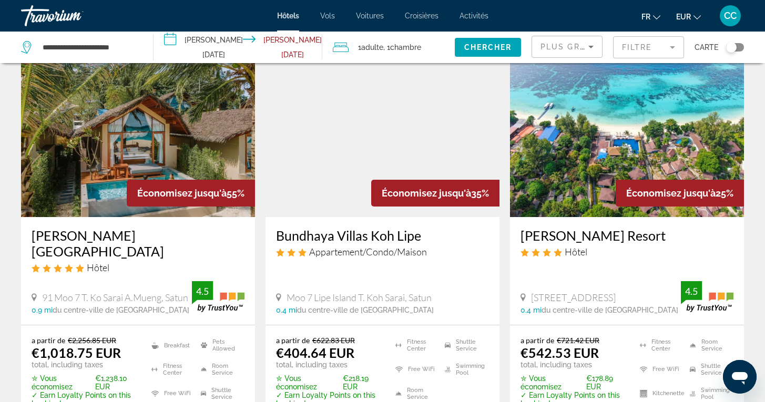
click at [587, 237] on h3 "[PERSON_NAME] Resort" at bounding box center [627, 236] width 213 height 16
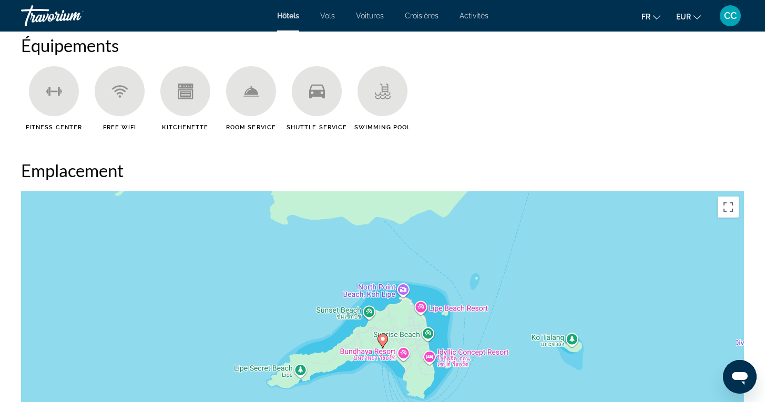
scroll to position [844, 0]
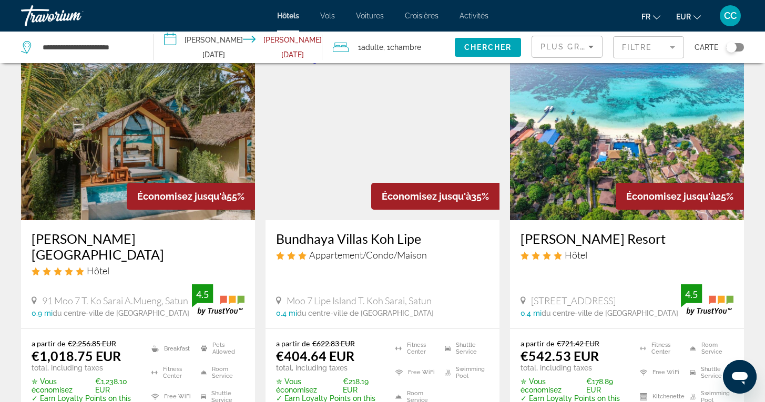
scroll to position [67, 0]
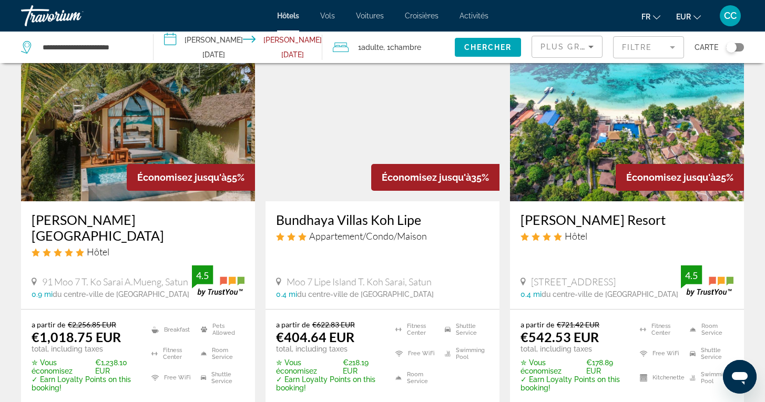
click at [352, 224] on h3 "Bundhaya Villas Koh Lipe" at bounding box center [382, 220] width 213 height 16
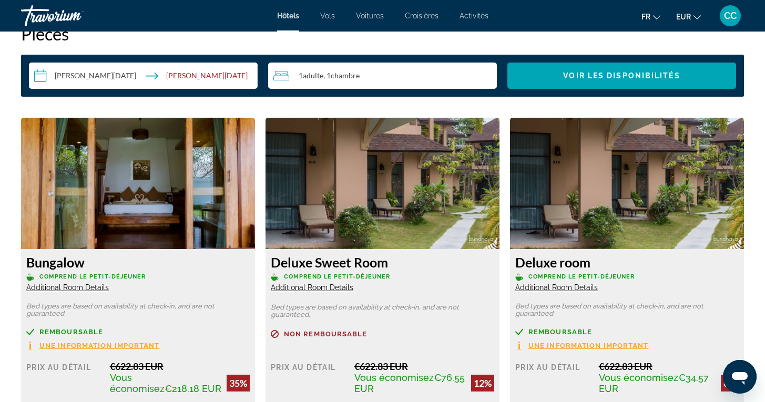
scroll to position [1371, 0]
click at [89, 287] on span "Additional Room Details" at bounding box center [67, 288] width 83 height 8
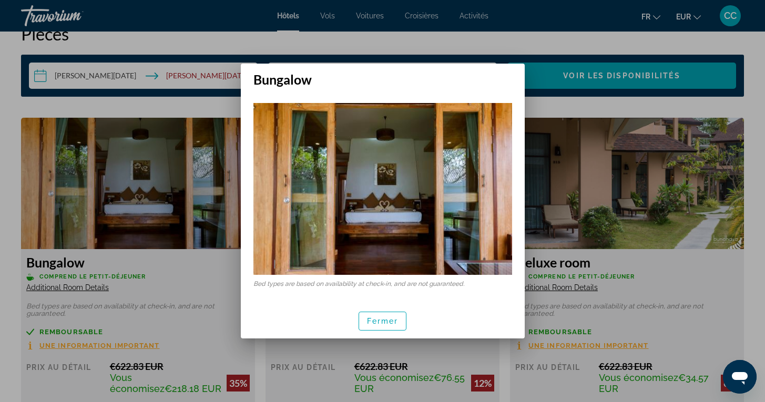
scroll to position [0, 0]
click at [374, 320] on span "Fermer" at bounding box center [383, 321] width 32 height 8
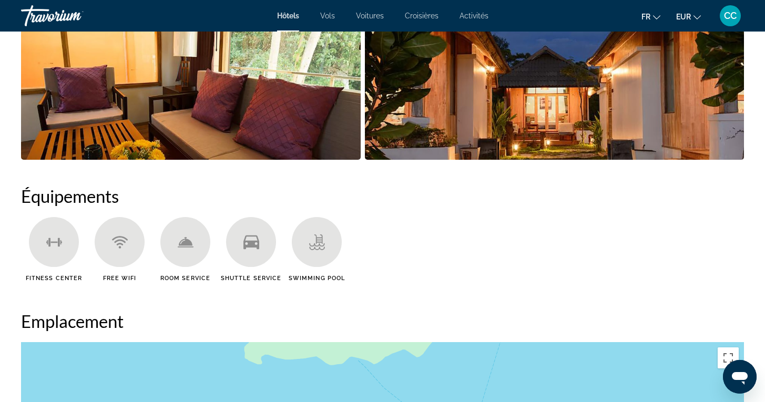
scroll to position [708, 0]
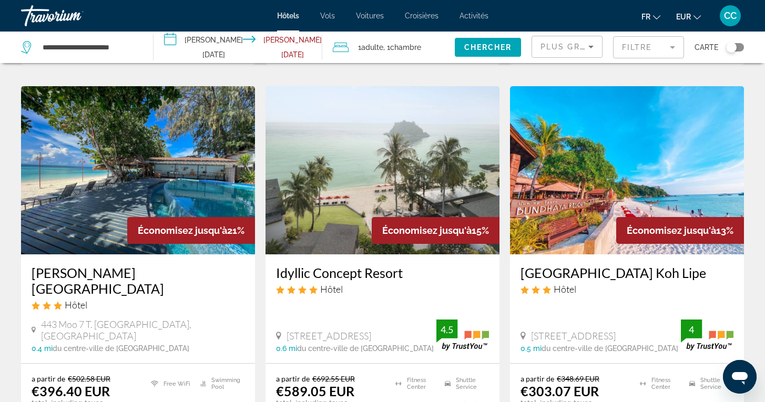
scroll to position [435, 0]
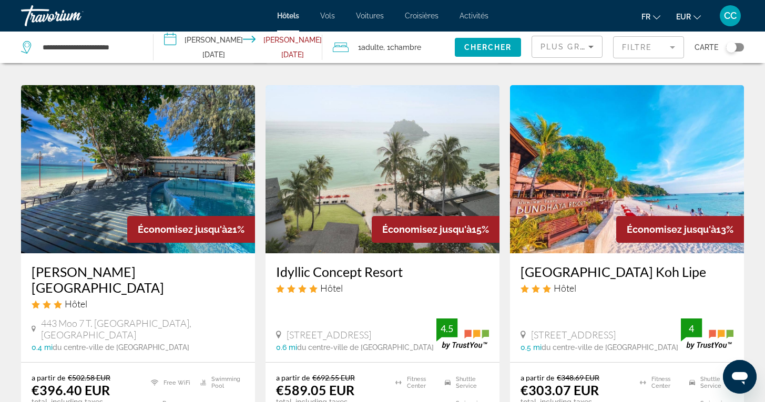
click at [131, 264] on h3 "[PERSON_NAME][GEOGRAPHIC_DATA]" at bounding box center [138, 280] width 213 height 32
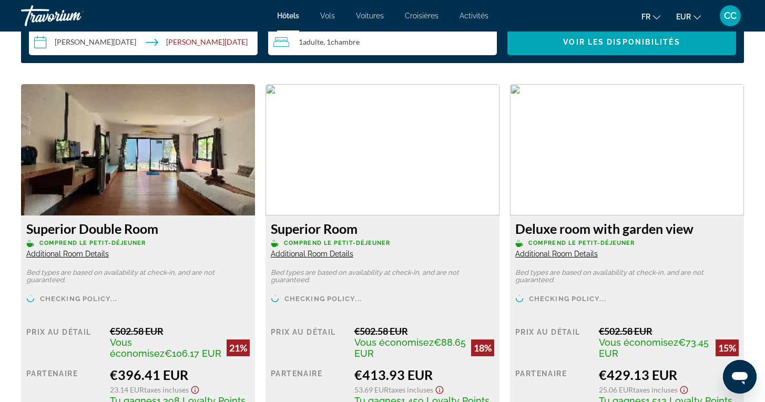
scroll to position [1406, 0]
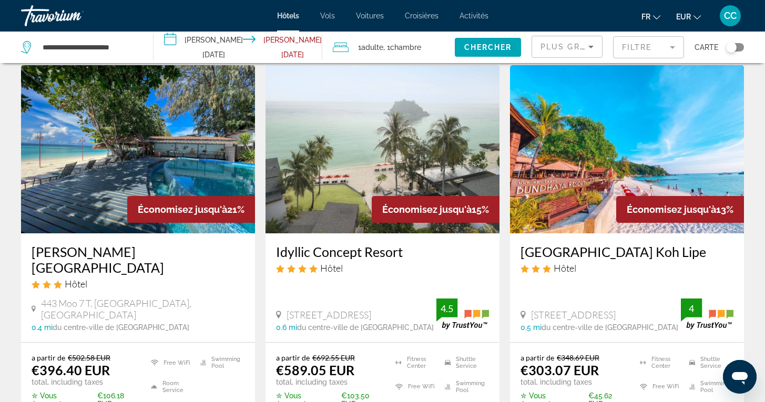
scroll to position [458, 0]
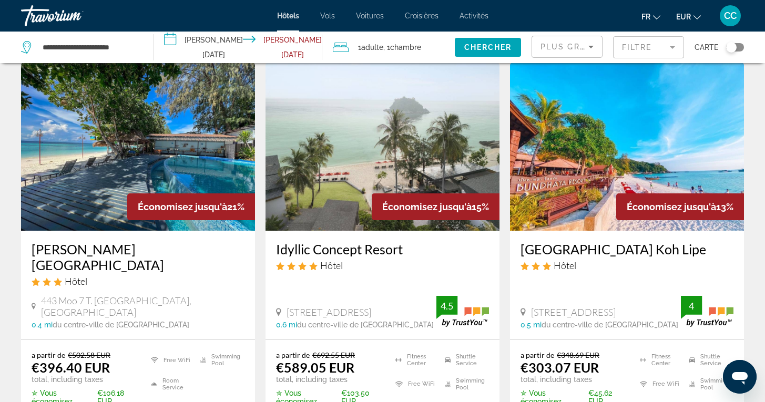
click at [342, 241] on h3 "Idyllic Concept Resort" at bounding box center [382, 249] width 213 height 16
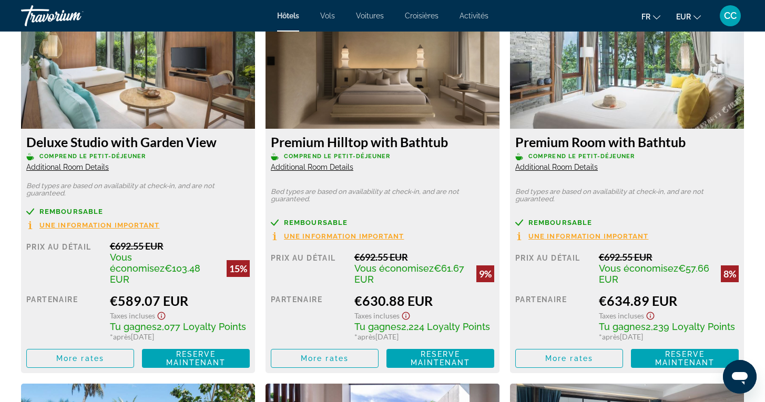
scroll to position [1492, 0]
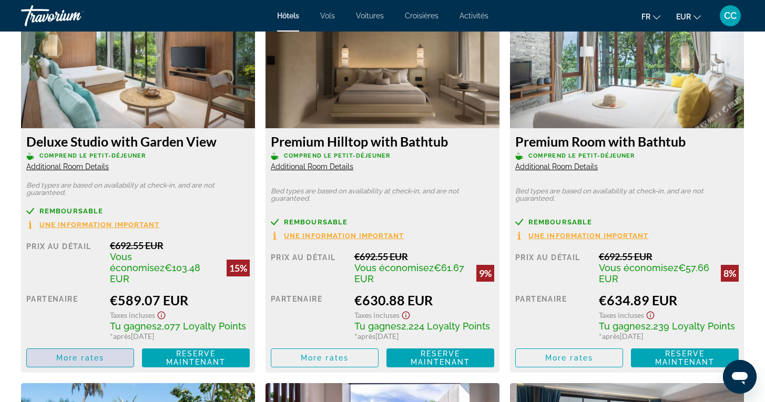
click at [110, 352] on span "Main content" at bounding box center [80, 358] width 107 height 25
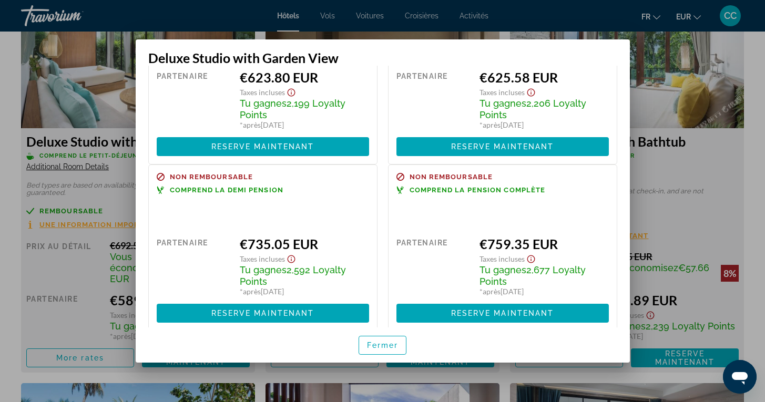
scroll to position [333, 0]
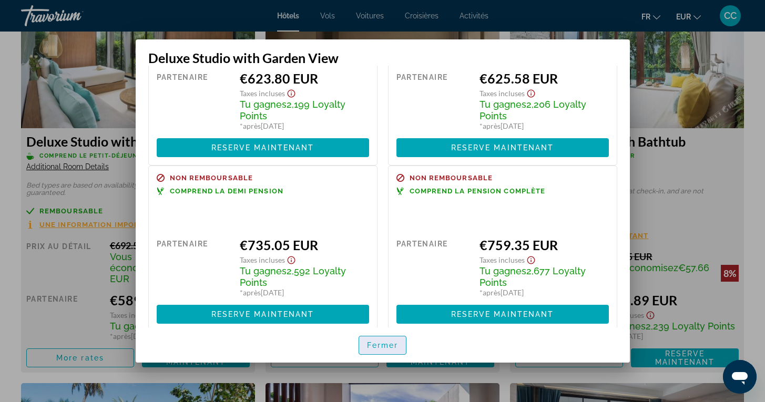
click at [382, 346] on span "Fermer" at bounding box center [383, 345] width 32 height 8
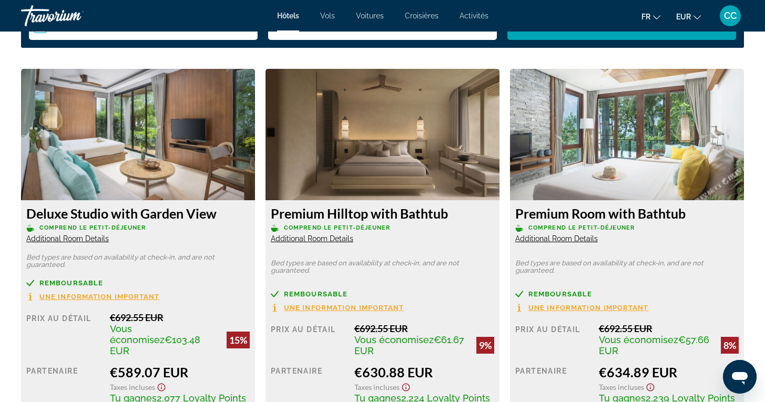
scroll to position [1418, 0]
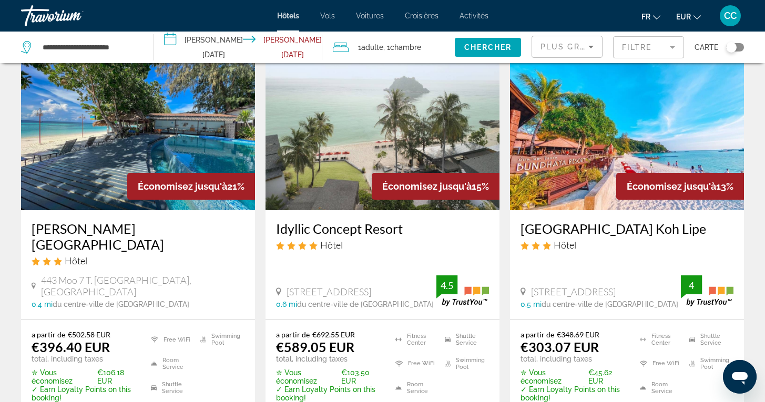
scroll to position [479, 0]
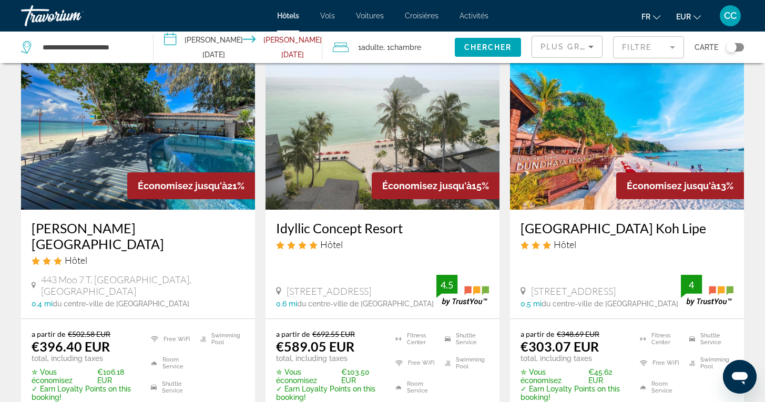
click at [584, 220] on h3 "[GEOGRAPHIC_DATA] Koh Lipe" at bounding box center [627, 228] width 213 height 16
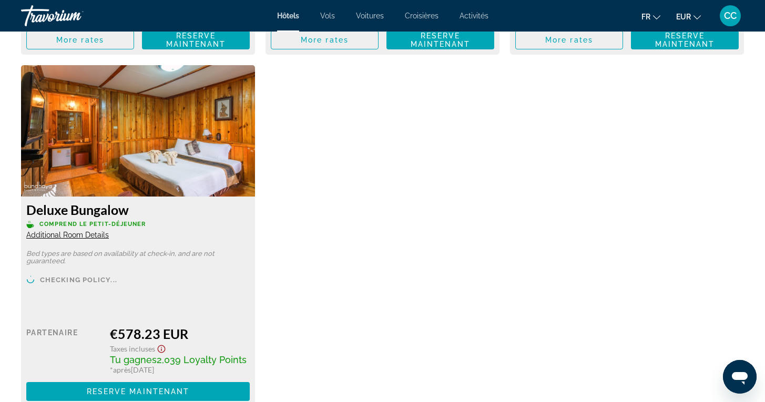
scroll to position [2178, 0]
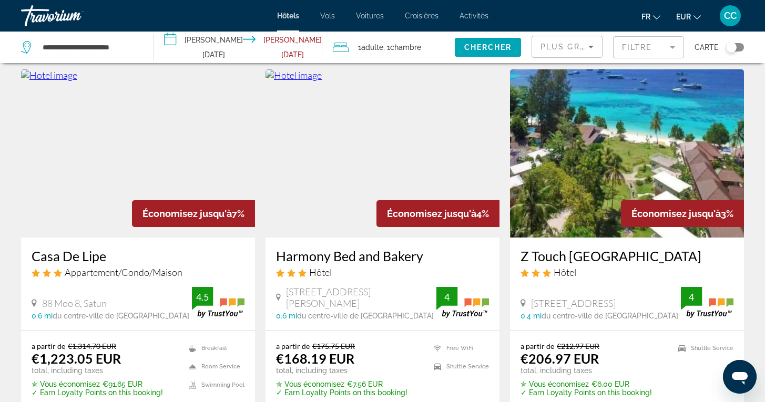
scroll to position [867, 0]
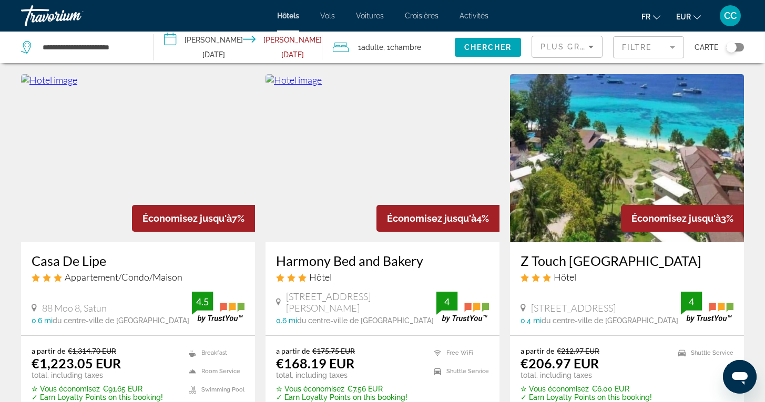
click at [631, 253] on h3 "Z Touch [GEOGRAPHIC_DATA]" at bounding box center [627, 261] width 213 height 16
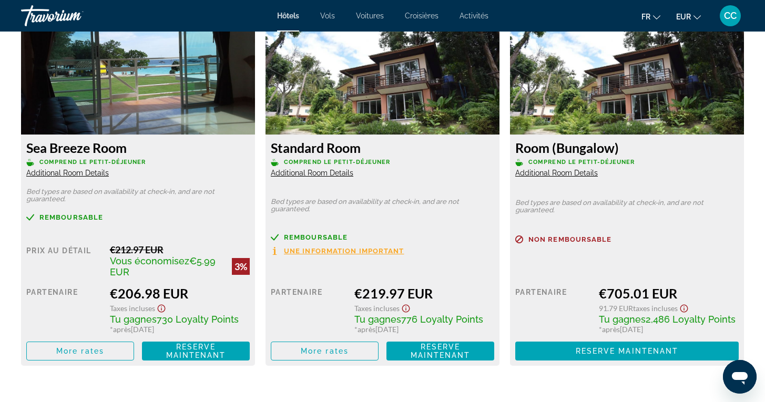
scroll to position [1489, 0]
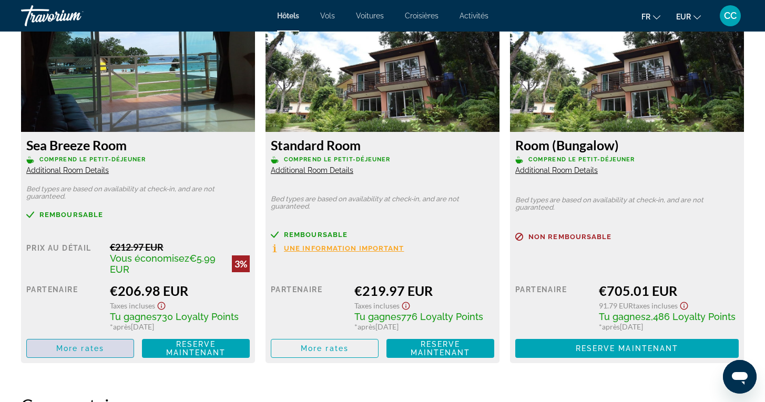
click at [112, 350] on span "Main content" at bounding box center [80, 348] width 107 height 25
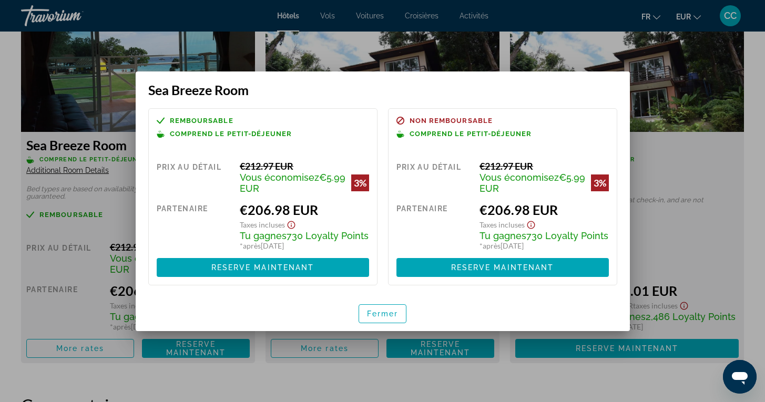
scroll to position [0, 0]
click at [386, 313] on span "Fermer" at bounding box center [383, 314] width 32 height 8
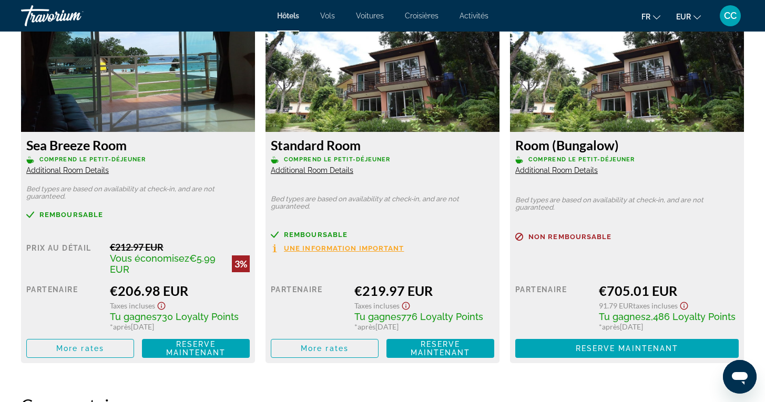
scroll to position [1489, 0]
click at [90, 171] on span "Additional Room Details" at bounding box center [67, 170] width 83 height 8
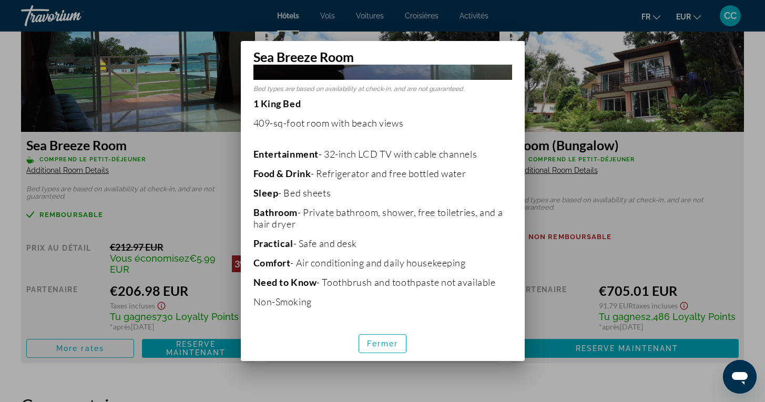
scroll to position [195, 0]
click at [383, 346] on span "Fermer" at bounding box center [383, 344] width 32 height 8
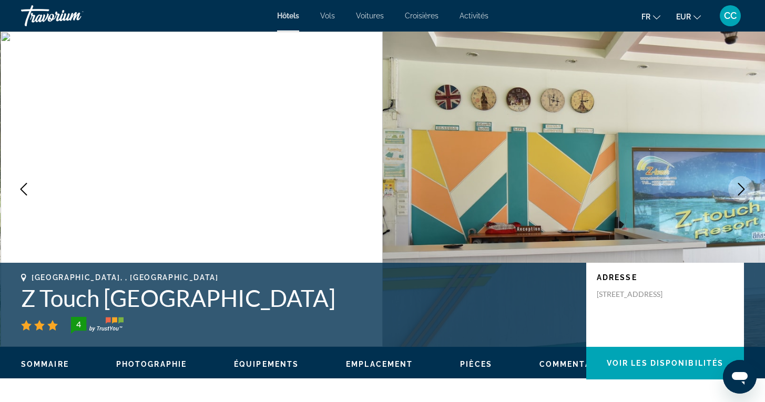
scroll to position [1489, 0]
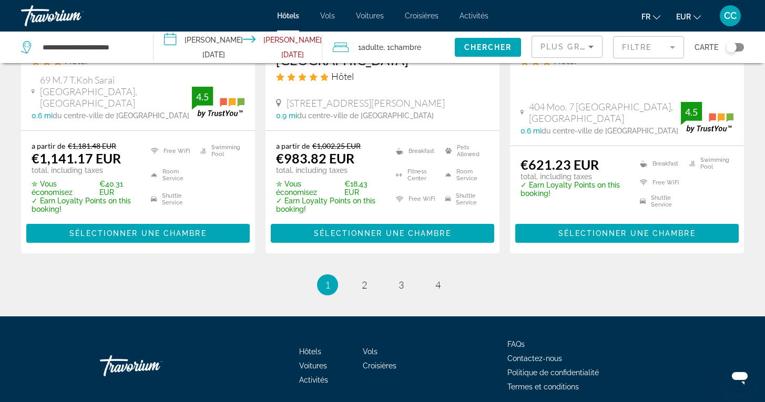
scroll to position [1472, 0]
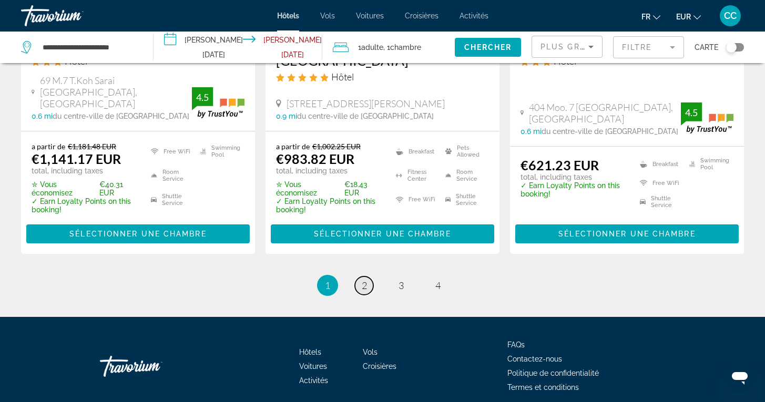
click at [363, 280] on span "2" at bounding box center [364, 286] width 5 height 12
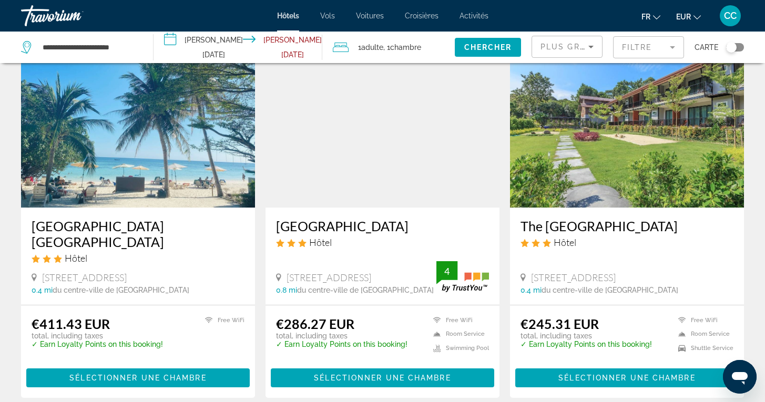
scroll to position [62, 0]
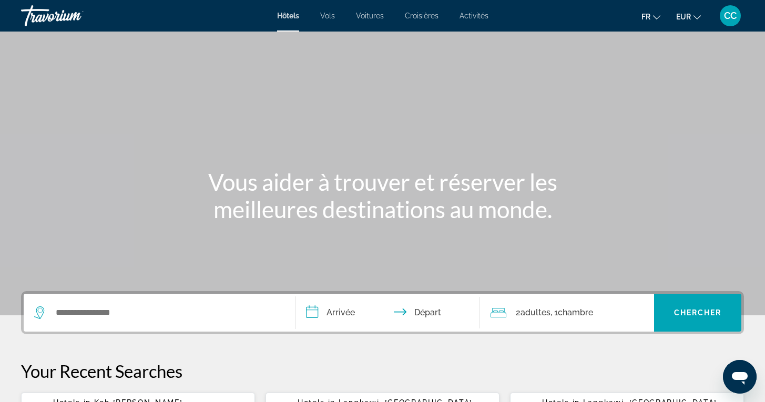
click at [326, 17] on span "Vols" at bounding box center [327, 16] width 15 height 8
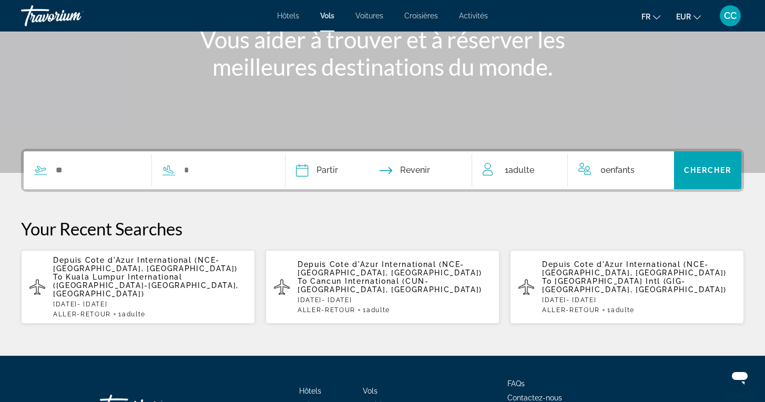
scroll to position [146, 0]
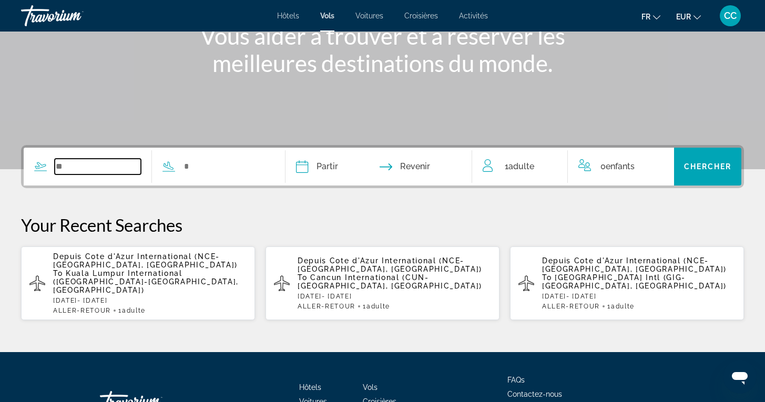
click at [141, 167] on input "Search widget" at bounding box center [98, 167] width 86 height 16
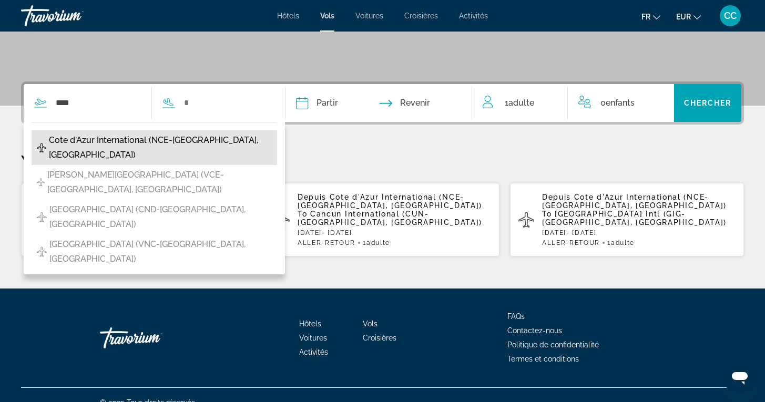
click at [154, 143] on span "Cote d'Azur International (NCE-Nice, France)" at bounding box center [160, 147] width 223 height 29
type input "**********"
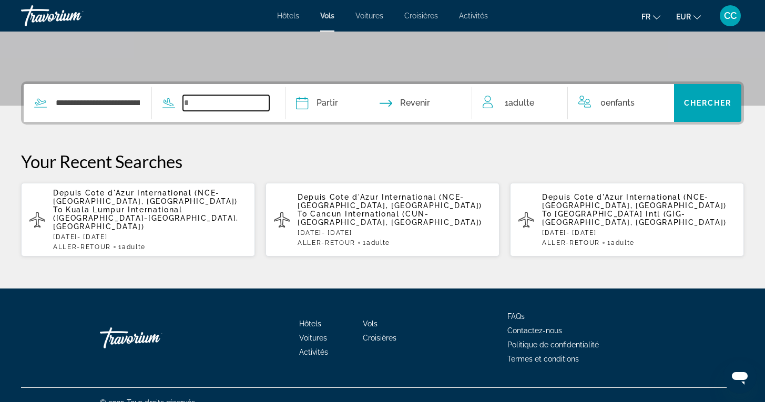
click at [228, 102] on input "Search widget" at bounding box center [226, 103] width 86 height 16
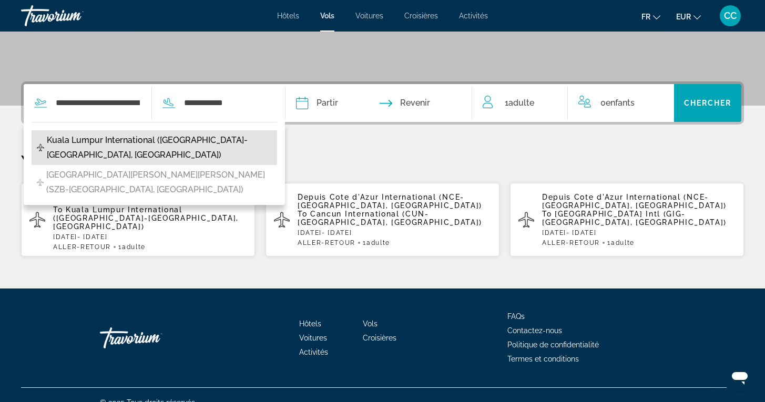
click at [200, 136] on span "Kuala Lumpur International (KUL-Kuala Lumpur, Malaysia)" at bounding box center [159, 147] width 225 height 29
type input "**********"
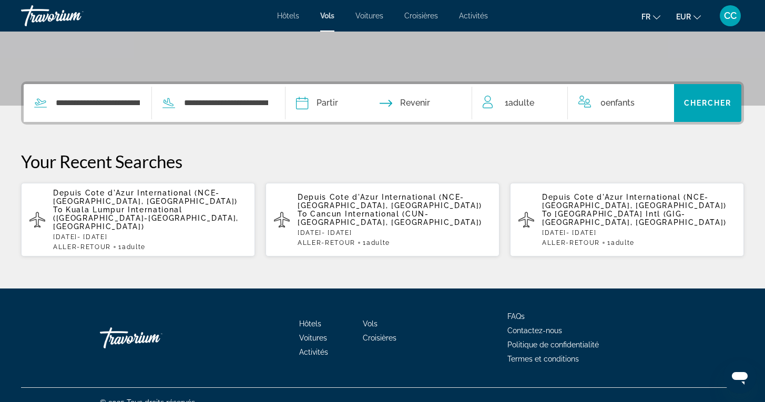
click at [363, 103] on input "Depart date" at bounding box center [339, 104] width 93 height 41
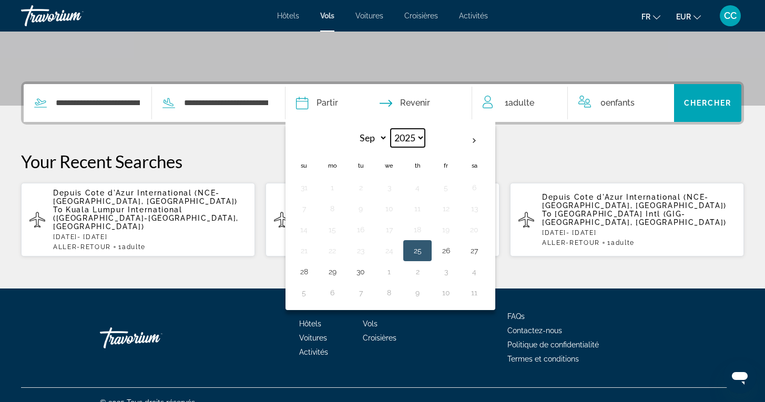
select select "****"
select select "*"
click at [369, 210] on button "6" at bounding box center [360, 208] width 17 height 15
type input "**********"
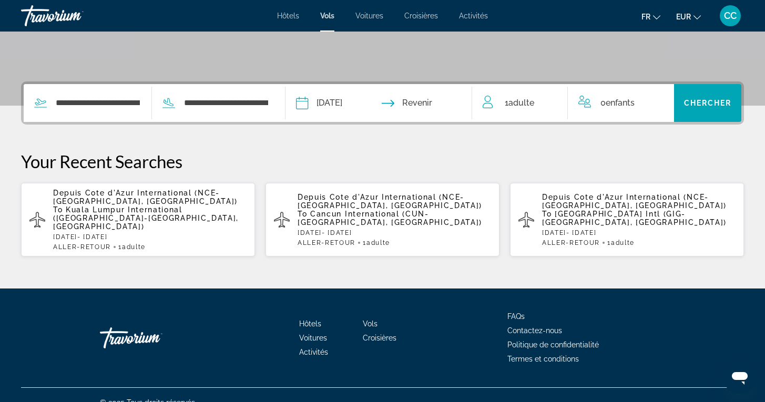
click at [446, 101] on input "Return date" at bounding box center [430, 104] width 93 height 41
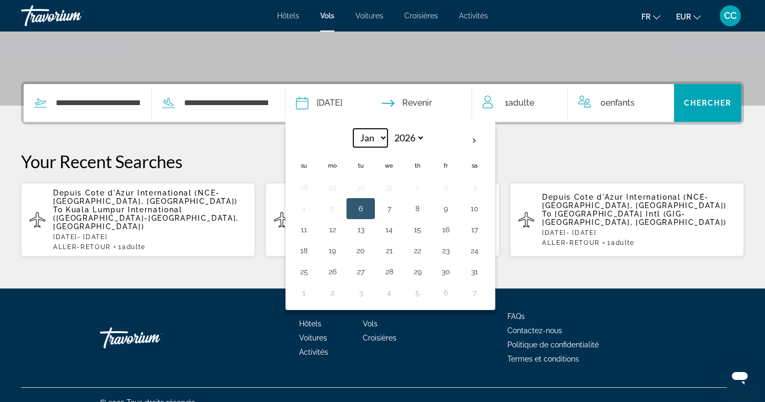
select select "*"
click at [312, 207] on button "1" at bounding box center [304, 208] width 17 height 15
type input "**********"
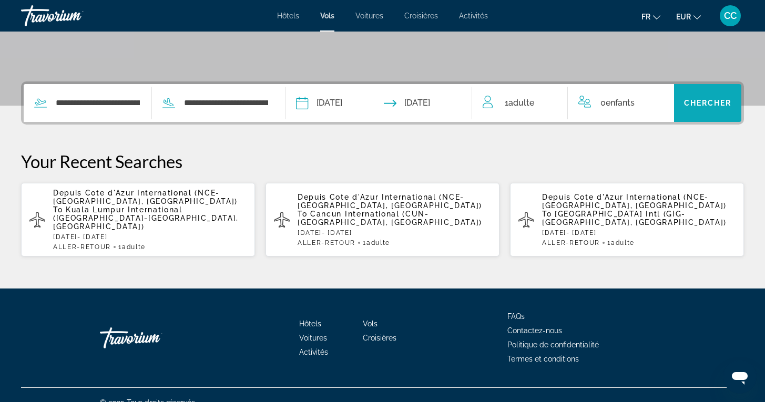
click at [691, 104] on span "Chercher" at bounding box center [708, 103] width 48 height 8
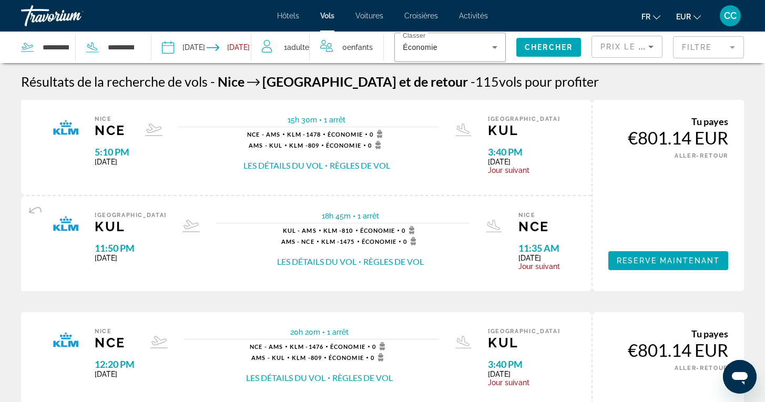
click at [197, 44] on input "Depart date: Jan 6, 2026" at bounding box center [183, 49] width 49 height 35
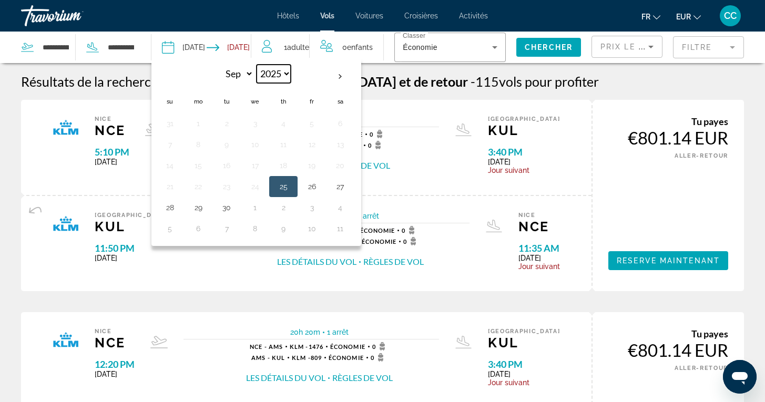
select select "****"
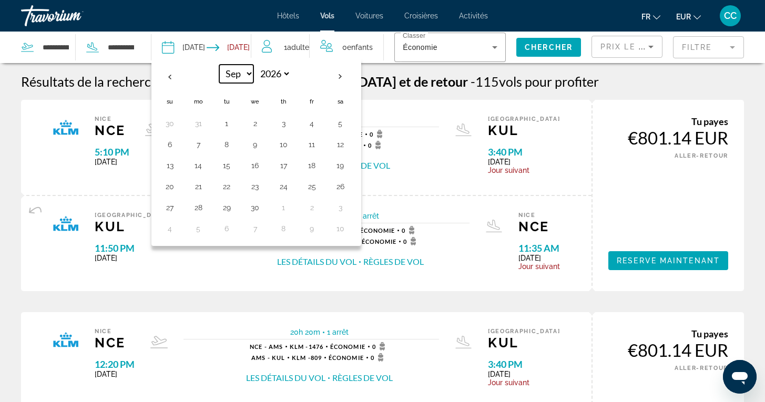
select select "*"
click at [279, 147] on button "8" at bounding box center [283, 144] width 17 height 15
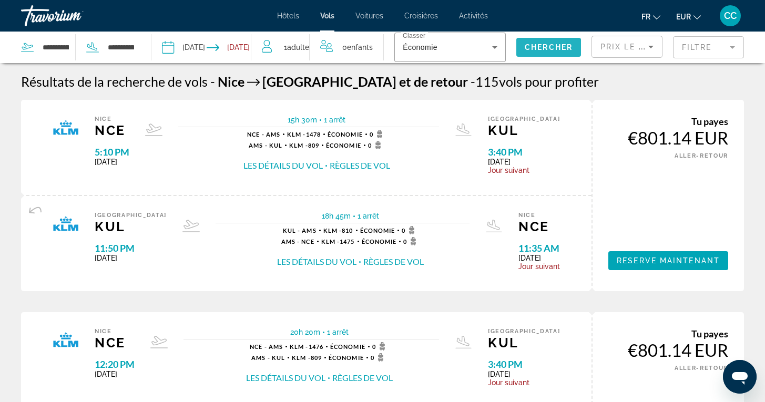
click at [543, 47] on span "Chercher" at bounding box center [549, 47] width 48 height 8
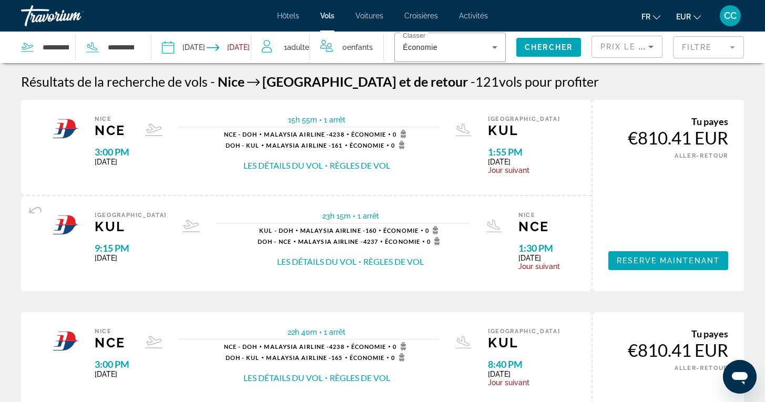
click at [361, 167] on button "Règles de vol" at bounding box center [360, 166] width 60 height 12
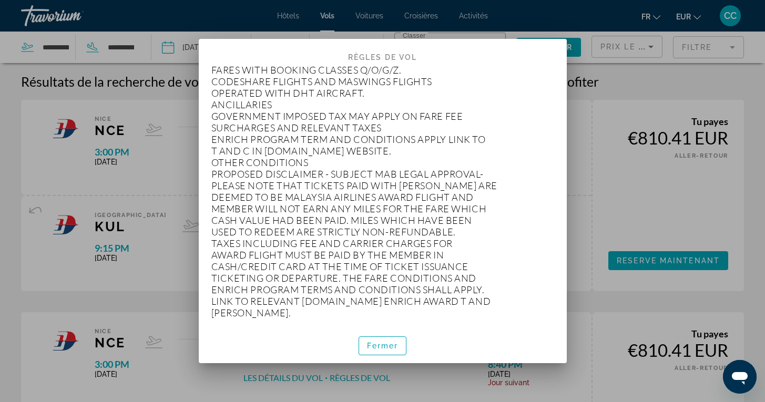
scroll to position [408, 0]
click at [374, 349] on span "Fermer" at bounding box center [383, 346] width 32 height 8
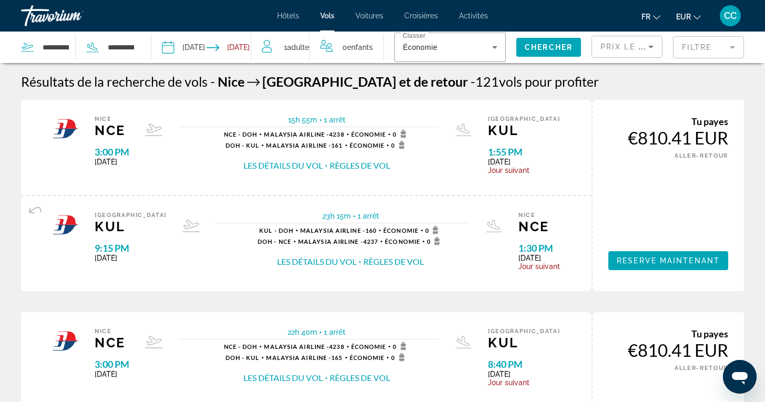
click at [320, 169] on button "Les détails du vol" at bounding box center [283, 166] width 79 height 12
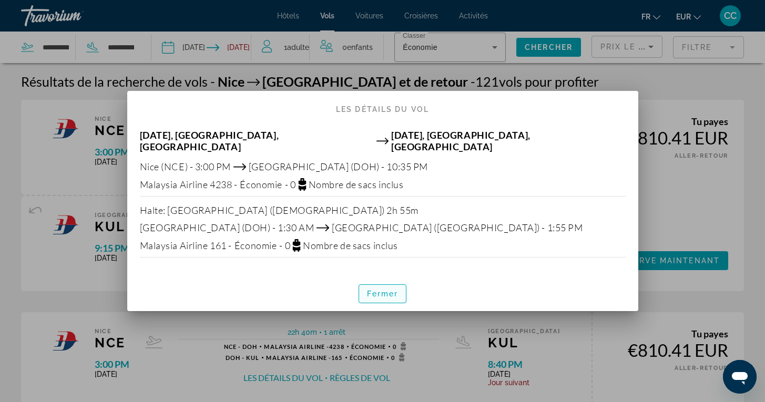
click at [376, 291] on span "Fermer" at bounding box center [383, 294] width 32 height 8
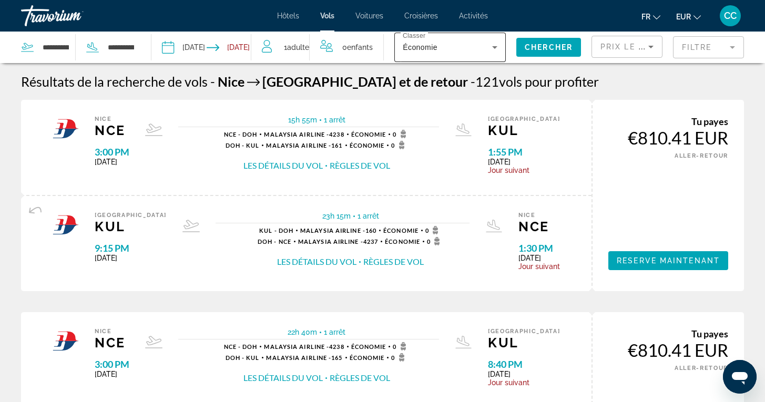
click at [485, 49] on div "Économie" at bounding box center [447, 47] width 89 height 13
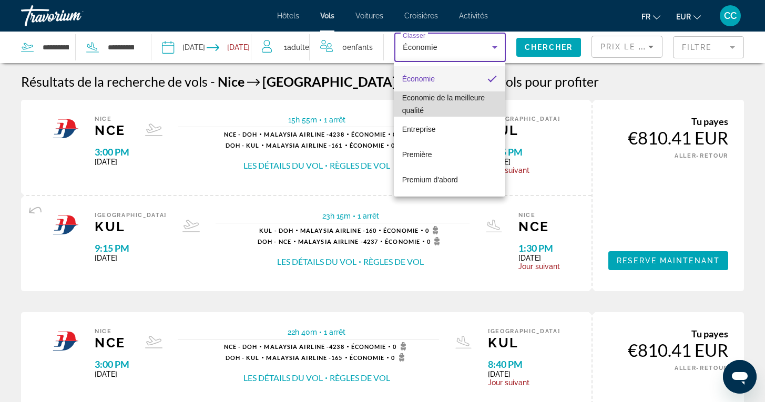
click at [441, 106] on span "Economie de la meilleure qualité" at bounding box center [449, 104] width 95 height 25
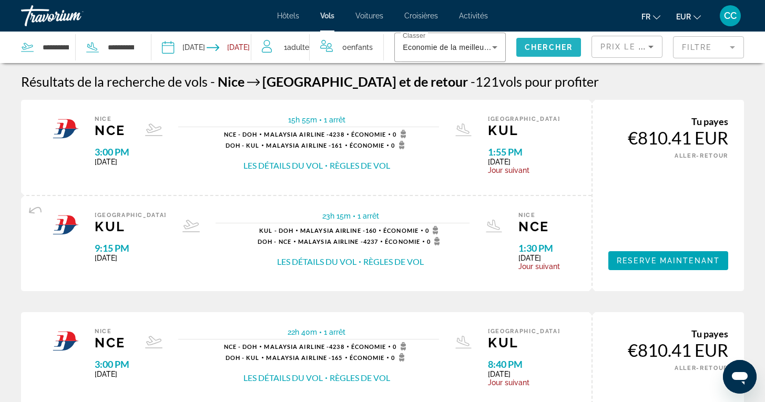
click at [538, 47] on span "Chercher" at bounding box center [549, 47] width 48 height 8
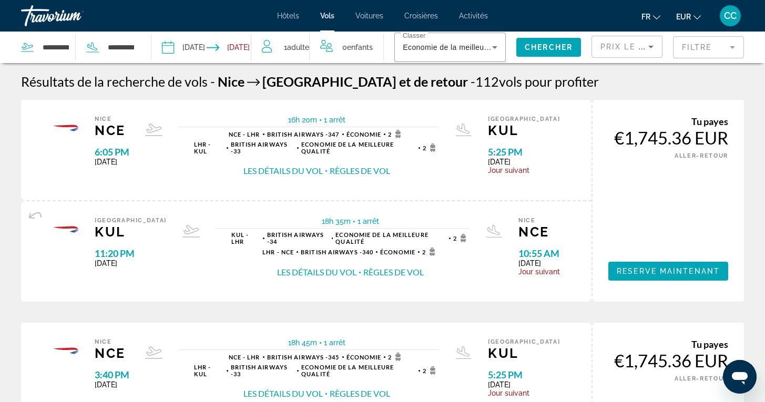
click at [204, 47] on input "**********" at bounding box center [183, 49] width 49 height 35
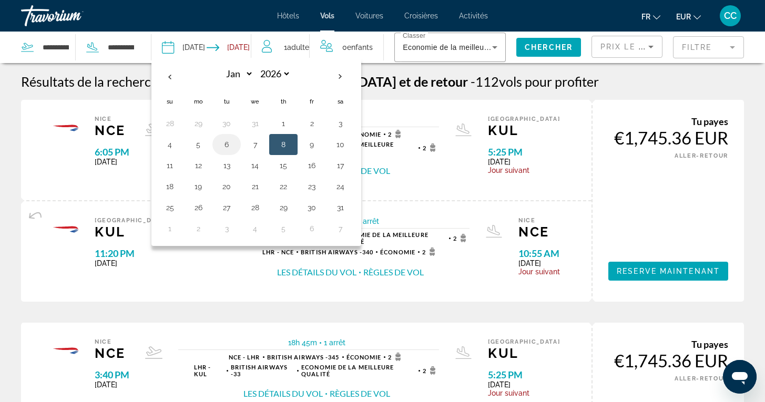
click at [225, 146] on button "6" at bounding box center [226, 144] width 17 height 15
type input "**********"
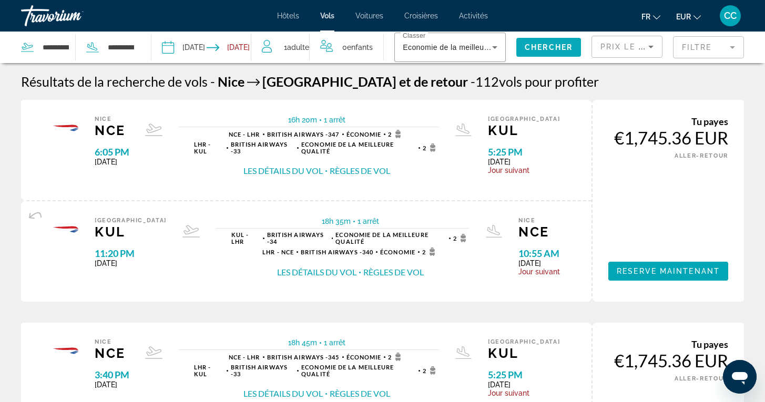
click at [549, 49] on span "Chercher" at bounding box center [549, 47] width 48 height 8
